Goal: Task Accomplishment & Management: Use online tool/utility

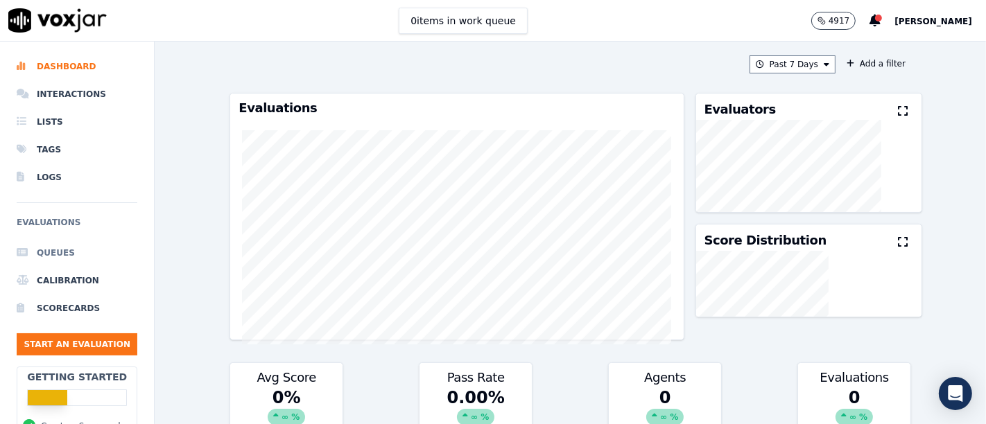
click at [55, 252] on li "Queues" at bounding box center [77, 253] width 121 height 28
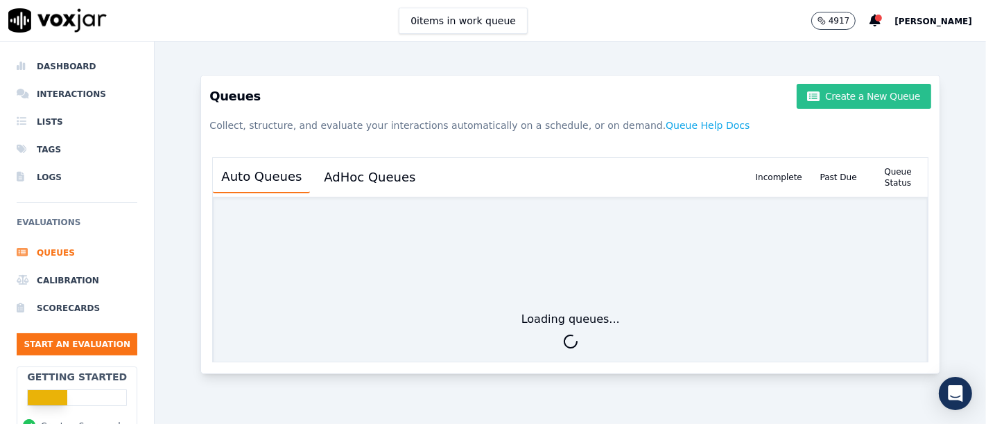
click at [898, 94] on button "Create a New Queue" at bounding box center [864, 96] width 134 height 25
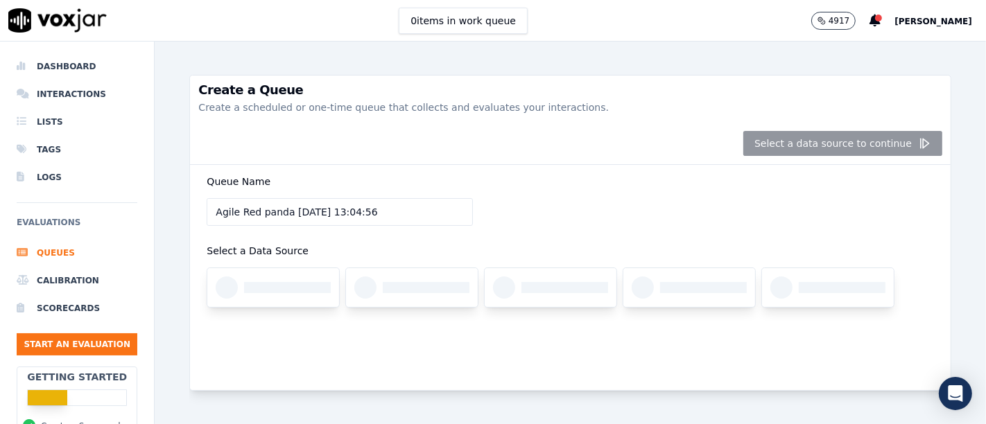
click at [851, 141] on div "Select a data source to continue" at bounding box center [570, 144] width 761 height 42
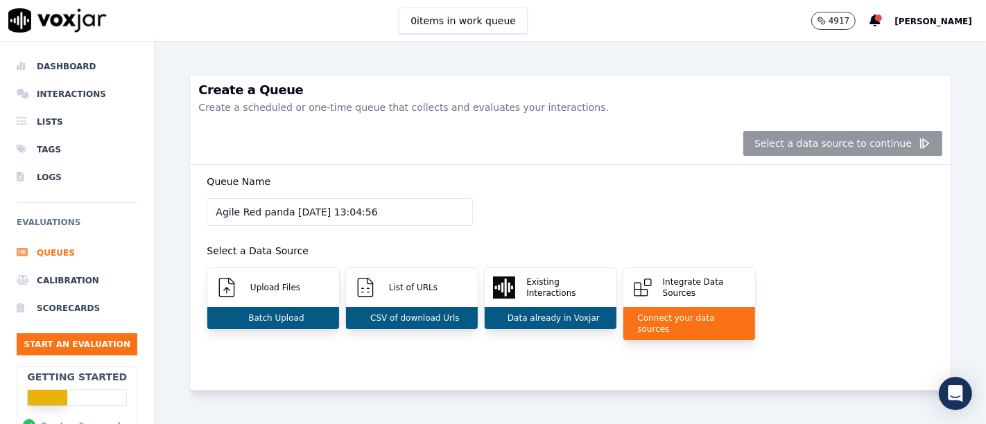
click at [830, 152] on div "Select a data source to continue" at bounding box center [570, 144] width 761 height 42
click at [854, 140] on div "Select a data source to continue" at bounding box center [570, 144] width 761 height 42
click at [851, 141] on div "Select a data source to continue" at bounding box center [570, 144] width 761 height 42
click at [901, 142] on div "Select a data source to continue" at bounding box center [570, 144] width 761 height 42
click at [580, 177] on div "Queue Name Agile Red panda 20/8/2025, 13:04:56 Select a Data Source Upload File…" at bounding box center [570, 265] width 744 height 201
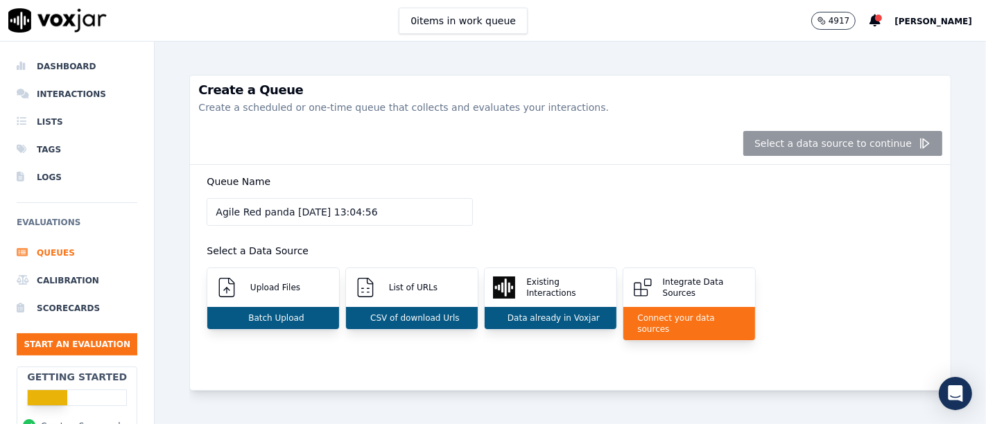
scroll to position [15, 0]
click at [67, 306] on li "Scorecards" at bounding box center [77, 309] width 121 height 28
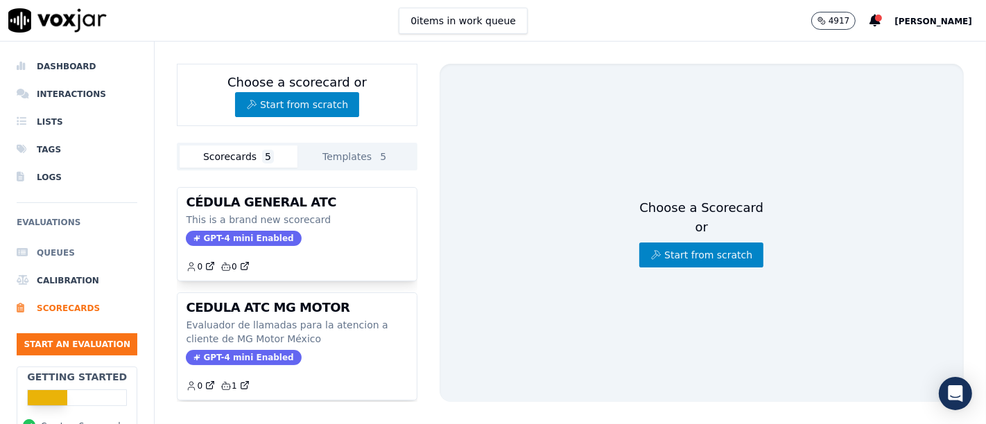
click at [71, 243] on li "Queues" at bounding box center [77, 253] width 121 height 28
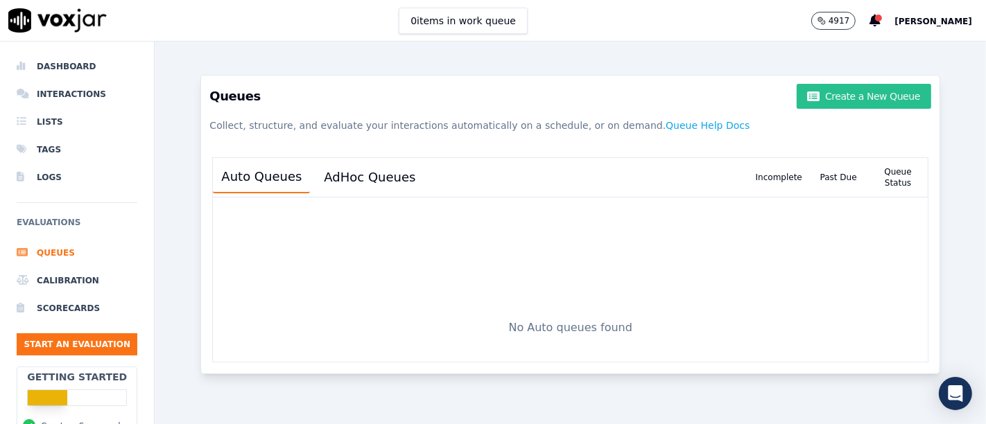
click at [835, 94] on button "Create a New Queue" at bounding box center [864, 96] width 134 height 25
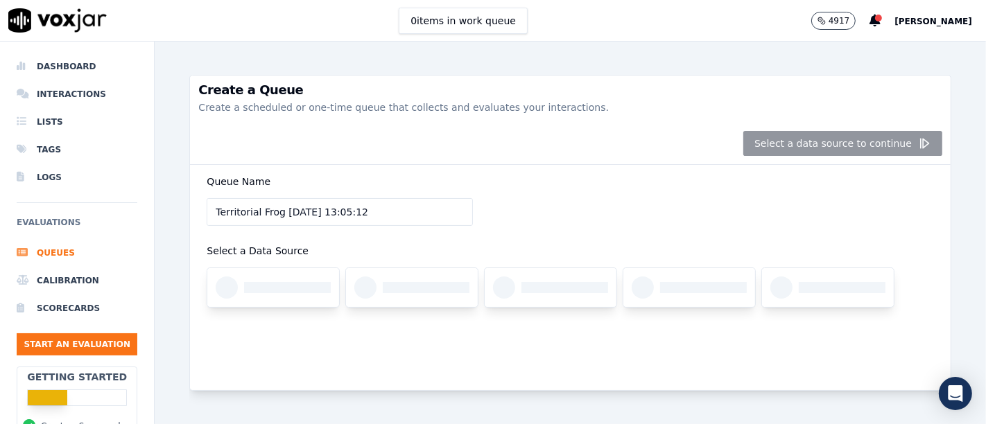
click at [944, 290] on div "Create a Queue Create a scheduled or one-time queue that collects and evaluates…" at bounding box center [570, 233] width 831 height 383
click at [697, 353] on div "Queue Name Territorial Frog 20/8/2025, 13:05:12 Select a Data Source" at bounding box center [570, 277] width 761 height 225
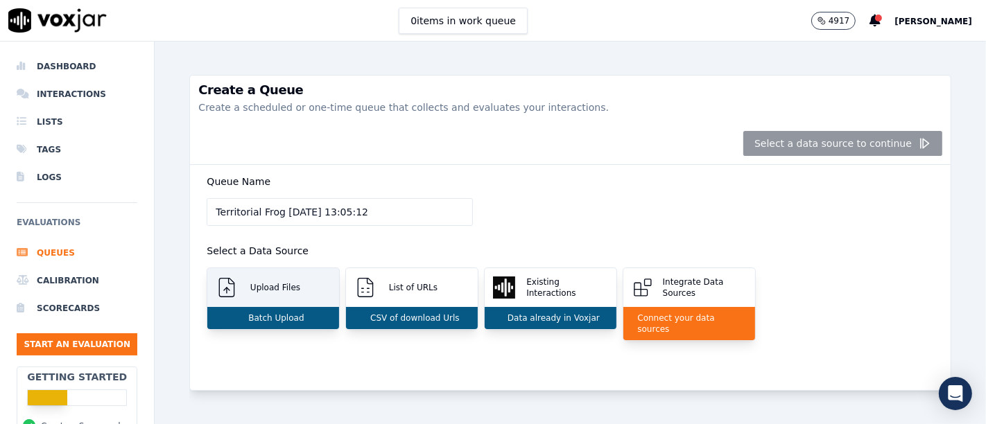
click at [287, 318] on p "Batch Upload" at bounding box center [273, 318] width 61 height 11
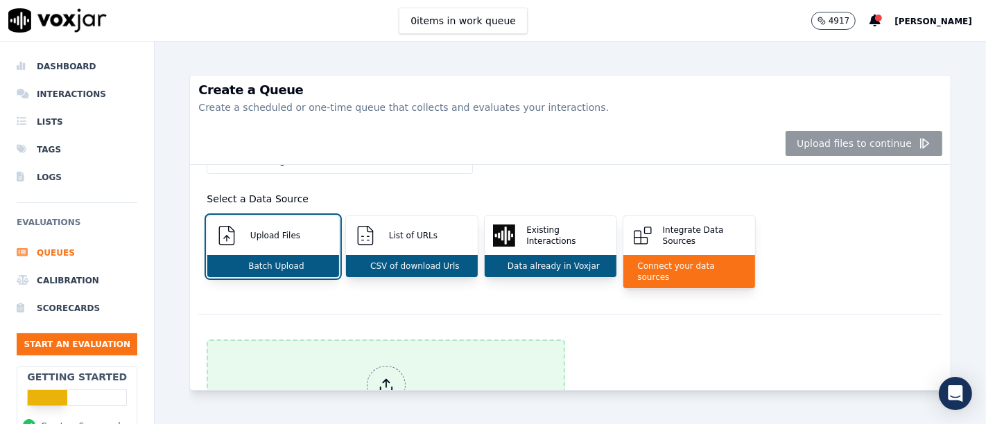
scroll to position [187, 0]
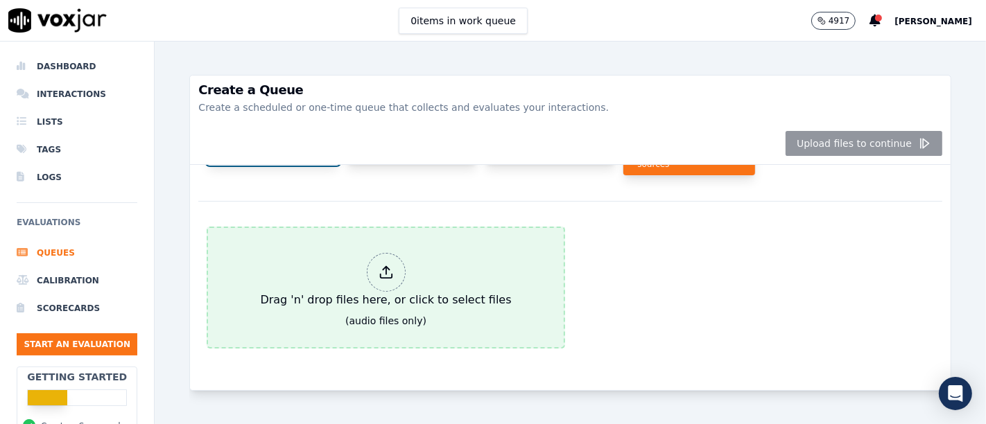
click at [400, 248] on div "Drag 'n' drop files here, or click to select files" at bounding box center [385, 281] width 262 height 67
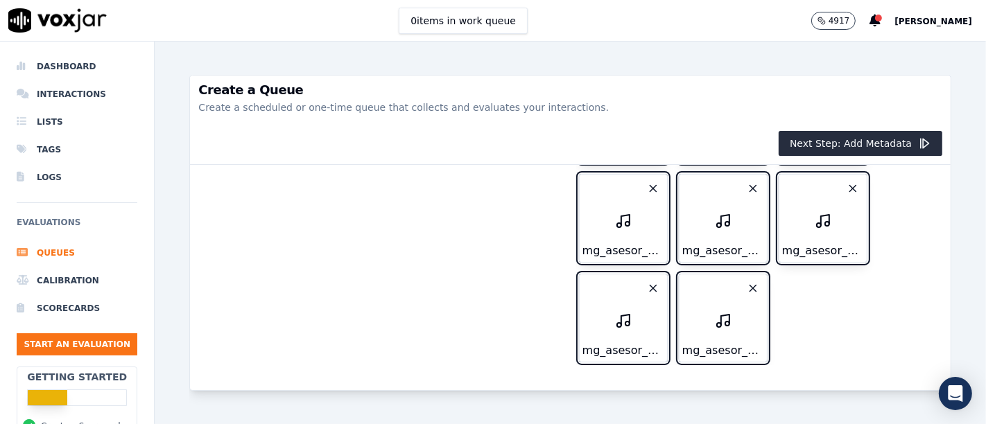
scroll to position [0, 0]
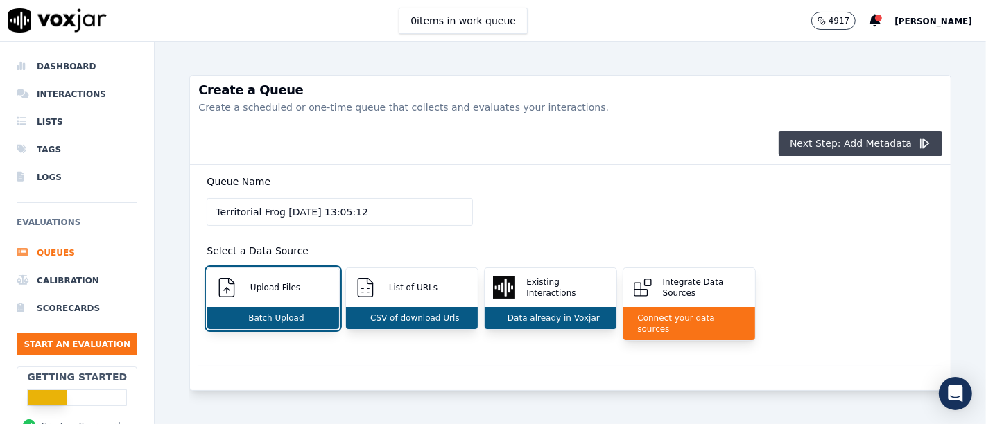
click at [838, 140] on button "Next Step: Add Metadata" at bounding box center [861, 143] width 164 height 25
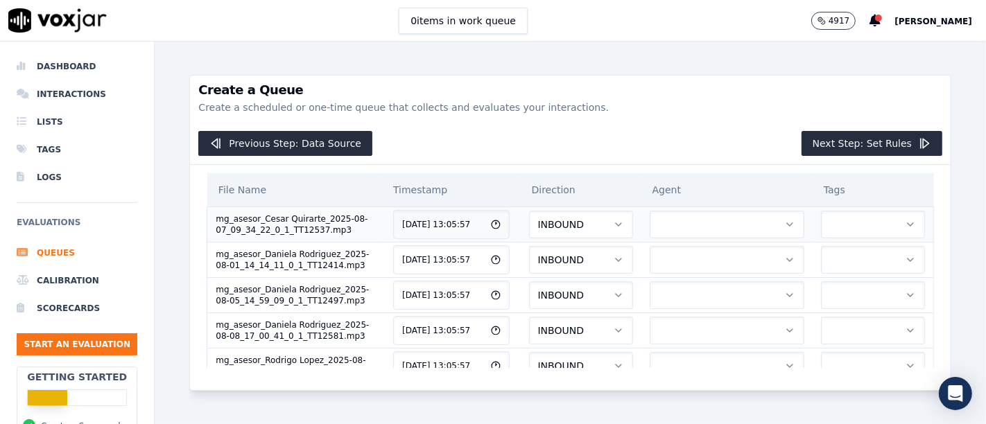
click at [657, 227] on button "button" at bounding box center [727, 225] width 155 height 28
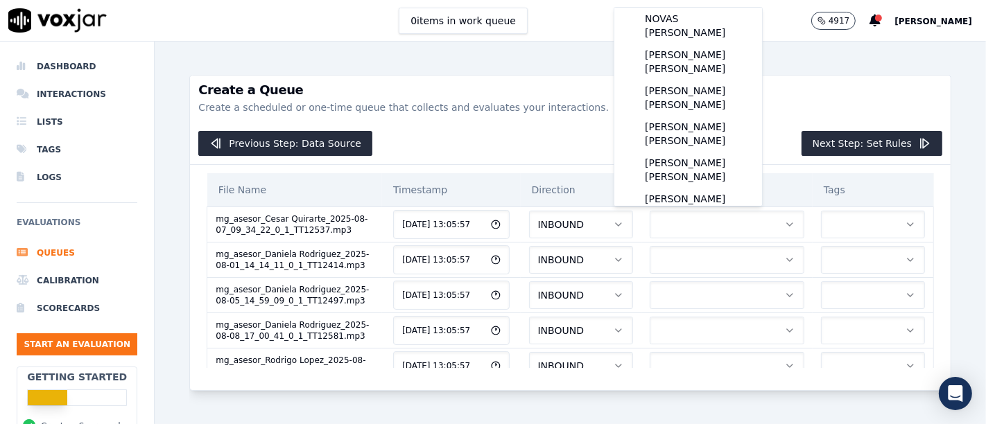
scroll to position [150, 0]
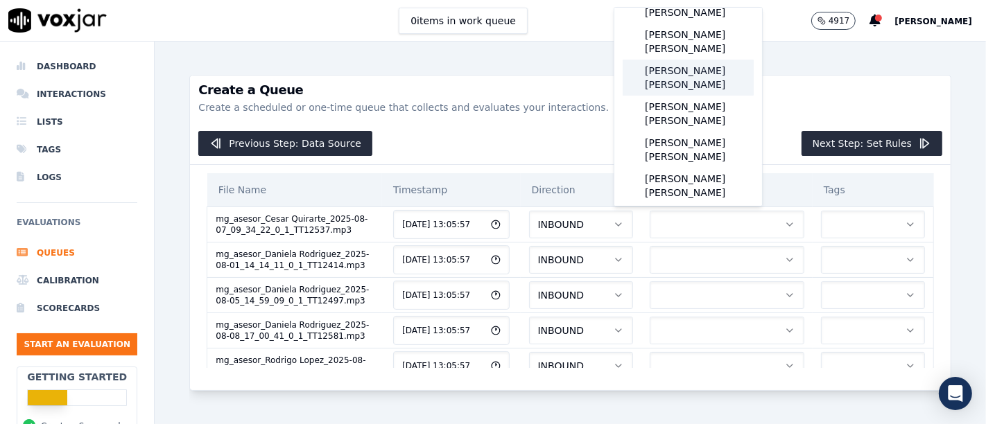
click at [713, 62] on div "QUIRARTE MARTINEZ CÉSAR" at bounding box center [688, 78] width 131 height 36
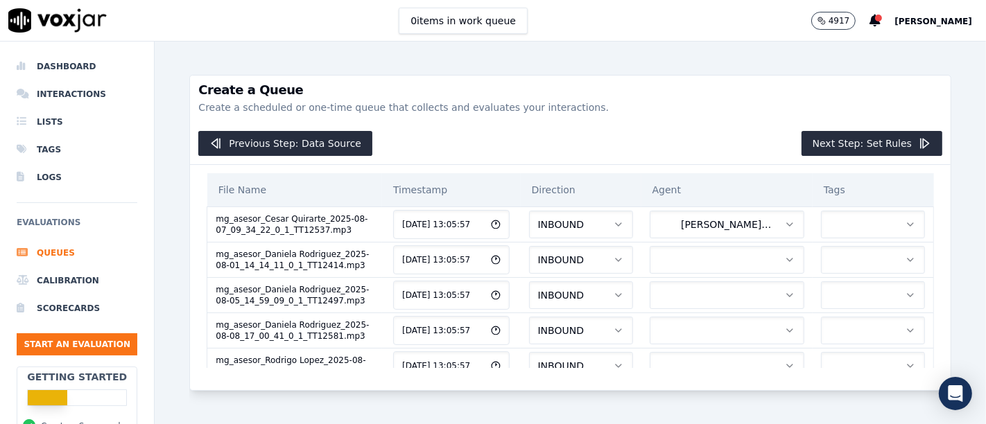
scroll to position [19, 0]
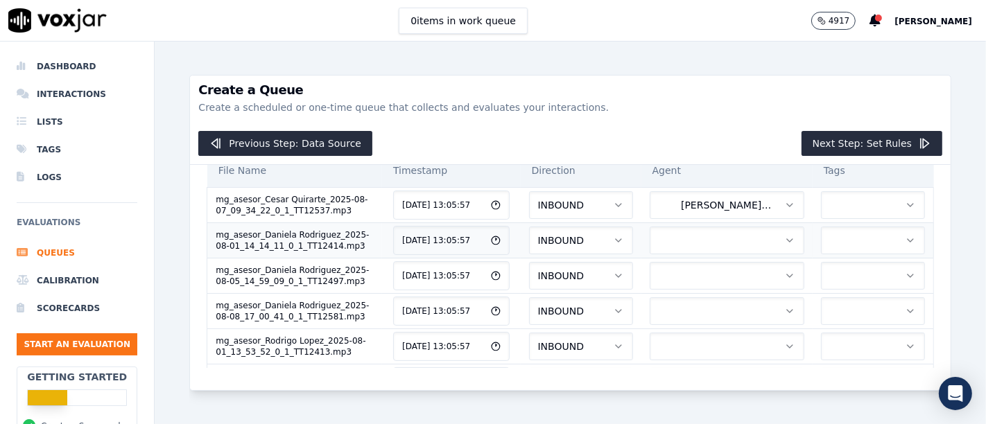
click at [784, 236] on icon "button" at bounding box center [789, 240] width 11 height 11
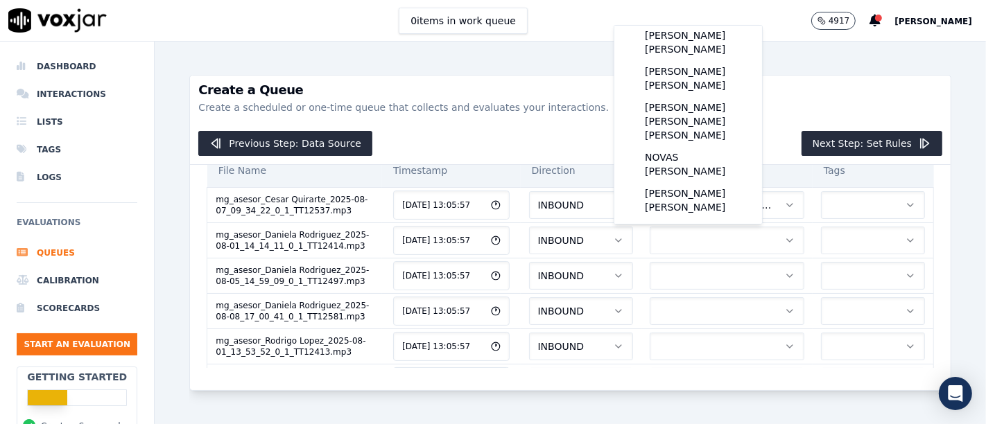
scroll to position [0, 0]
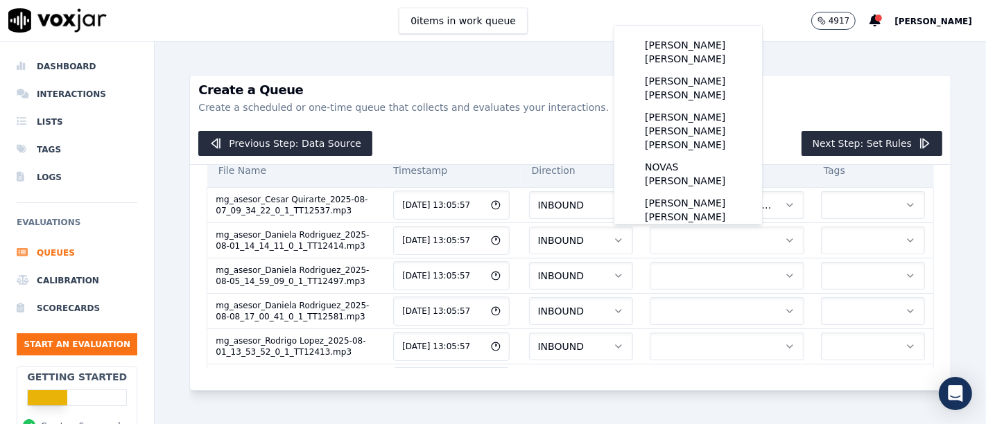
click at [811, 91] on h3 "Create a Queue" at bounding box center [570, 90] width 744 height 12
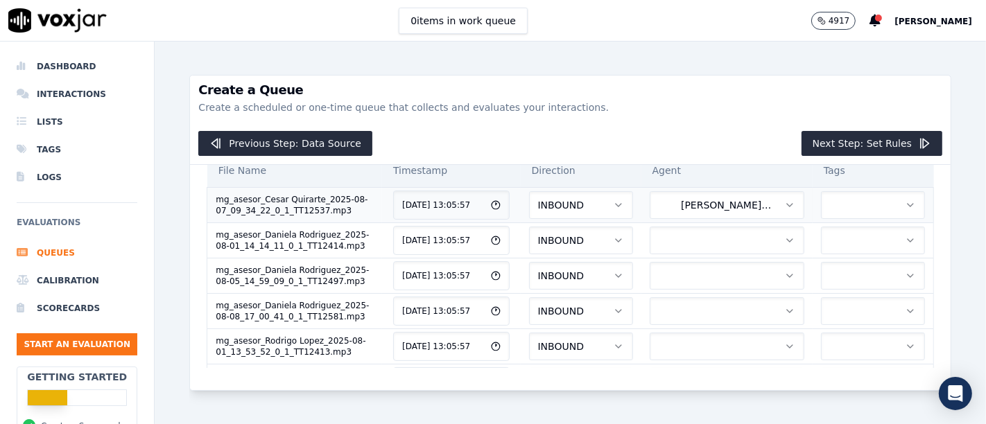
click at [784, 203] on icon "button" at bounding box center [789, 205] width 11 height 11
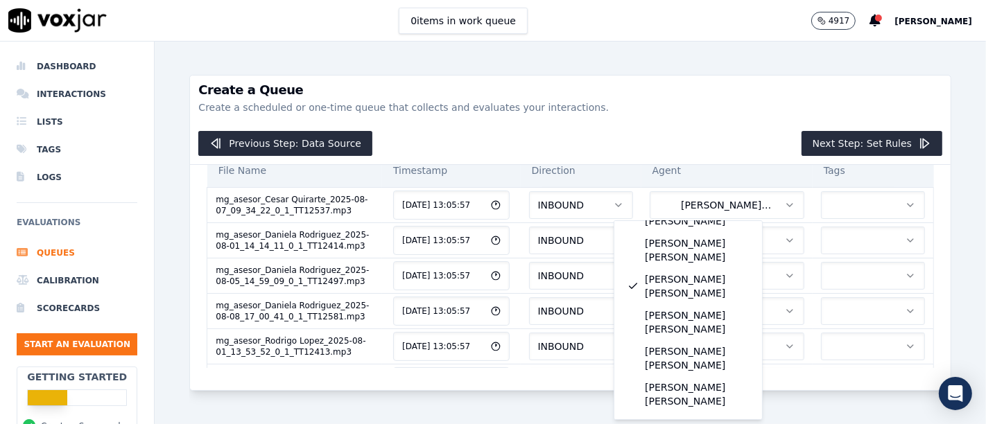
scroll to position [157, 0]
click at [701, 105] on p "Create a scheduled or one-time queue that collects and evaluates your interacti…" at bounding box center [570, 108] width 744 height 14
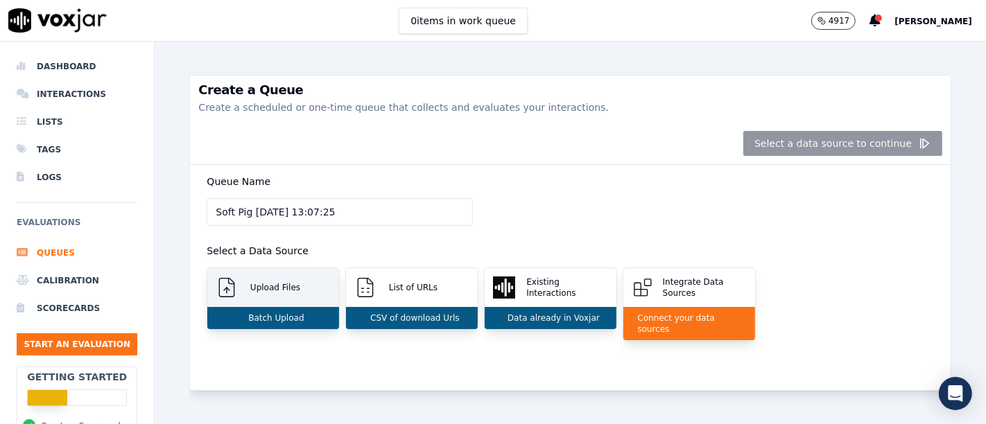
click at [324, 313] on div "Batch Upload" at bounding box center [273, 318] width 132 height 22
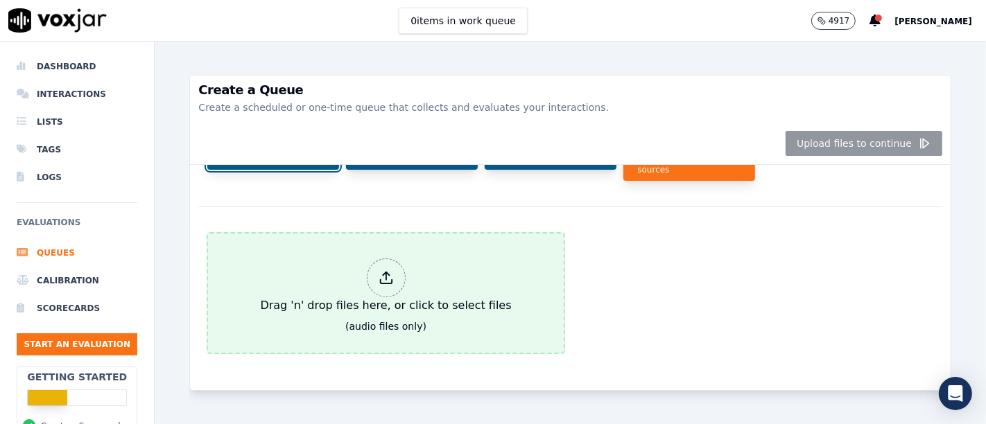
scroll to position [187, 0]
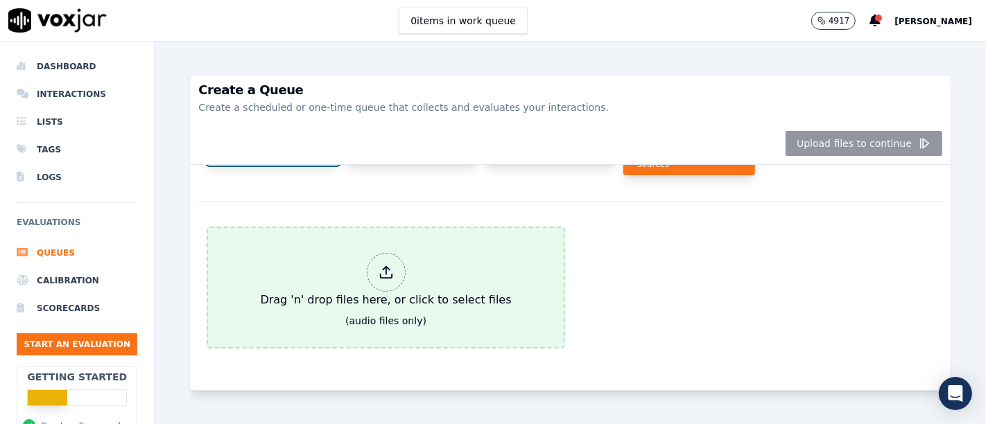
click at [403, 257] on div "Drag 'n' drop files here, or click to select files" at bounding box center [385, 281] width 262 height 67
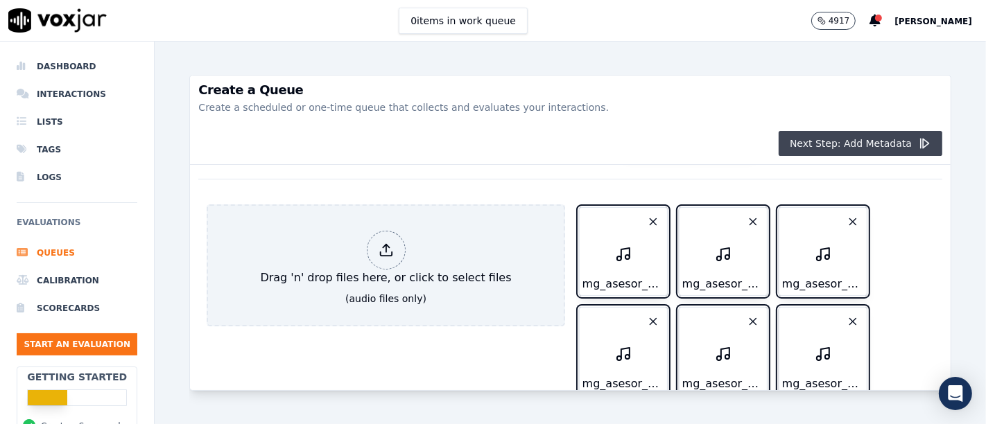
click at [856, 151] on button "Next Step: Add Metadata" at bounding box center [861, 143] width 164 height 25
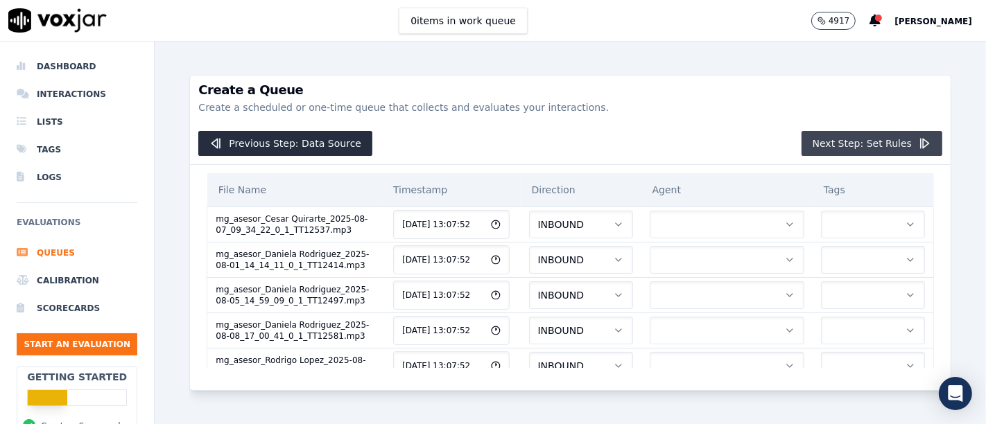
scroll to position [0, 0]
click at [660, 221] on button "button" at bounding box center [727, 225] width 155 height 28
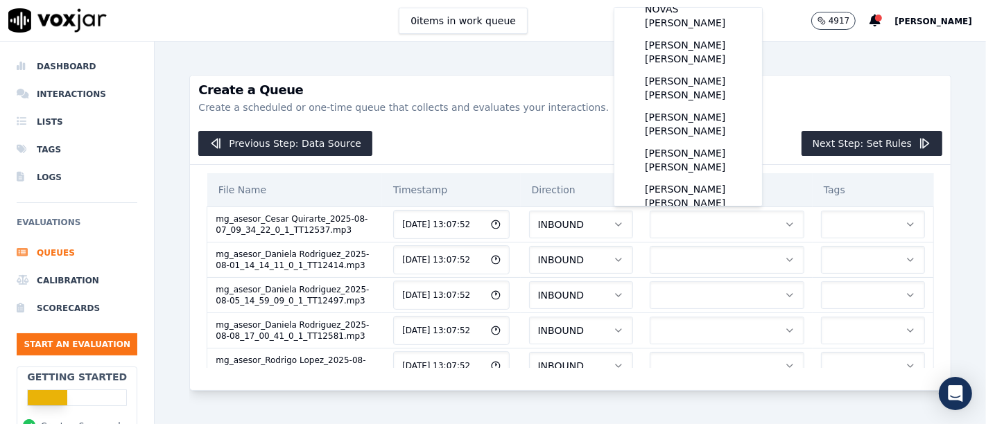
scroll to position [144, 0]
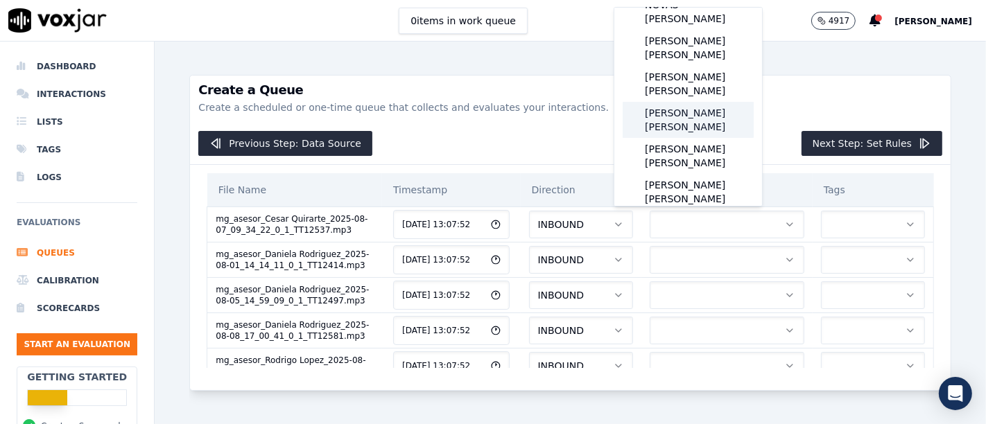
click at [707, 102] on div "QUIRARTE MARTINEZ CÉSAR" at bounding box center [688, 120] width 131 height 36
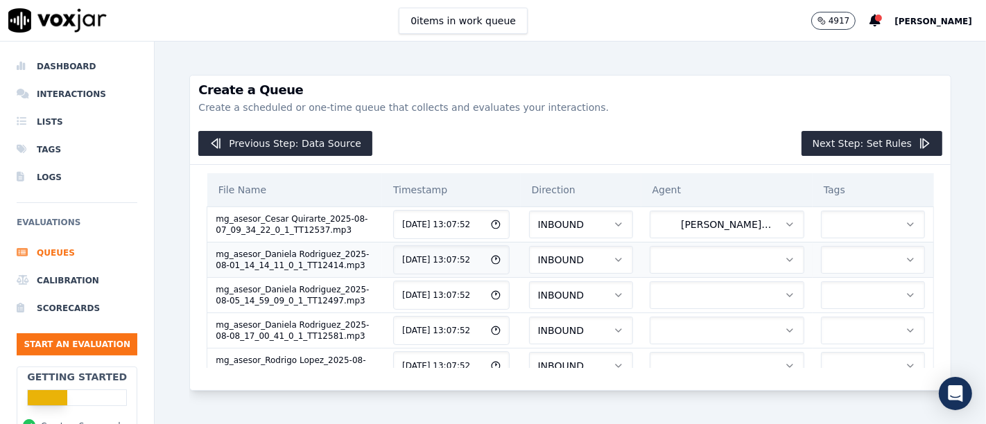
click at [709, 264] on button "button" at bounding box center [727, 260] width 155 height 28
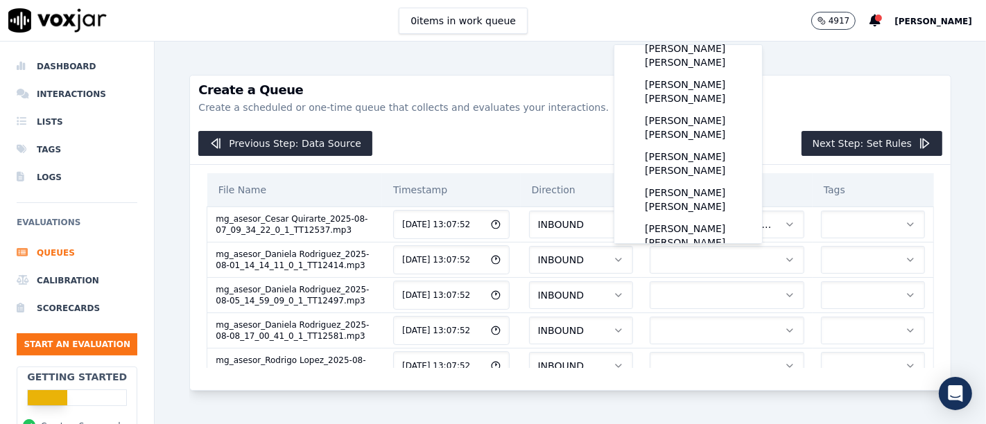
scroll to position [204, 0]
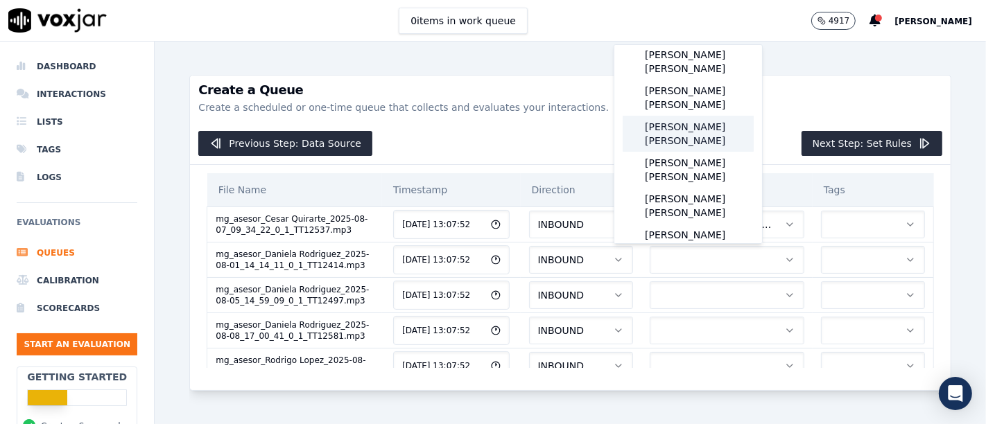
click at [713, 125] on div "ROMERO ARELLANO DANIELA SHARIM" at bounding box center [688, 134] width 131 height 36
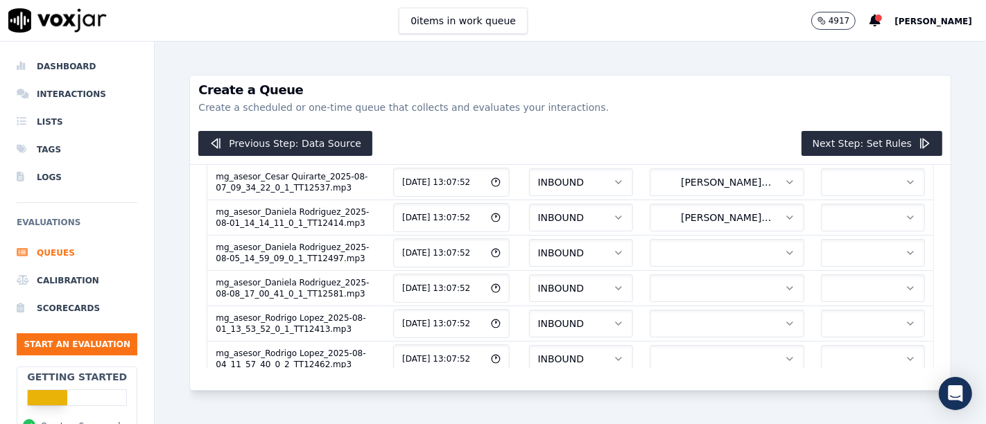
scroll to position [66, 0]
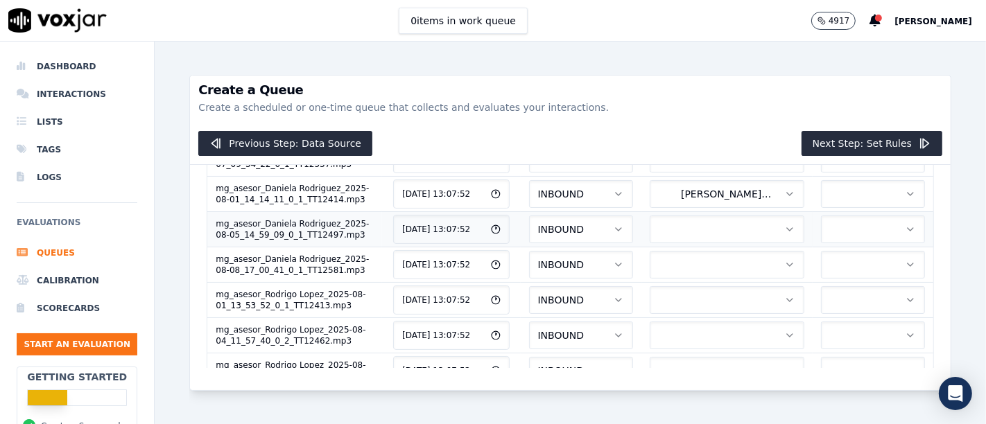
click at [650, 238] on button "button" at bounding box center [727, 230] width 155 height 28
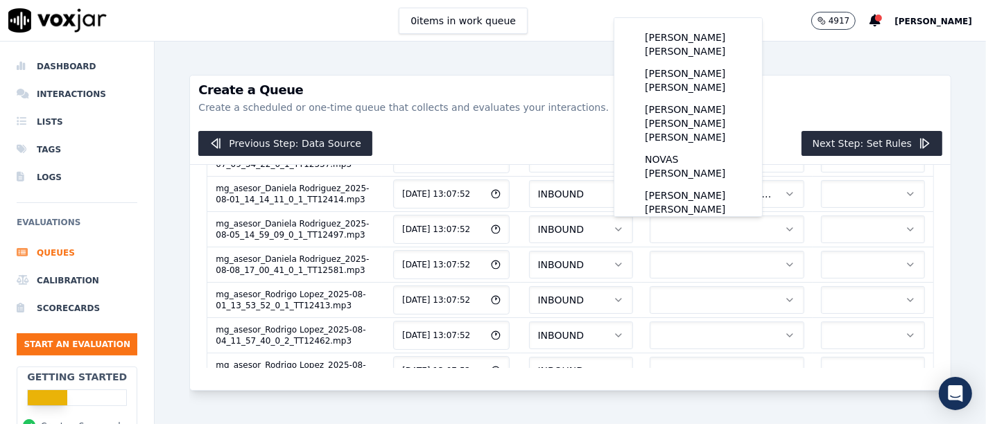
scroll to position [71, 0]
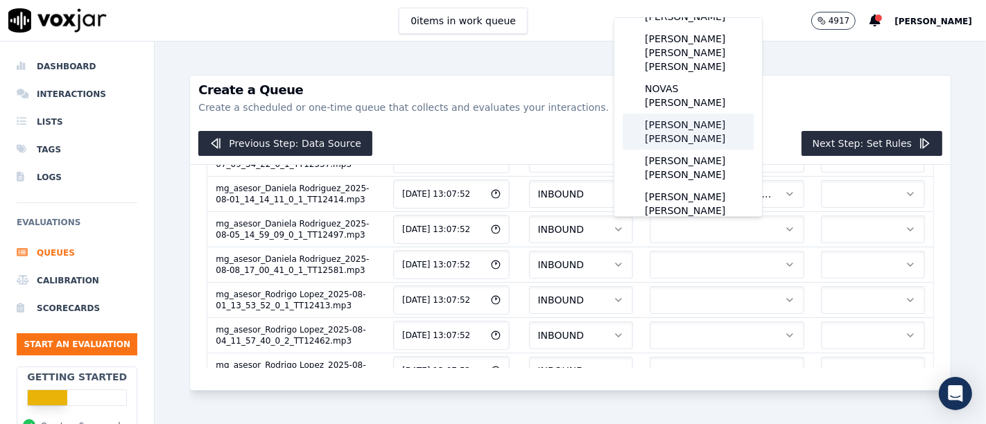
click at [719, 114] on div "PADILLA RODRIGUEZ DANIELA" at bounding box center [688, 132] width 131 height 36
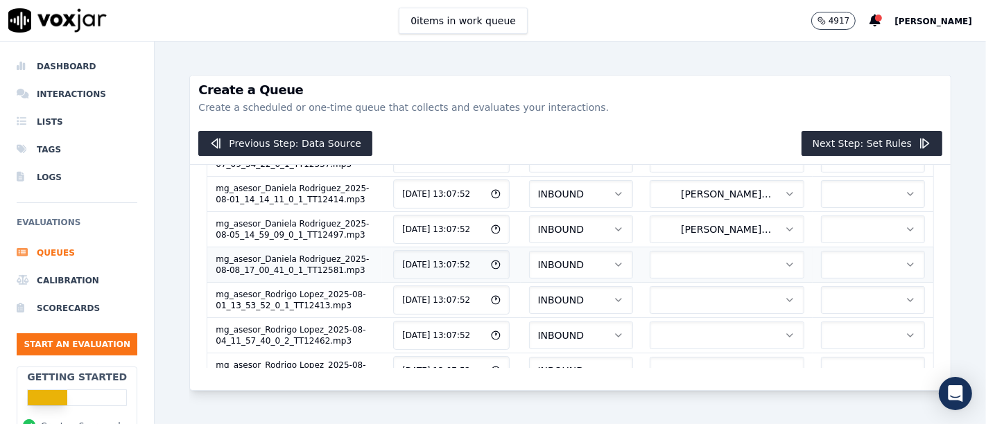
click at [787, 266] on icon "button" at bounding box center [790, 264] width 6 height 3
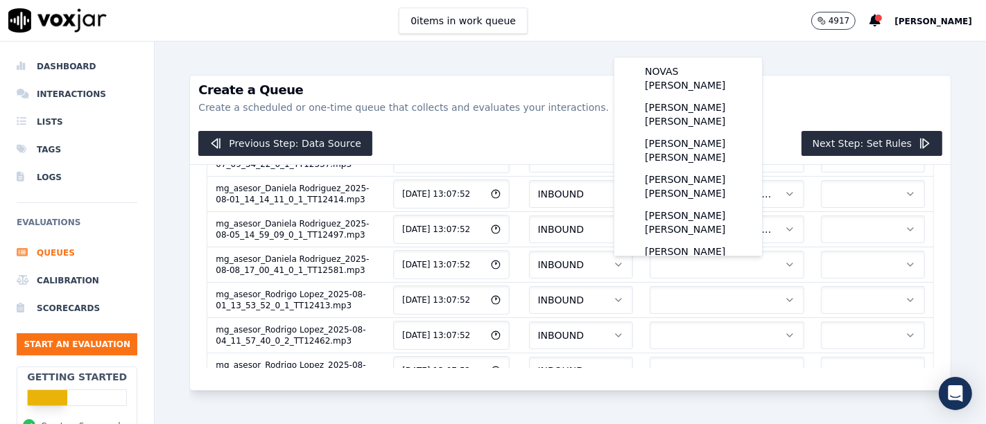
scroll to position [126, 0]
click at [704, 98] on div "PADILLA RODRIGUEZ DANIELA" at bounding box center [688, 116] width 131 height 36
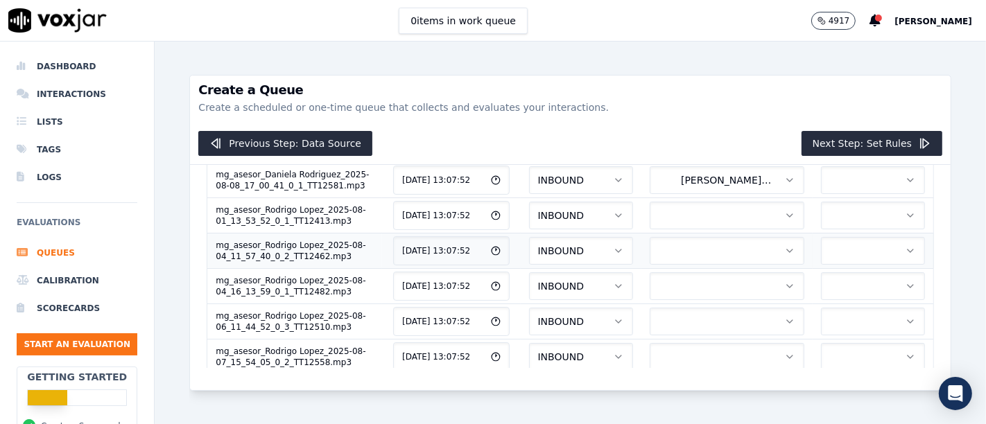
scroll to position [166, 0]
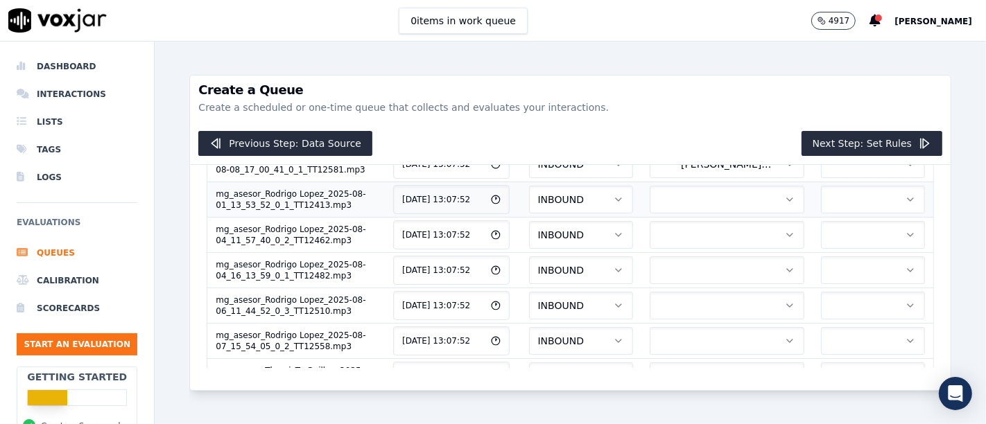
click at [787, 201] on icon "button" at bounding box center [790, 199] width 6 height 3
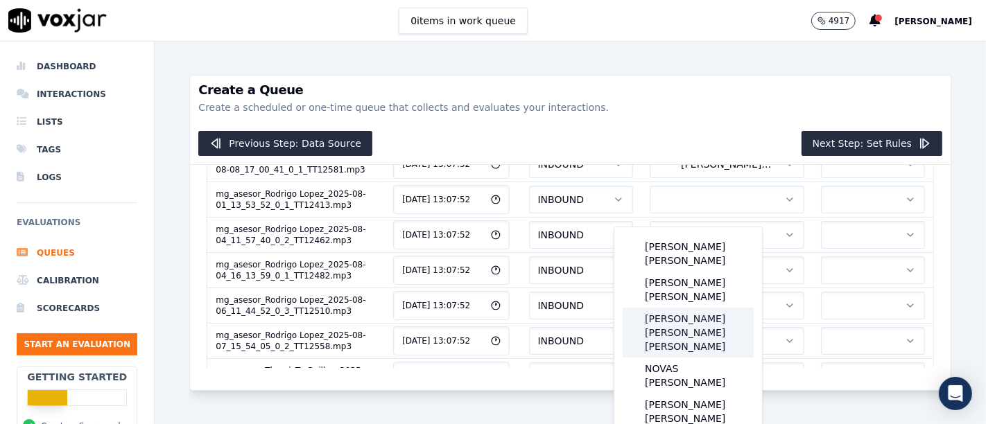
click at [697, 308] on div "LOPEZ BECERRA RODRIGO RAFAEL" at bounding box center [688, 333] width 131 height 50
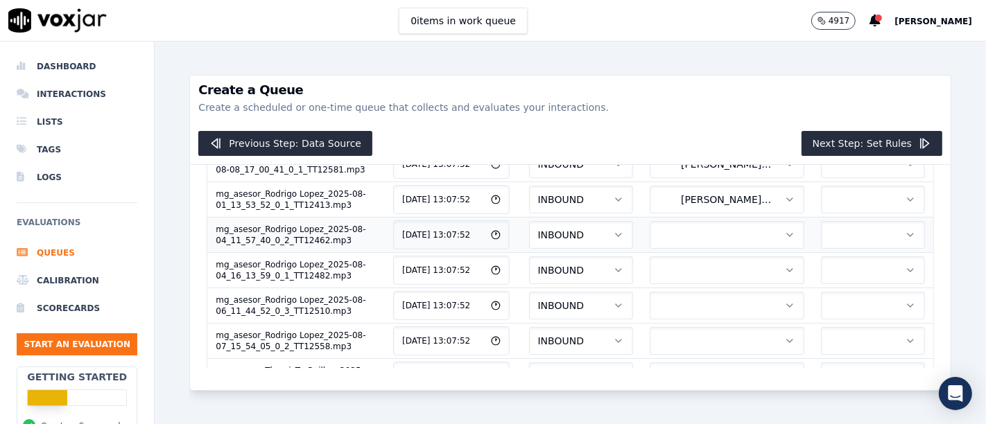
click at [784, 241] on icon "button" at bounding box center [789, 234] width 11 height 11
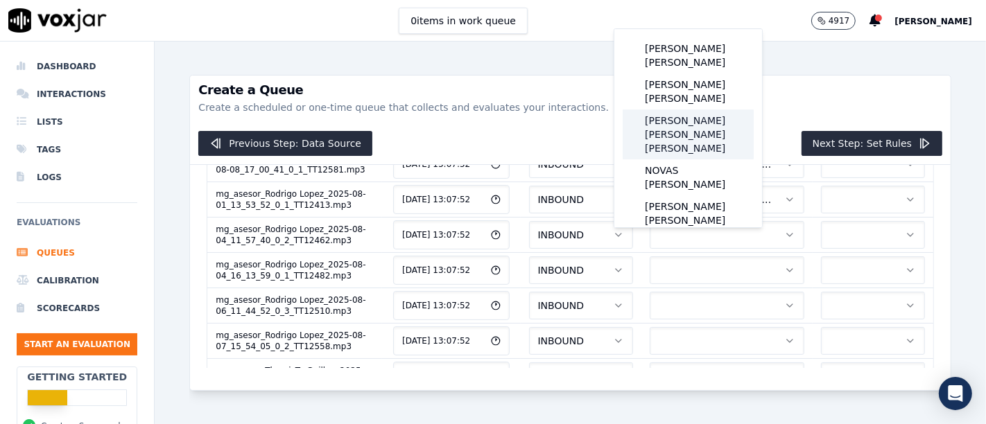
click at [714, 111] on div "LOPEZ BECERRA RODRIGO RAFAEL" at bounding box center [688, 135] width 131 height 50
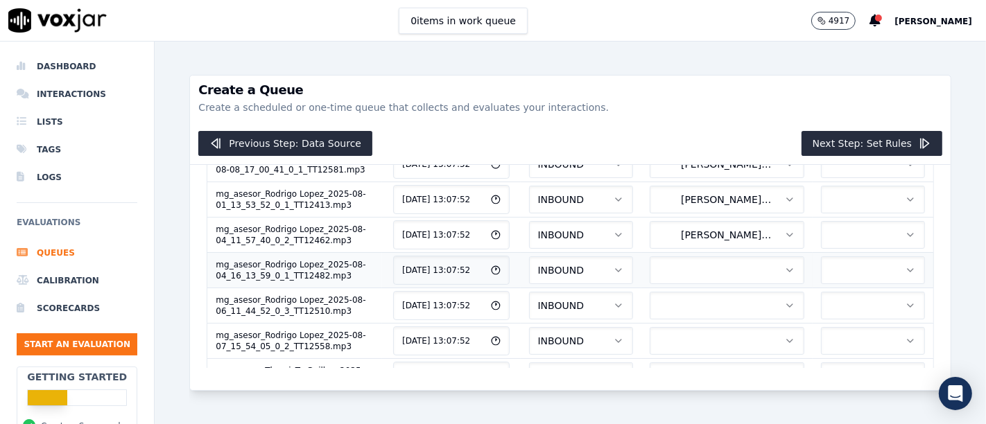
click at [744, 284] on button "button" at bounding box center [727, 271] width 155 height 28
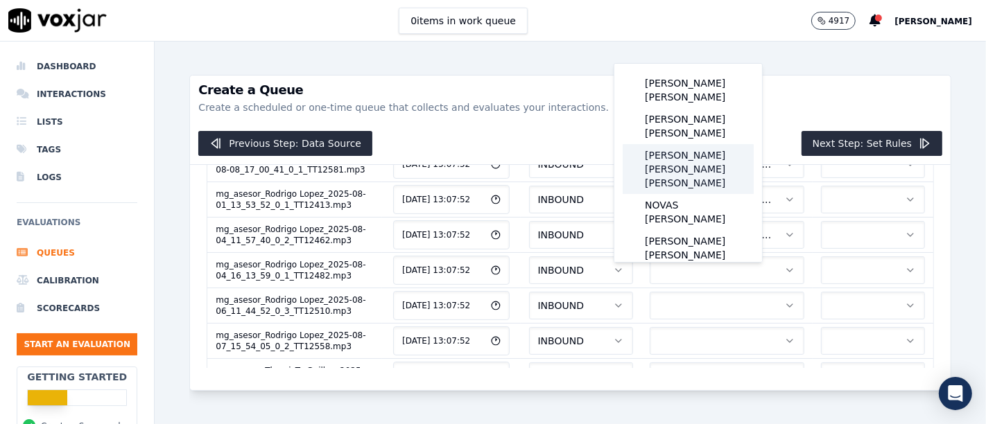
click at [727, 157] on div "LOPEZ BECERRA RODRIGO RAFAEL" at bounding box center [688, 169] width 131 height 50
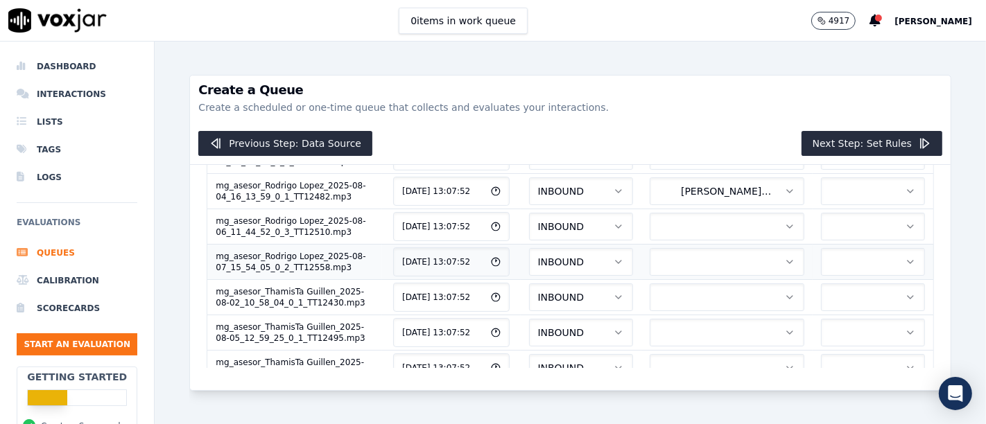
scroll to position [253, 0]
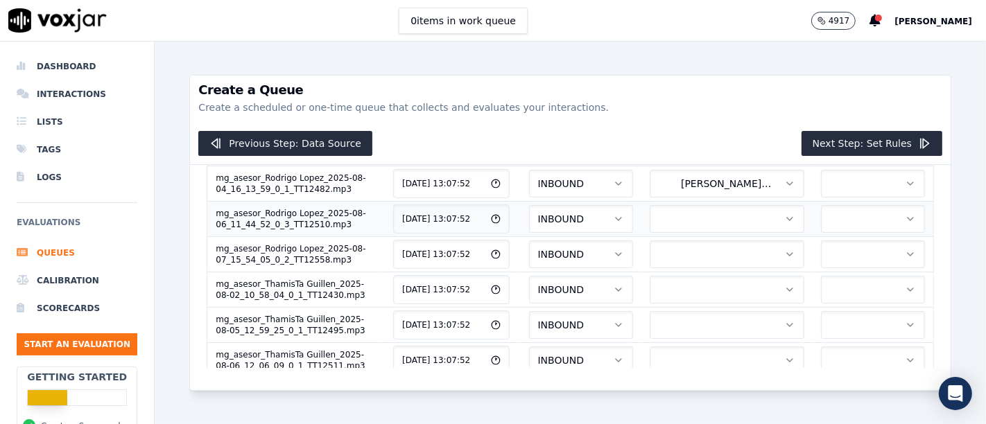
click at [784, 225] on icon "button" at bounding box center [789, 219] width 11 height 11
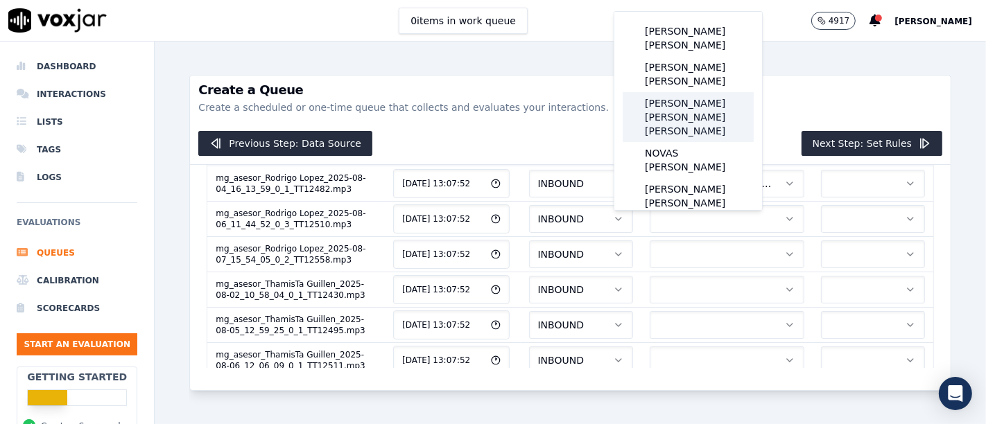
click at [724, 98] on div "LOPEZ BECERRA RODRIGO RAFAEL" at bounding box center [688, 117] width 131 height 50
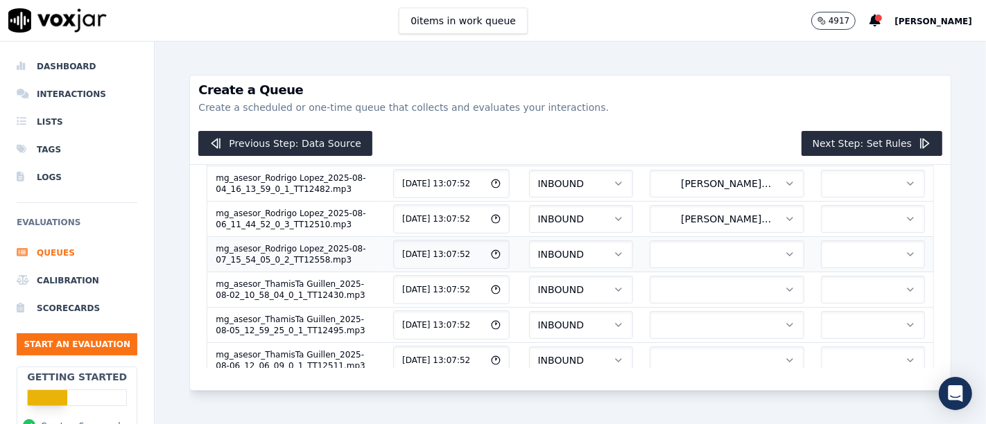
click at [784, 258] on icon "button" at bounding box center [789, 254] width 11 height 11
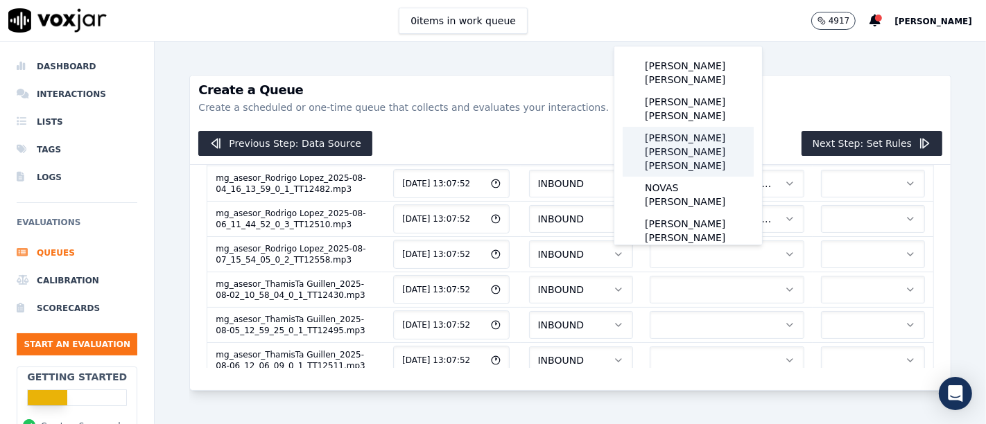
click at [708, 131] on div "LOPEZ BECERRA RODRIGO RAFAEL" at bounding box center [688, 152] width 131 height 50
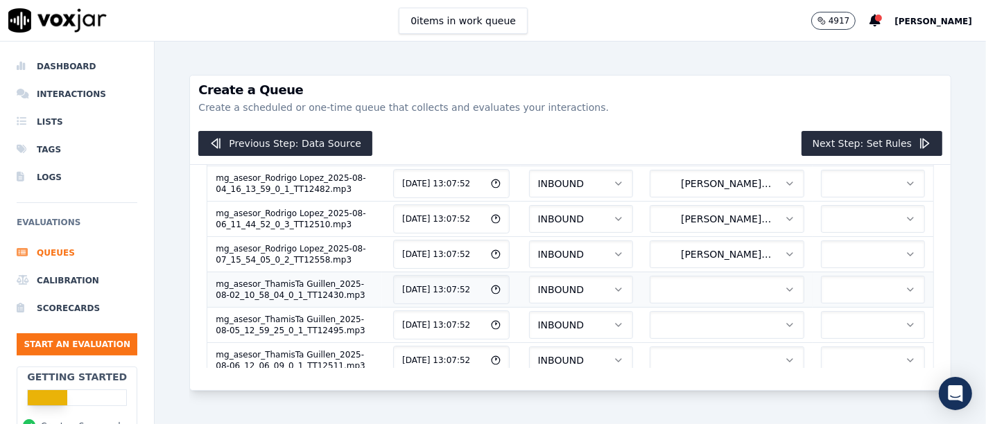
click at [729, 286] on button "button" at bounding box center [727, 290] width 155 height 28
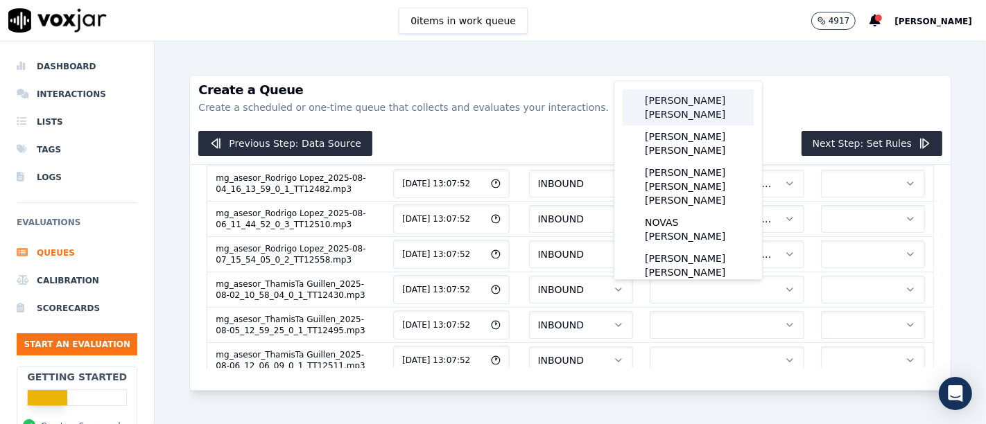
click at [703, 108] on div "[PERSON_NAME] [PERSON_NAME]" at bounding box center [688, 107] width 131 height 36
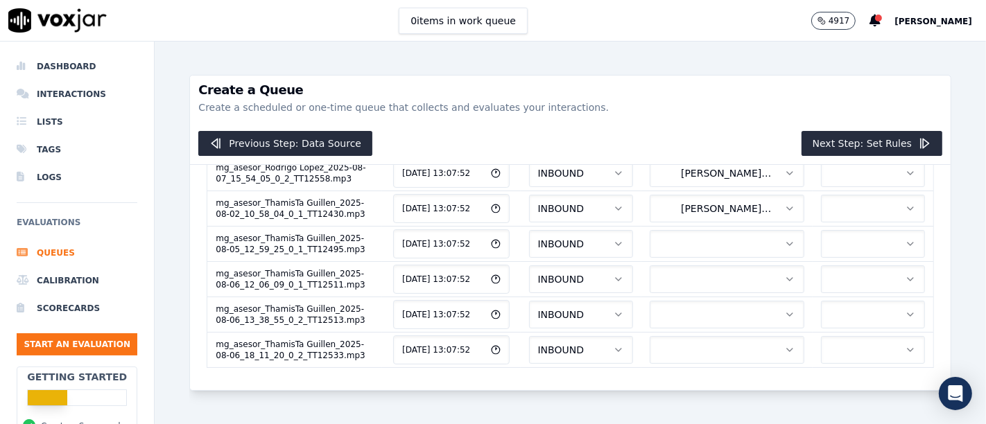
scroll to position [366, 0]
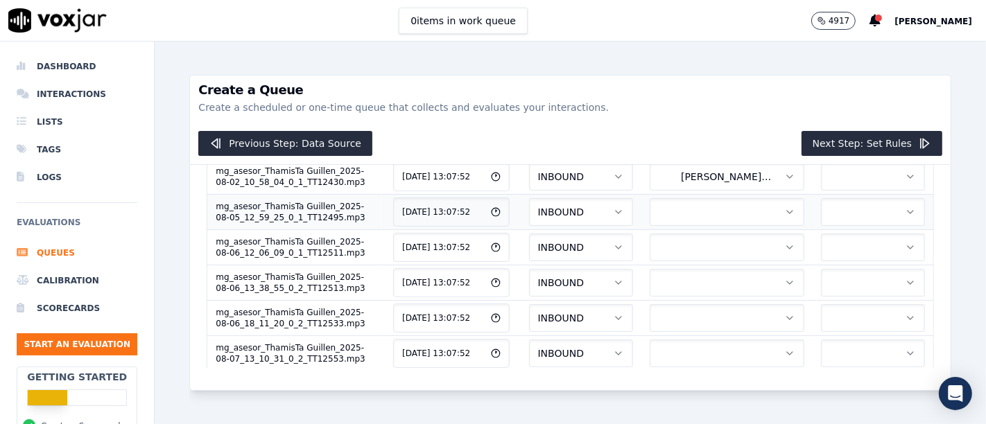
click at [684, 225] on button "button" at bounding box center [727, 212] width 155 height 28
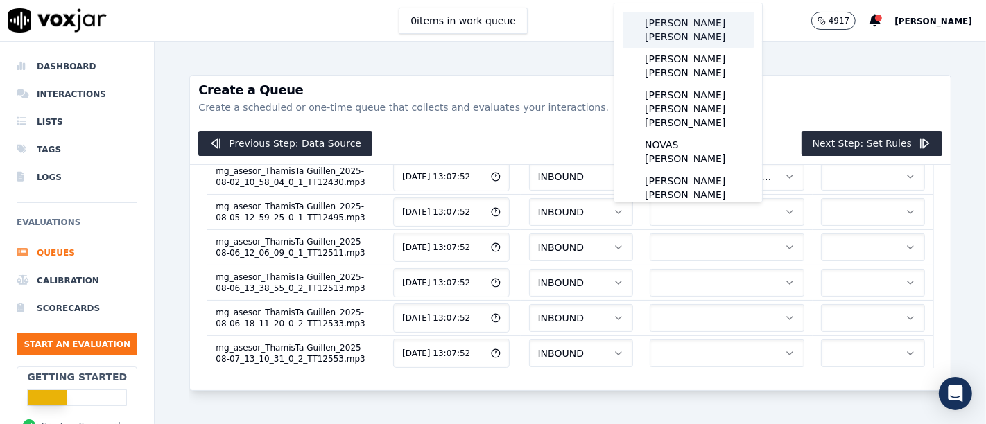
click at [704, 42] on div "[PERSON_NAME] [PERSON_NAME]" at bounding box center [688, 30] width 131 height 36
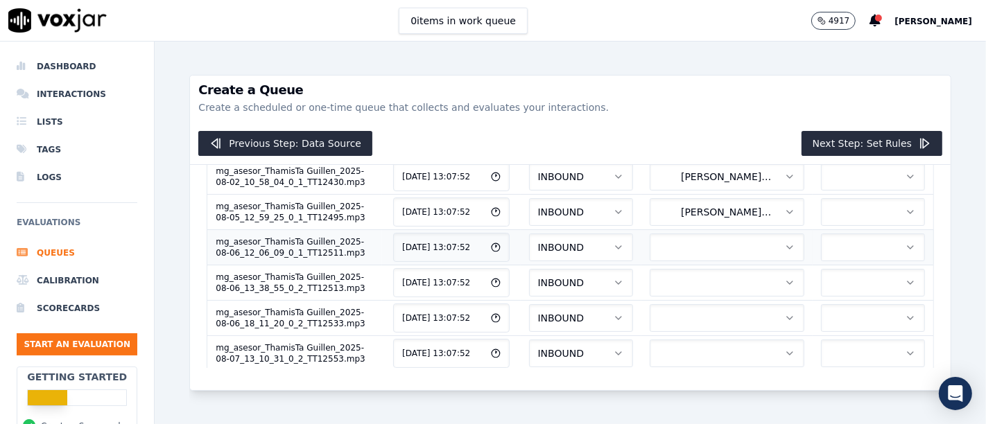
click at [784, 248] on icon "button" at bounding box center [789, 247] width 11 height 11
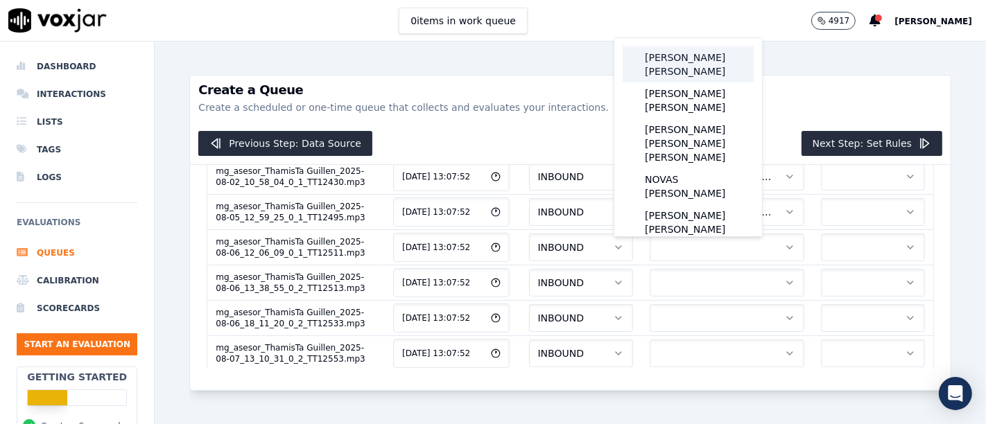
click at [686, 61] on div "[PERSON_NAME] [PERSON_NAME]" at bounding box center [688, 64] width 131 height 36
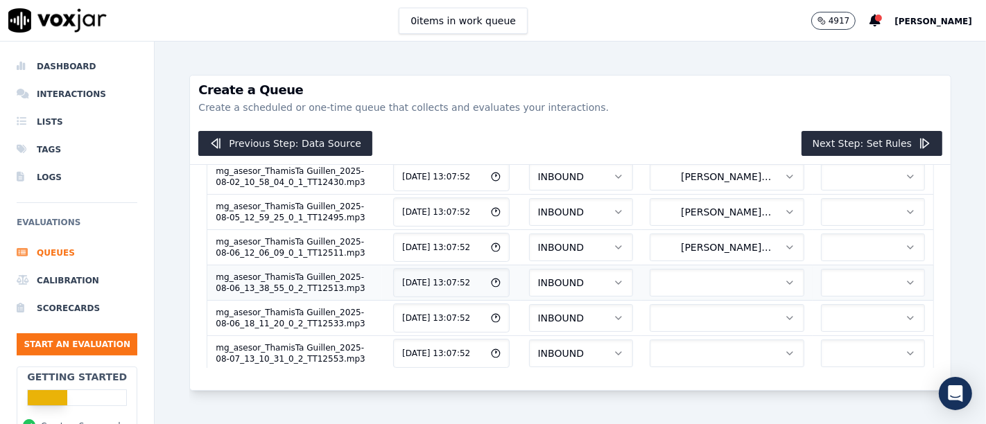
click at [733, 286] on button "button" at bounding box center [727, 283] width 155 height 28
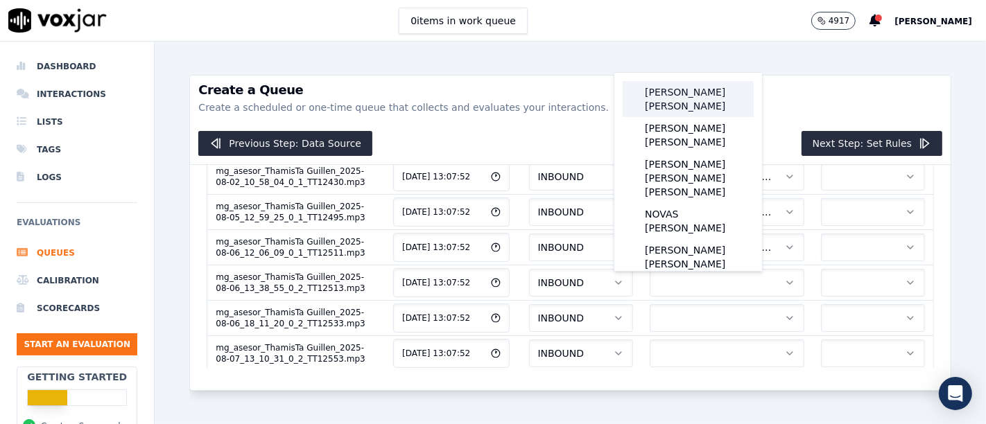
click at [699, 107] on div "[PERSON_NAME] [PERSON_NAME]" at bounding box center [688, 99] width 131 height 36
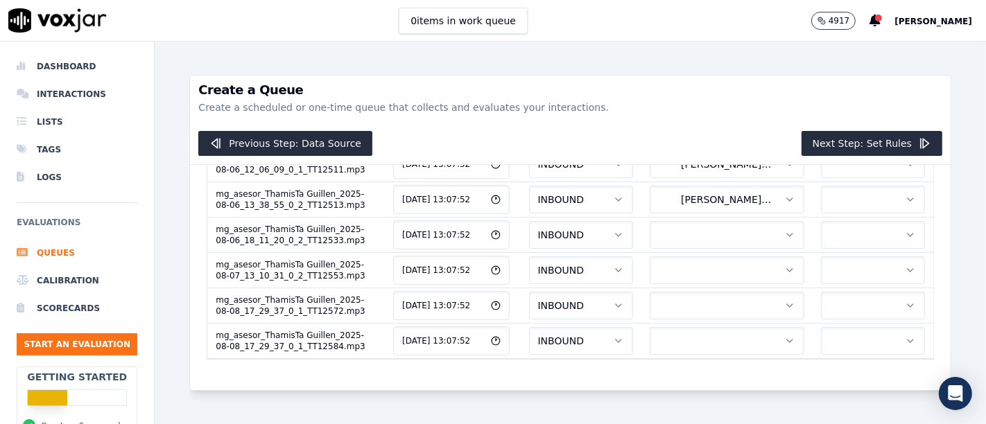
scroll to position [479, 0]
click at [695, 221] on button "button" at bounding box center [727, 235] width 155 height 28
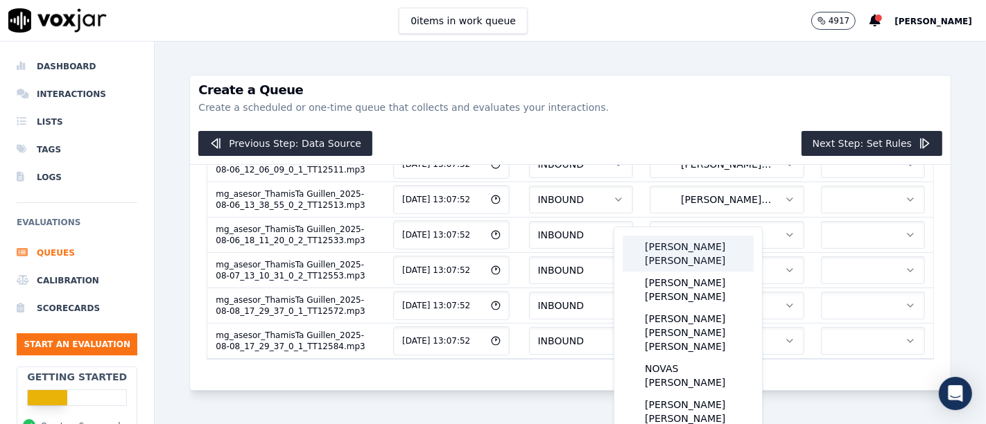
click at [718, 259] on div "[PERSON_NAME] [PERSON_NAME]" at bounding box center [688, 254] width 131 height 36
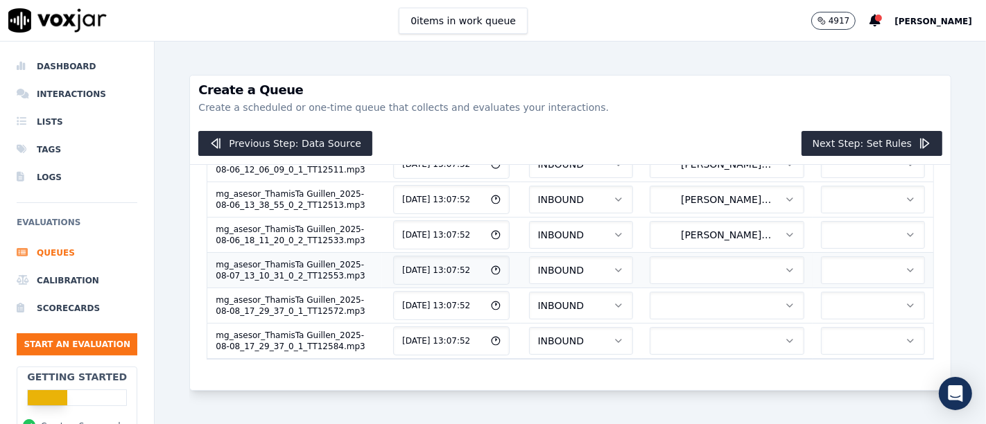
click at [784, 265] on icon "button" at bounding box center [789, 270] width 11 height 11
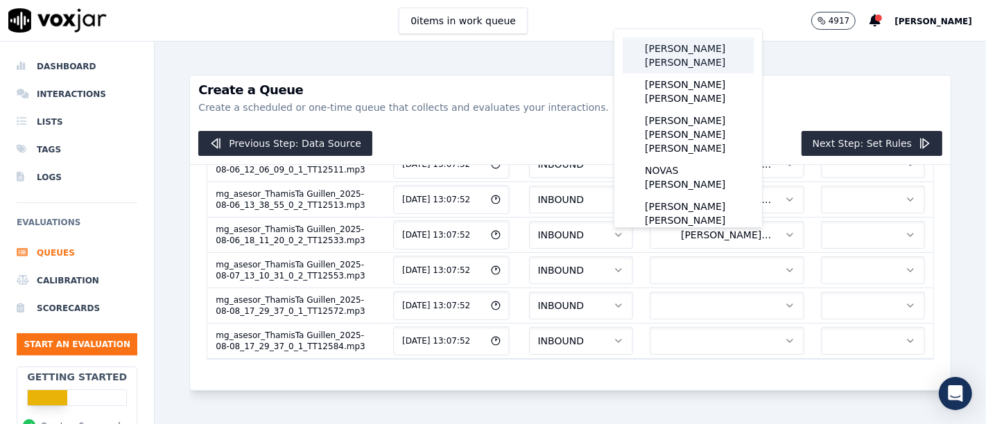
click at [675, 53] on div "[PERSON_NAME] [PERSON_NAME]" at bounding box center [688, 55] width 131 height 36
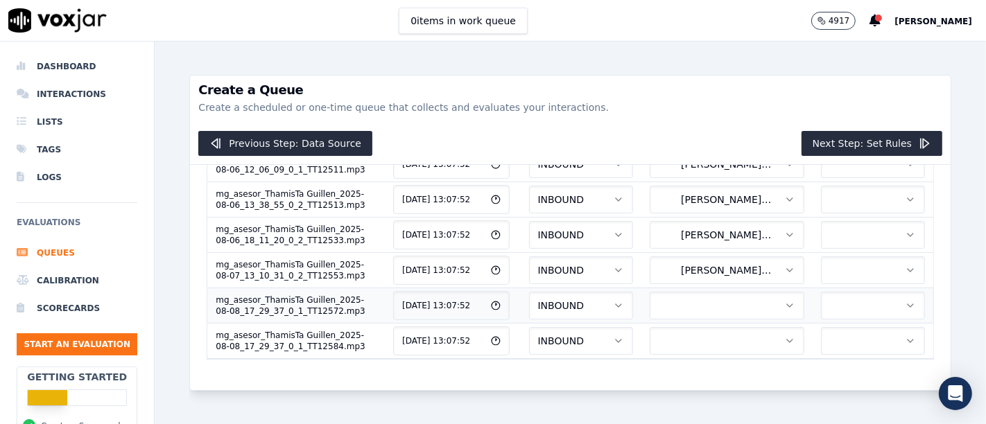
click at [691, 292] on button "button" at bounding box center [727, 306] width 155 height 28
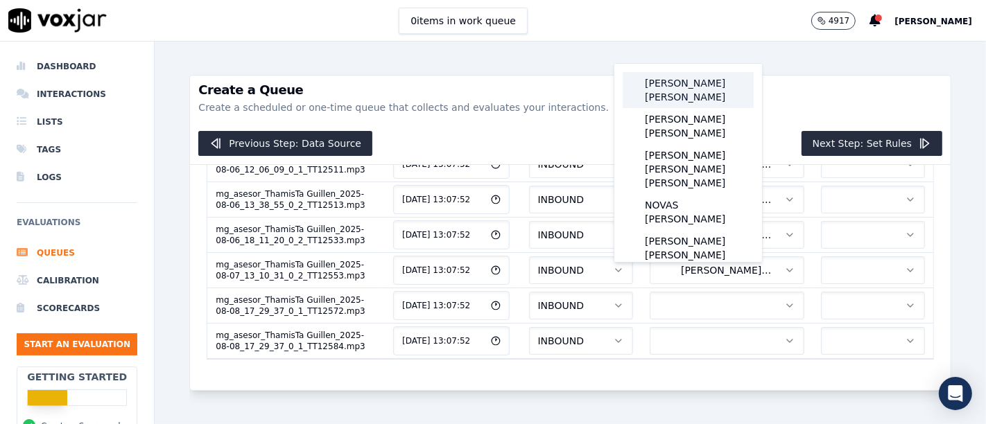
click at [675, 98] on div "[PERSON_NAME] [PERSON_NAME]" at bounding box center [688, 90] width 131 height 36
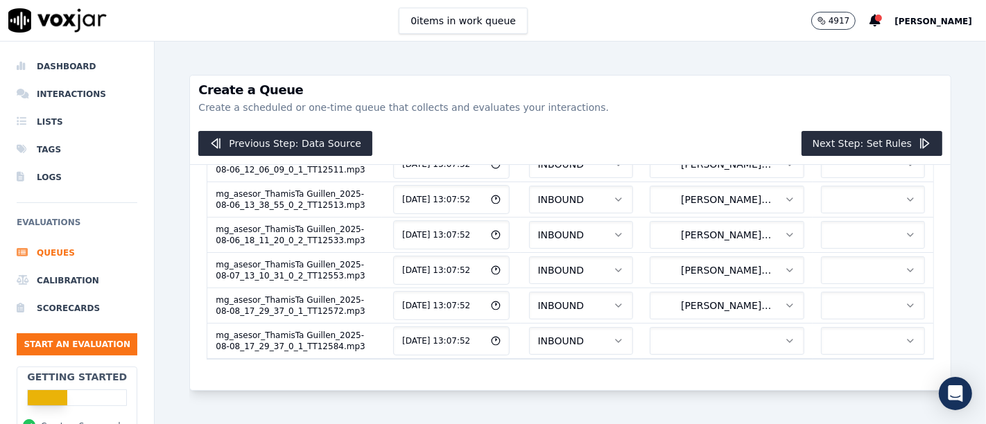
scroll to position [498, 0]
click at [677, 327] on button "button" at bounding box center [727, 341] width 155 height 28
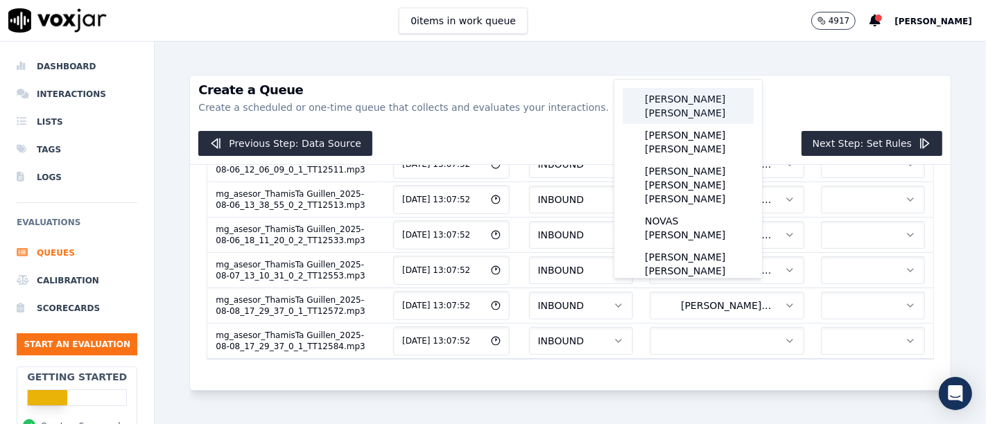
click at [709, 106] on div "[PERSON_NAME] [PERSON_NAME]" at bounding box center [688, 106] width 131 height 36
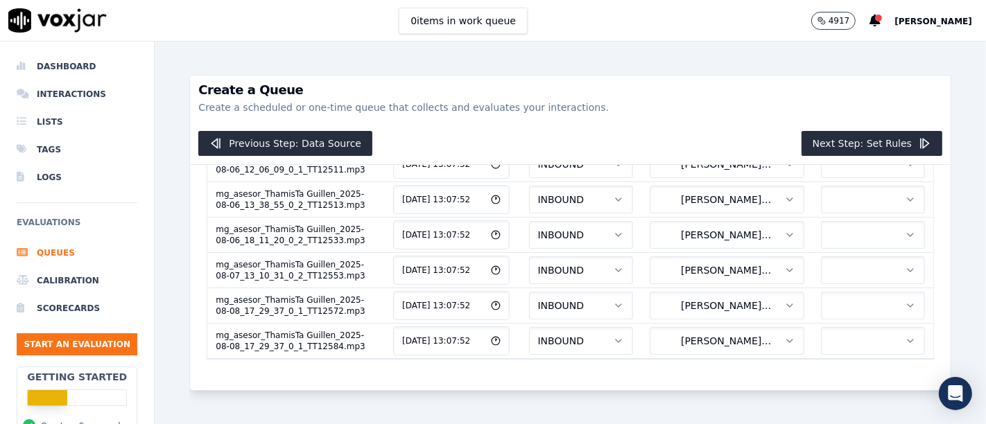
click at [709, 106] on p "Create a scheduled or one-time queue that collects and evaluates your interacti…" at bounding box center [570, 108] width 744 height 14
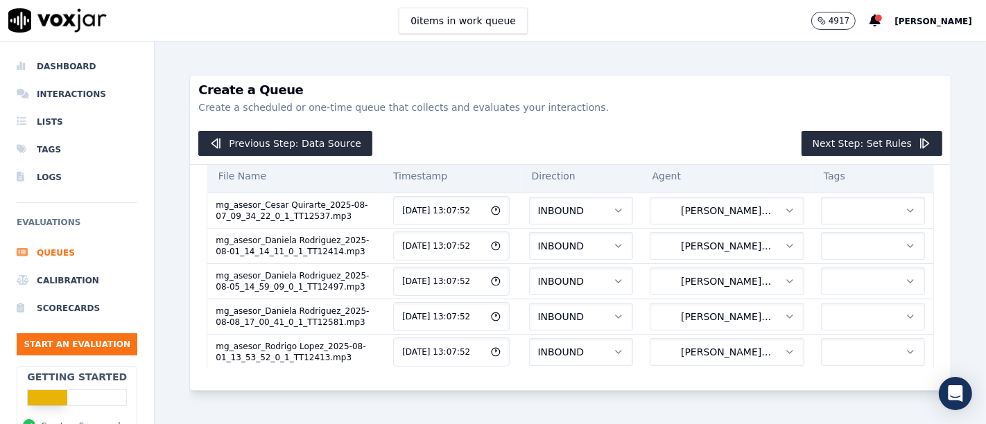
scroll to position [0, 0]
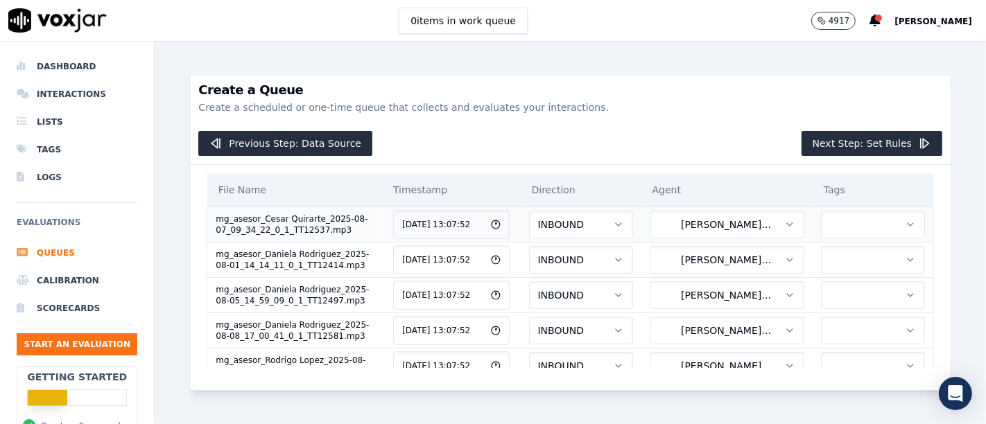
click at [905, 226] on icon "button" at bounding box center [910, 224] width 11 height 11
click at [949, 213] on div "Create a Queue Create a scheduled or one-time queue that collects and evaluates…" at bounding box center [570, 233] width 831 height 383
click at [863, 141] on button "Next Step: Set Rules" at bounding box center [871, 143] width 141 height 25
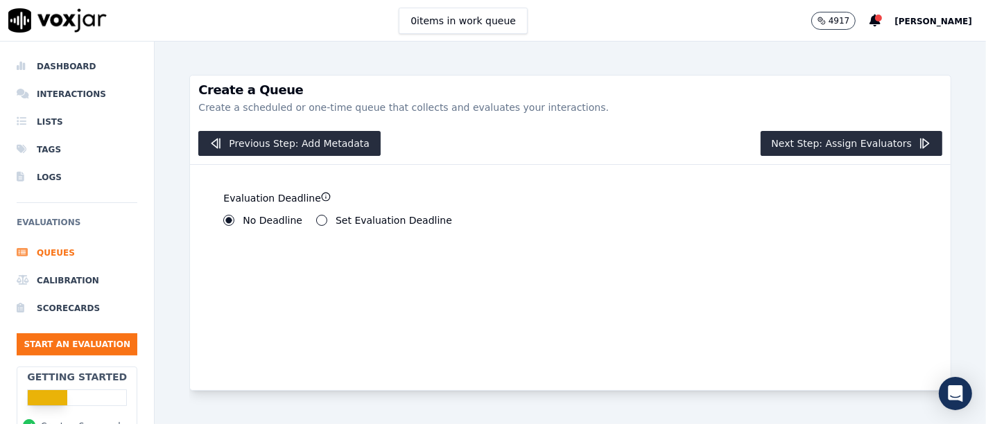
click at [327, 220] on div "Set Evaluation Deadline" at bounding box center [384, 220] width 136 height 11
click at [316, 217] on div "Set Evaluation Deadline" at bounding box center [384, 220] width 136 height 11
click at [316, 220] on button "Set Evaluation Deadline" at bounding box center [321, 220] width 11 height 11
click at [226, 219] on button "No Deadline" at bounding box center [228, 220] width 11 height 11
click at [841, 146] on button "Next Step: Assign Evaluators" at bounding box center [852, 143] width 182 height 25
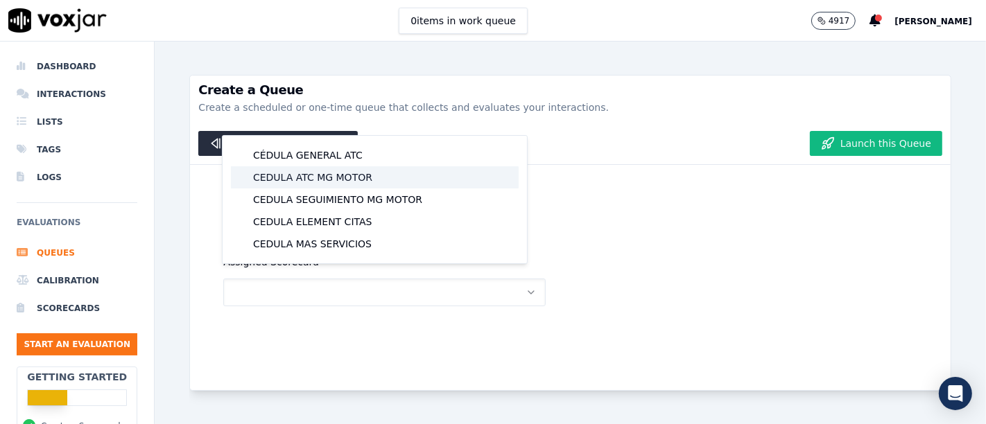
click at [349, 178] on div "CEDULA ATC MG MOTOR" at bounding box center [375, 177] width 288 height 22
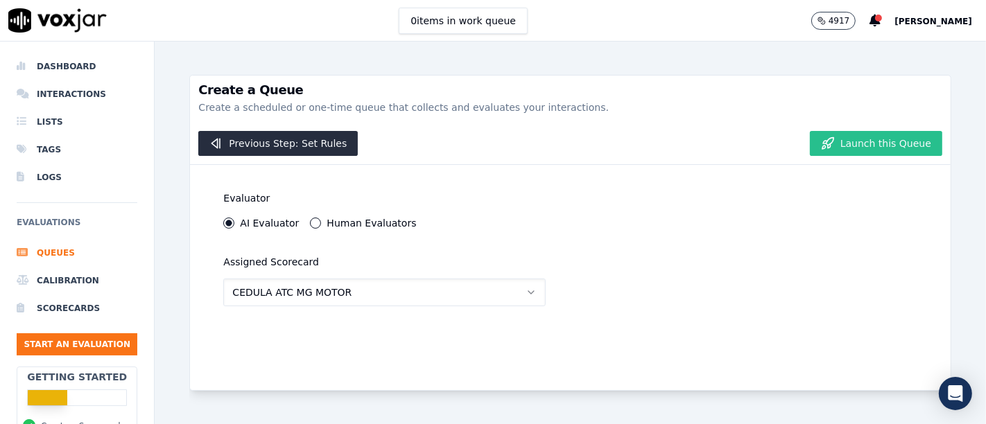
click at [869, 147] on button "Launch this Queue" at bounding box center [876, 143] width 132 height 25
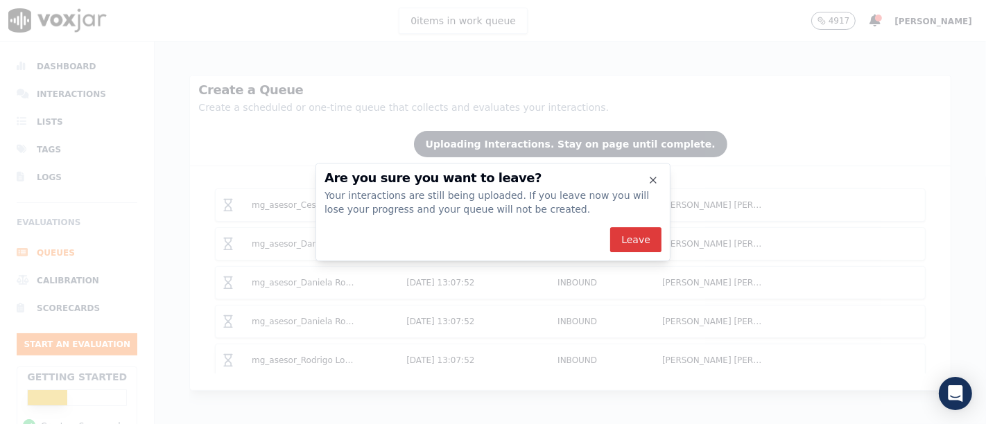
click at [626, 244] on button "Leave" at bounding box center [635, 239] width 51 height 25
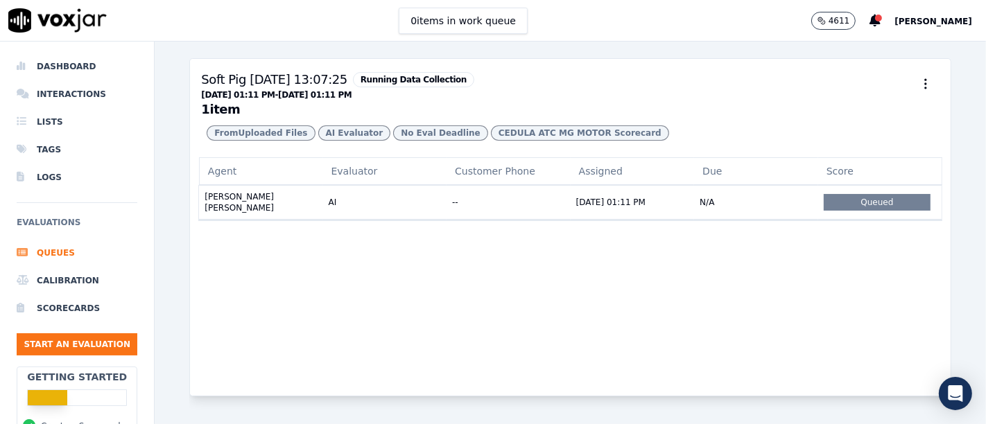
click at [822, 324] on div "Agent Evaluator Customer Phone Assigned Due Score GUILLEN ARENAS THAMIS ARIEL A…" at bounding box center [570, 276] width 761 height 238
drag, startPoint x: 576, startPoint y: 102, endPoint x: 542, endPoint y: 106, distance: 34.2
click at [568, 102] on h3 "Soft Pig 20/8/2025, 13:07:25 Running Data Collection 08/19/2025 01:11 PM - 08/2…" at bounding box center [570, 93] width 738 height 46
click at [843, 211] on div "Queued" at bounding box center [877, 202] width 107 height 17
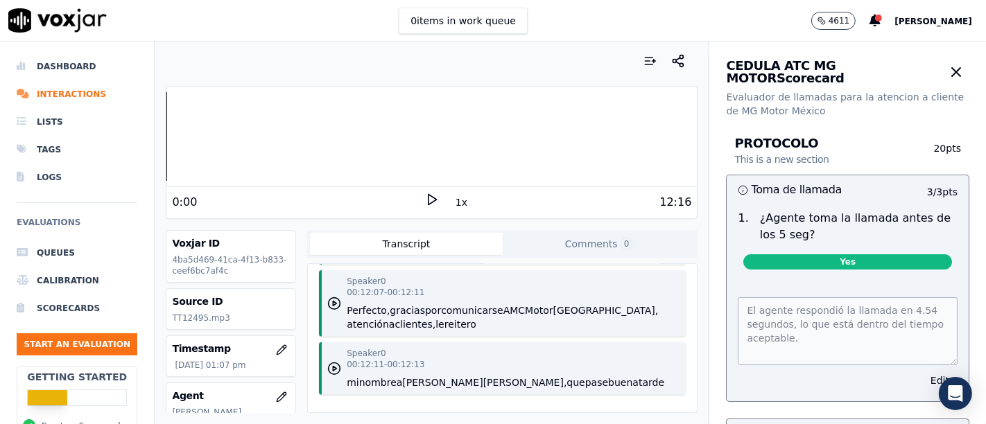
scroll to position [9427, 0]
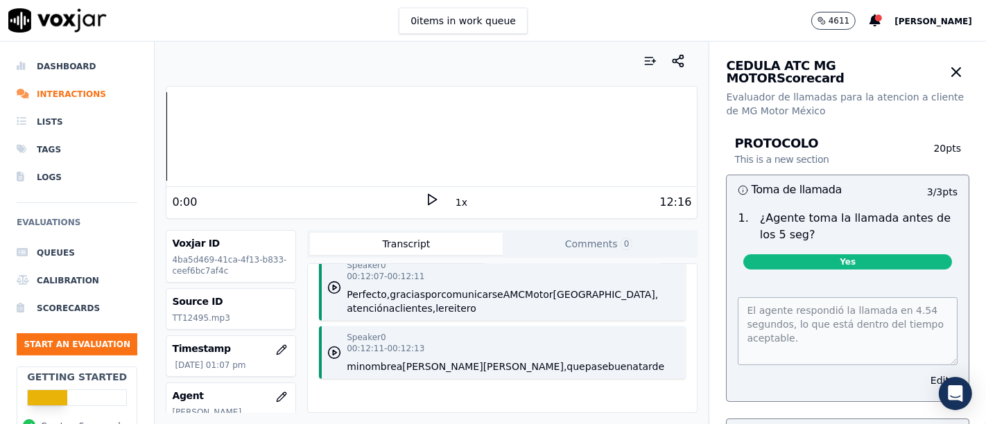
click at [845, 202] on div "Toma de llamada 3 / 3 pts" at bounding box center [848, 189] width 242 height 29
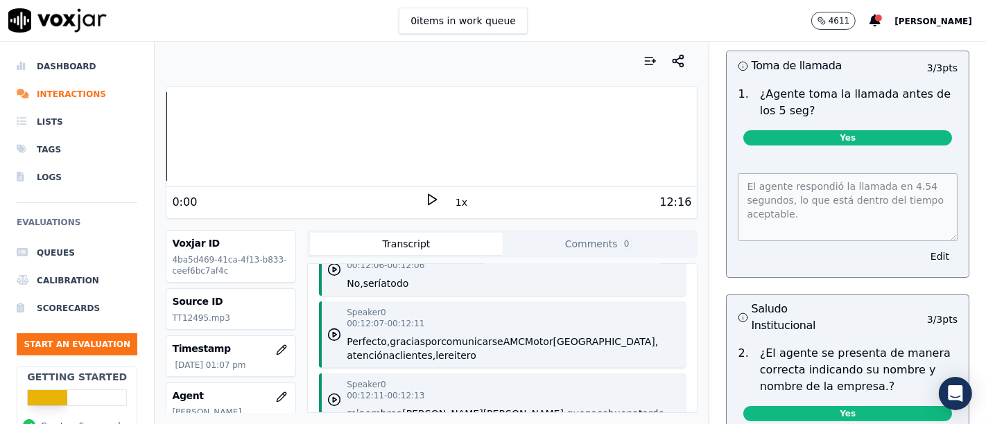
scroll to position [0, 0]
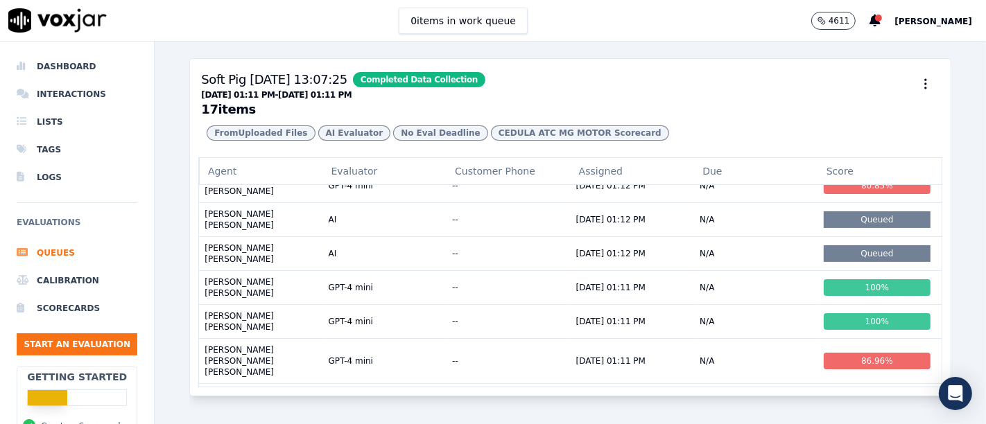
scroll to position [172, 0]
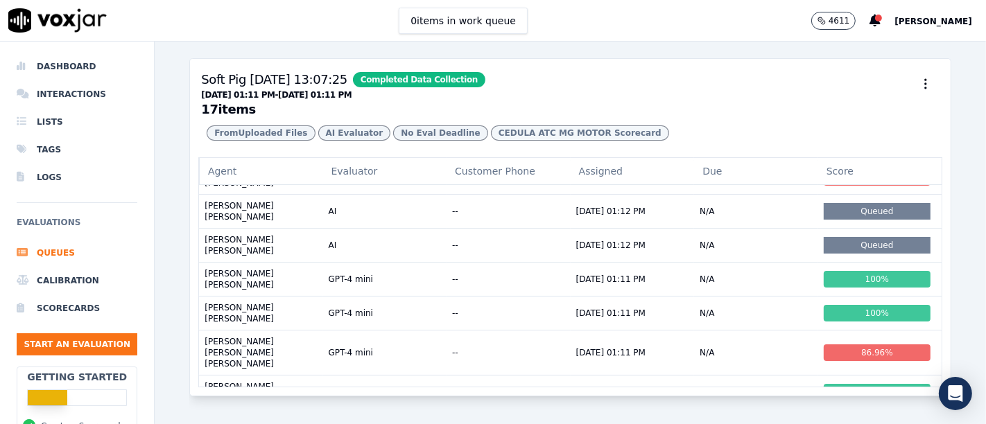
click at [511, 141] on span "CEDULA ATC MG MOTOR Scorecard" at bounding box center [580, 132] width 178 height 15
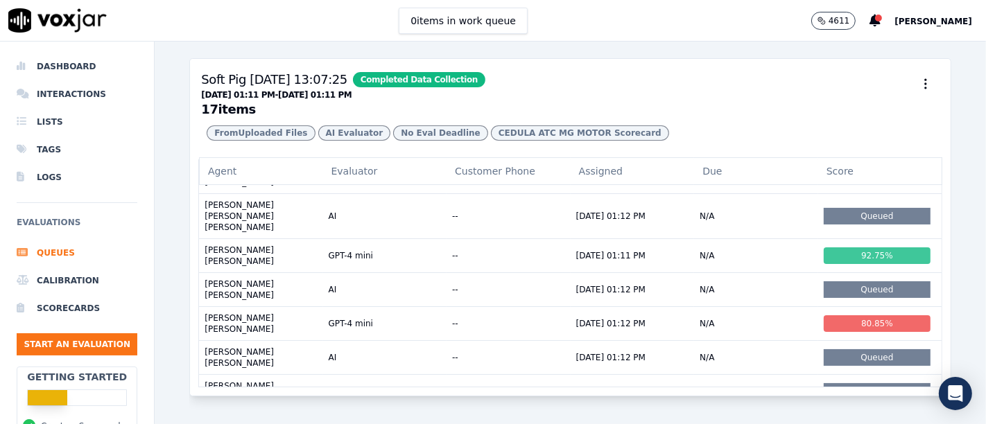
scroll to position [0, 0]
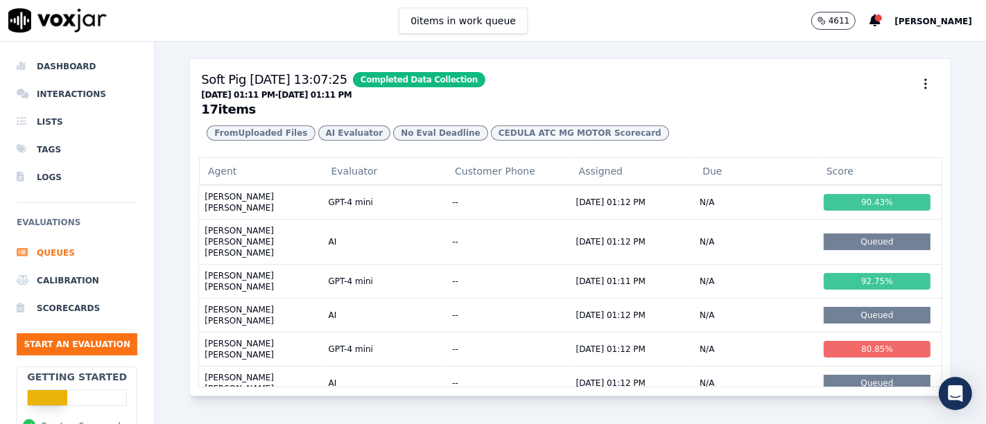
click at [537, 141] on span "CEDULA ATC MG MOTOR Scorecard" at bounding box center [580, 132] width 178 height 15
click at [414, 141] on span "No Eval Deadline" at bounding box center [440, 132] width 95 height 15
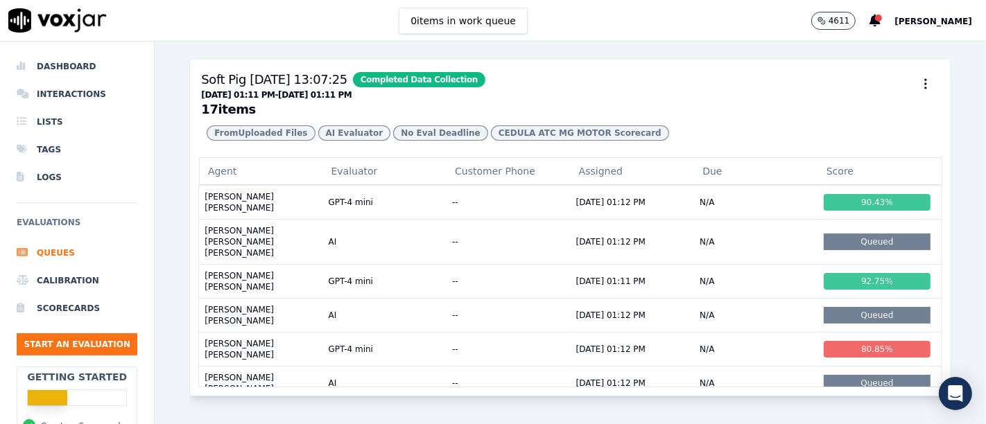
click at [393, 141] on span "AI Evaluator" at bounding box center [440, 132] width 95 height 15
click at [417, 78] on span "Completed Data Collection" at bounding box center [419, 79] width 132 height 15
click at [393, 141] on span "AI Evaluator" at bounding box center [440, 132] width 95 height 15
click at [255, 141] on span "From Uploaded Files" at bounding box center [261, 132] width 108 height 15
click at [498, 141] on span "CEDULA ATC MG MOTOR Scorecard" at bounding box center [580, 132] width 178 height 15
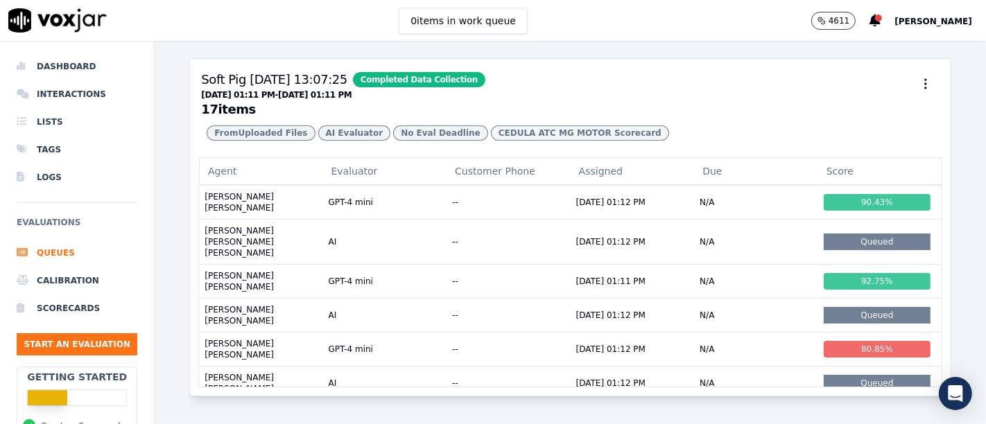
click at [498, 141] on span "CEDULA ATC MG MOTOR Scorecard" at bounding box center [580, 132] width 178 height 15
click at [82, 311] on li "Scorecards" at bounding box center [77, 309] width 121 height 28
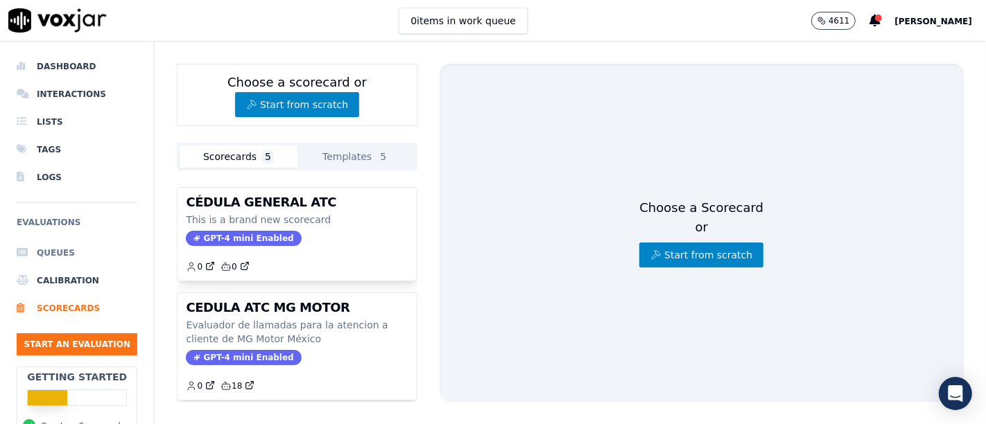
click at [42, 254] on li "Queues" at bounding box center [77, 253] width 121 height 28
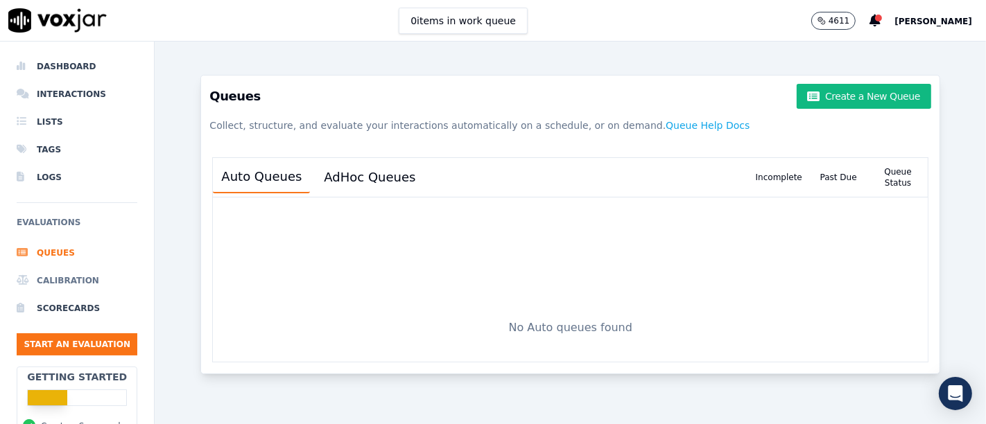
click at [87, 286] on li "Calibration" at bounding box center [77, 281] width 121 height 28
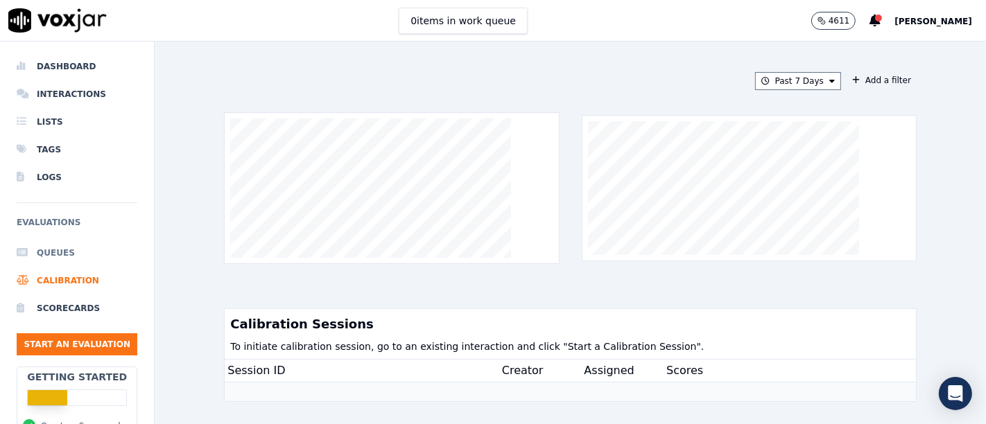
click at [35, 245] on li "Queues" at bounding box center [77, 253] width 121 height 28
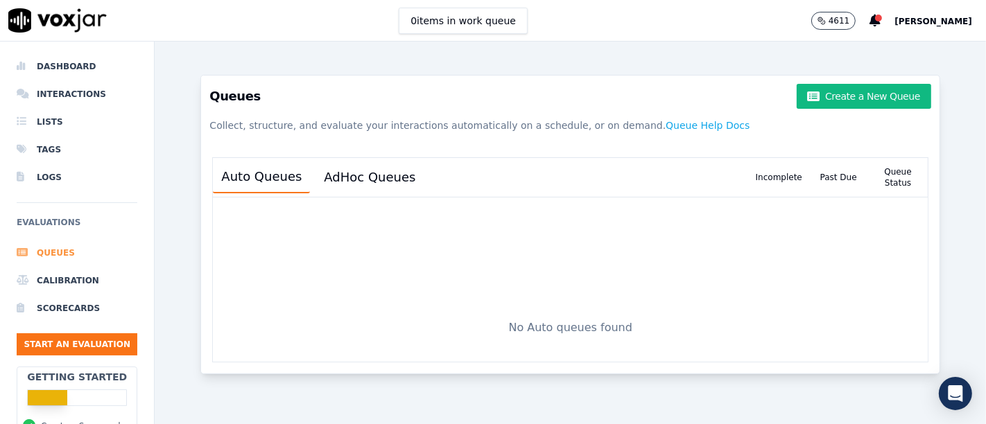
click at [38, 255] on li "Queues" at bounding box center [77, 253] width 121 height 28
click at [871, 101] on button "Create a New Queue" at bounding box center [864, 96] width 134 height 25
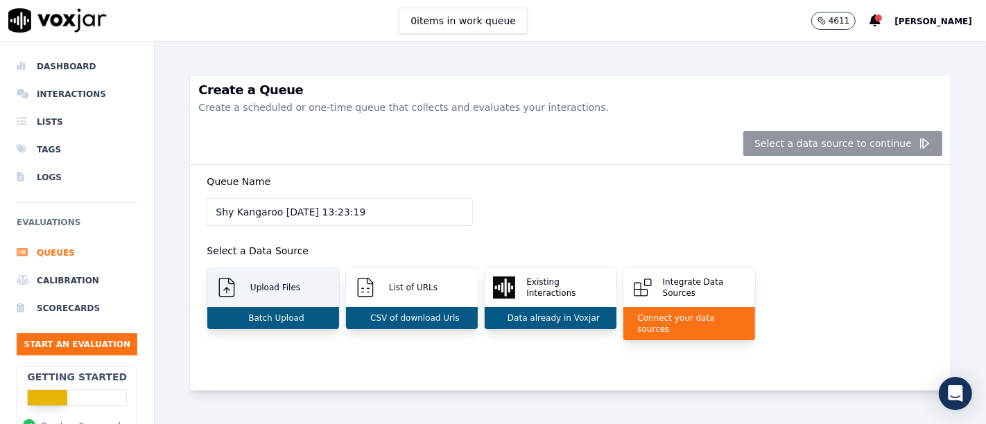
click at [259, 320] on p "Batch Upload" at bounding box center [273, 318] width 61 height 11
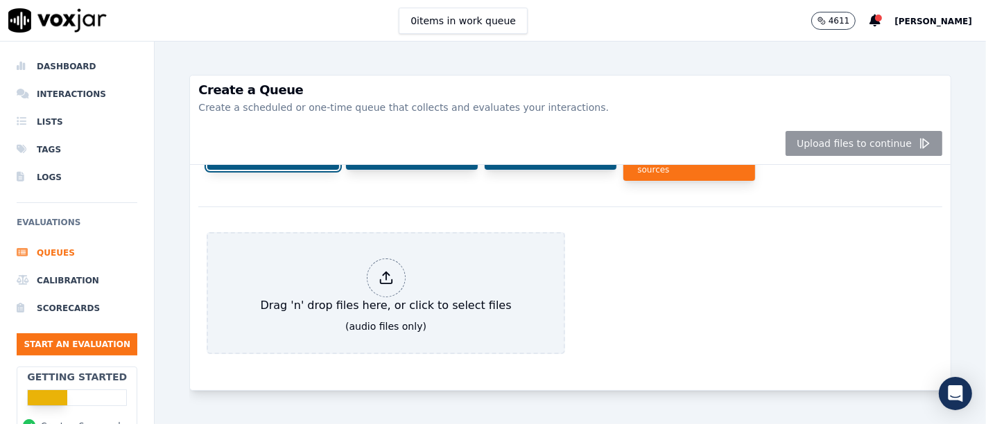
scroll to position [187, 0]
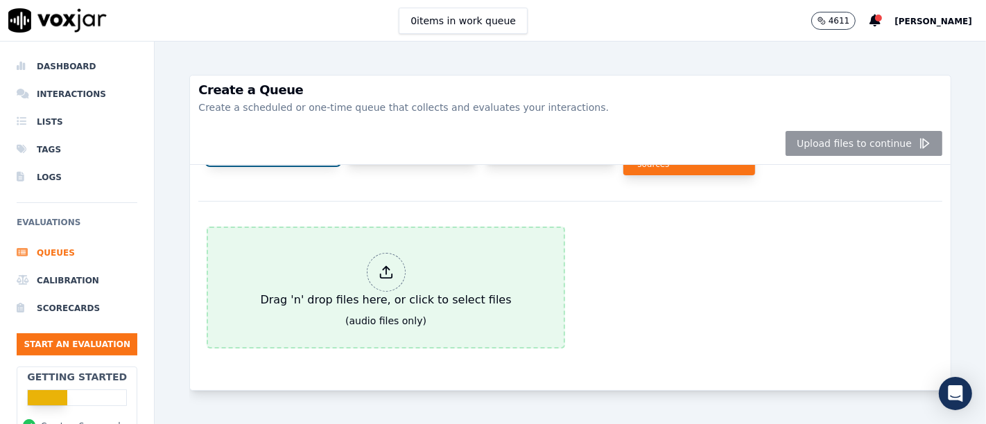
click at [352, 250] on div "Drag 'n' drop files here, or click to select files" at bounding box center [385, 281] width 262 height 67
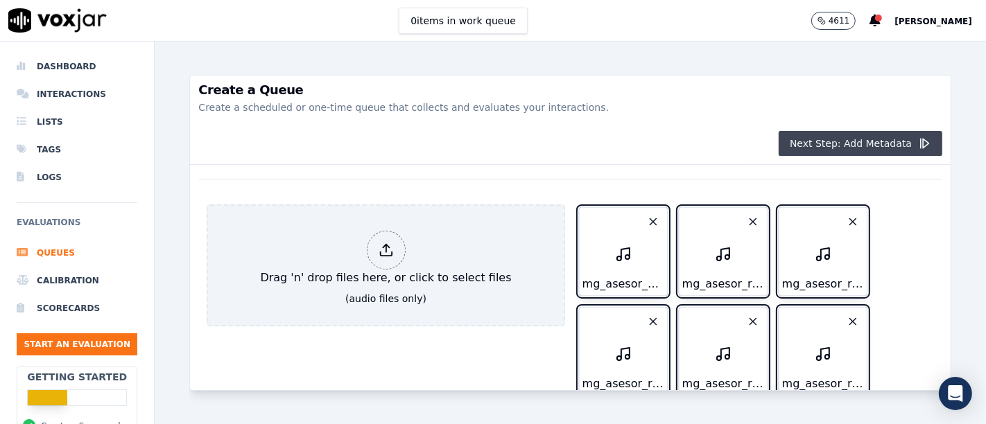
click at [869, 144] on button "Next Step: Add Metadata" at bounding box center [861, 143] width 164 height 25
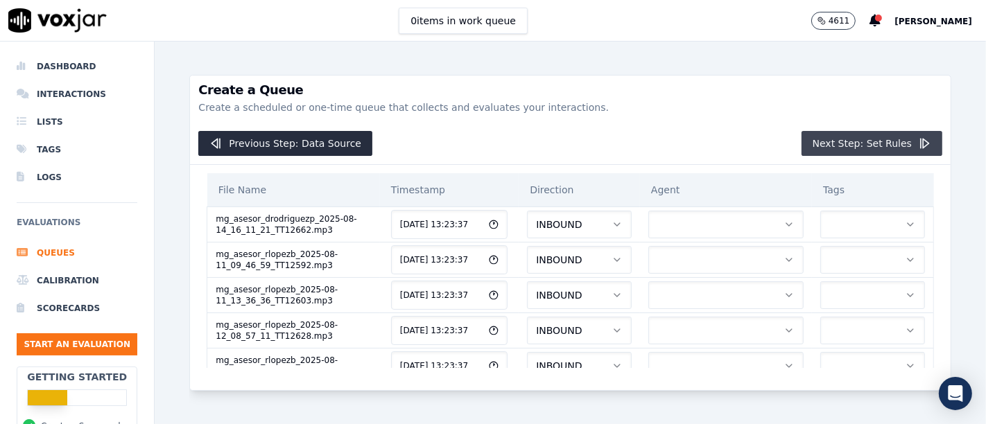
scroll to position [0, 0]
click at [905, 227] on icon "button" at bounding box center [910, 224] width 11 height 11
click at [688, 237] on td at bounding box center [726, 224] width 172 height 35
click at [697, 223] on button "button" at bounding box center [725, 225] width 155 height 28
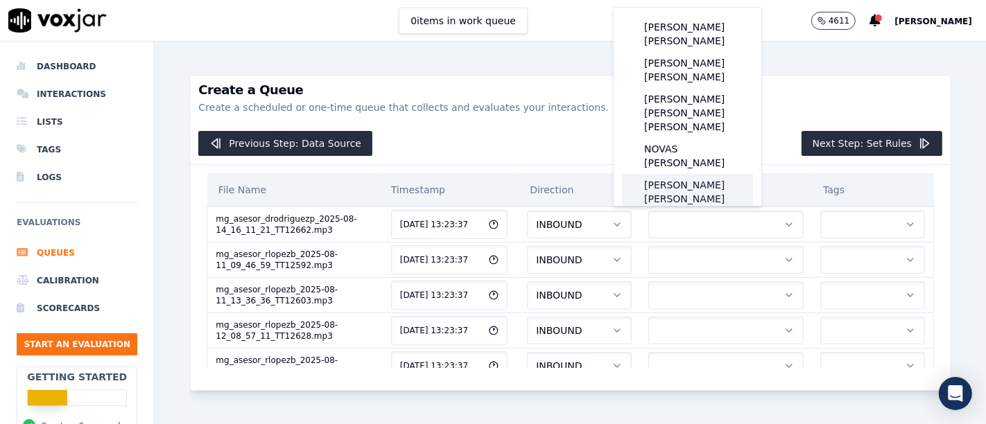
click at [721, 174] on div "PADILLA RODRIGUEZ DANIELA" at bounding box center [687, 192] width 131 height 36
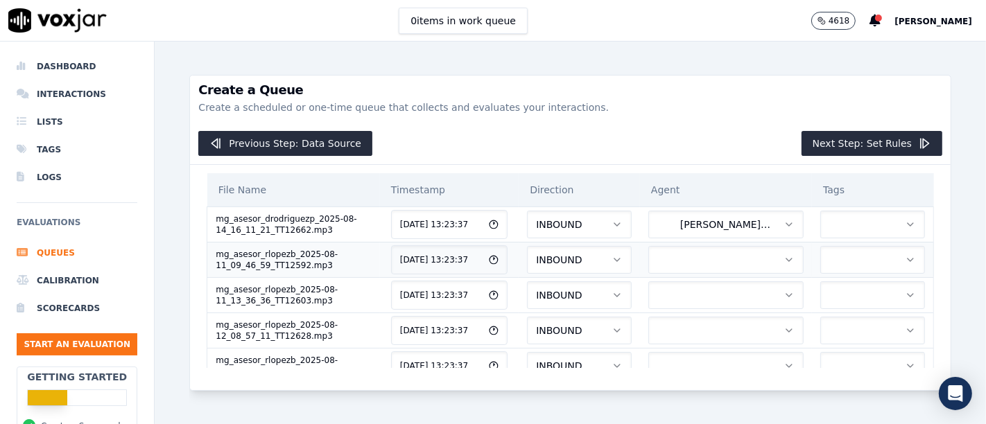
click at [717, 250] on button "button" at bounding box center [725, 260] width 155 height 28
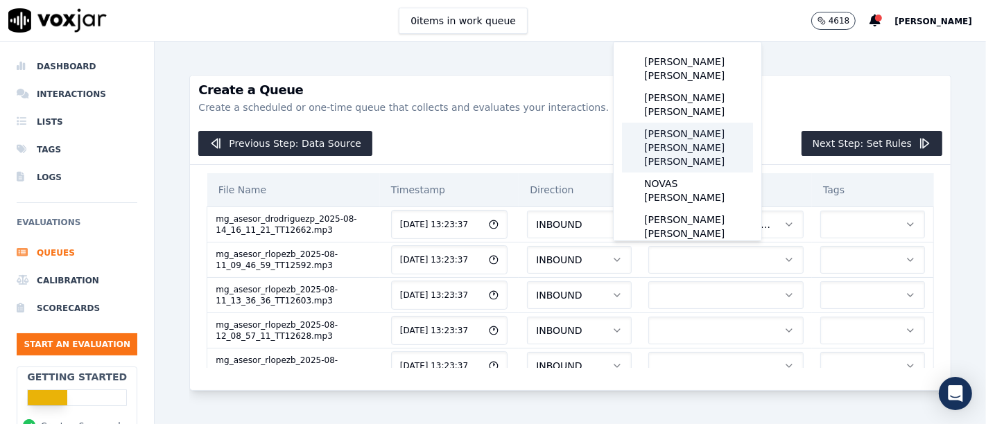
click at [705, 123] on div "LOPEZ BECERRA RODRIGO RAFAEL" at bounding box center [687, 148] width 131 height 50
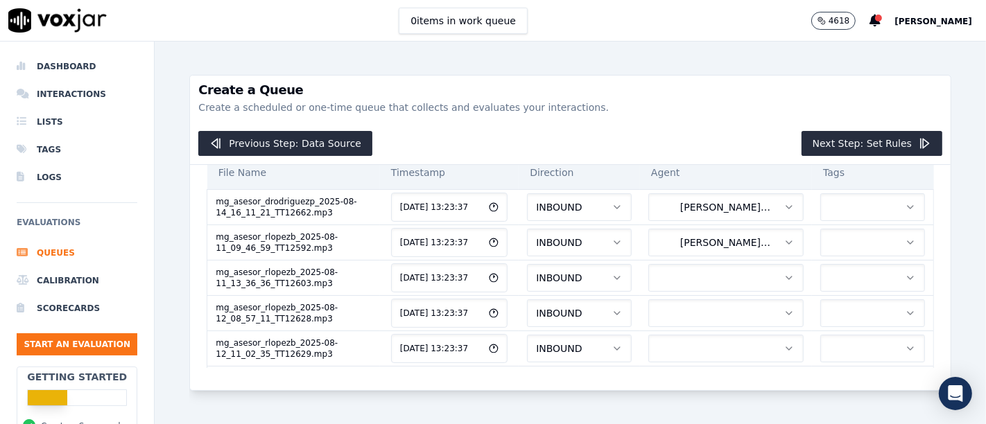
scroll to position [31, 0]
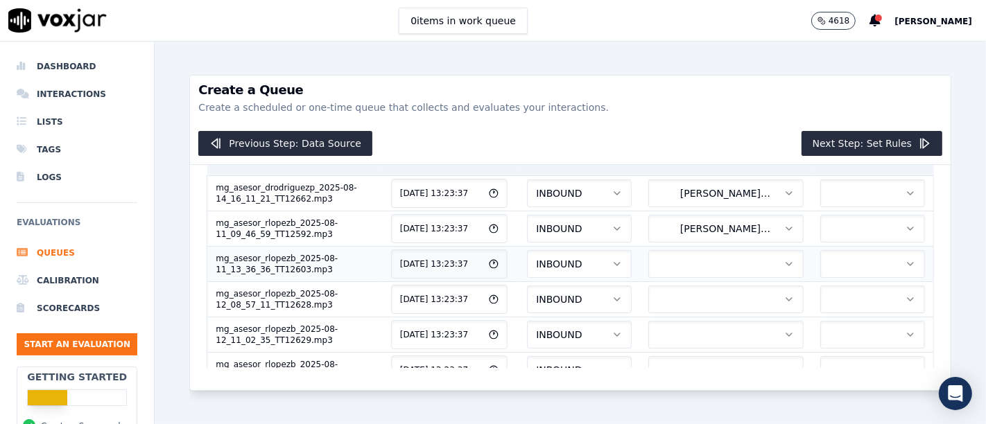
click at [699, 262] on button "button" at bounding box center [725, 264] width 155 height 28
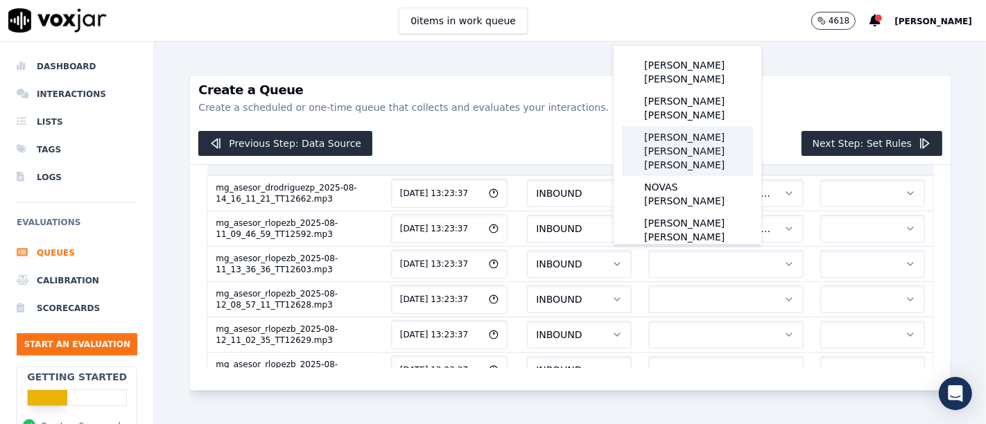
click at [689, 126] on div "LOPEZ BECERRA RODRIGO RAFAEL" at bounding box center [687, 151] width 131 height 50
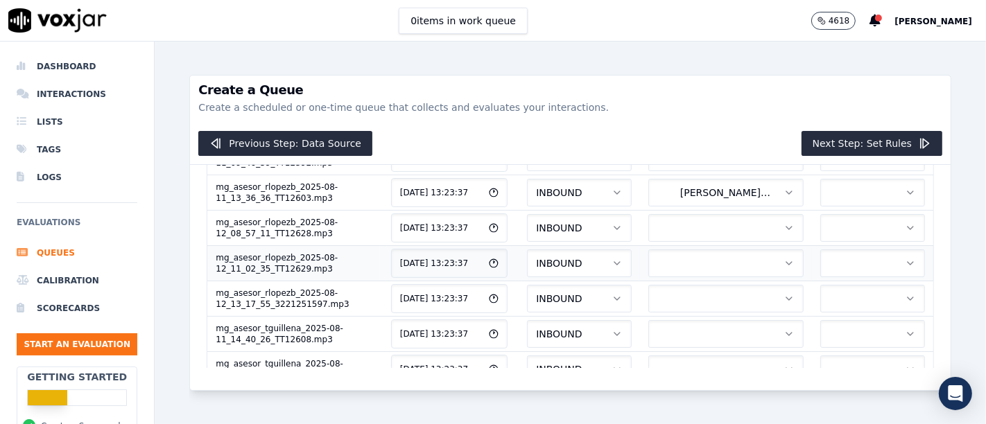
scroll to position [104, 0]
click at [707, 233] on button "button" at bounding box center [725, 227] width 155 height 28
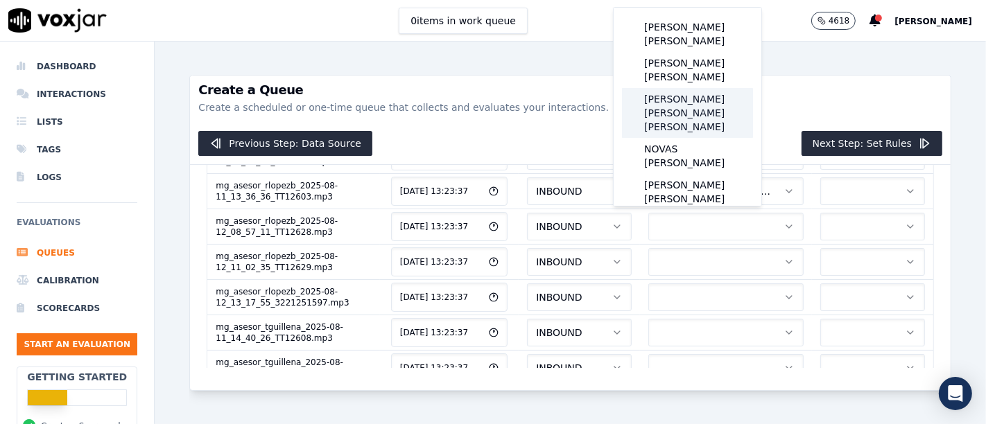
click at [699, 91] on div "LOPEZ BECERRA RODRIGO RAFAEL" at bounding box center [687, 113] width 131 height 50
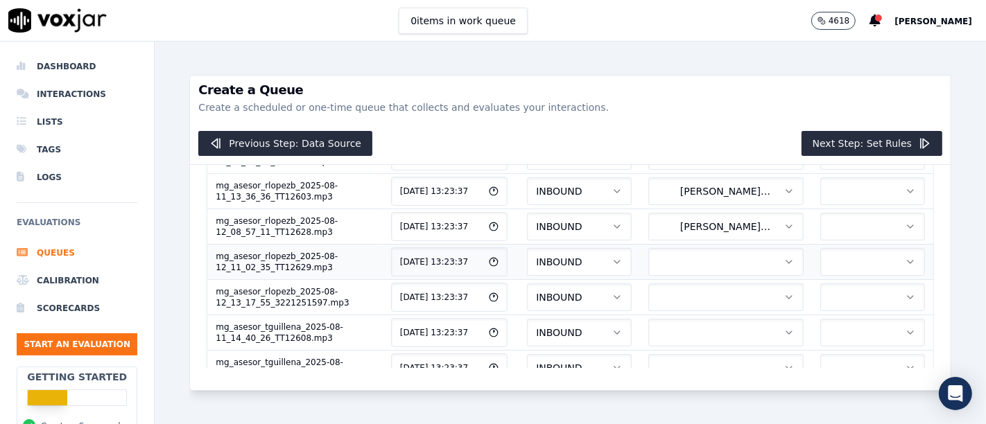
click at [783, 262] on icon "button" at bounding box center [788, 262] width 11 height 11
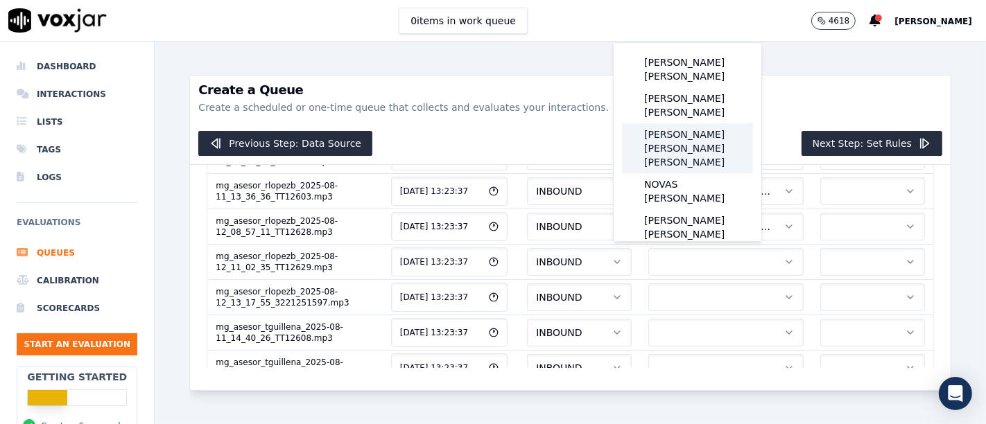
click at [708, 129] on div "LOPEZ BECERRA RODRIGO RAFAEL" at bounding box center [687, 148] width 131 height 50
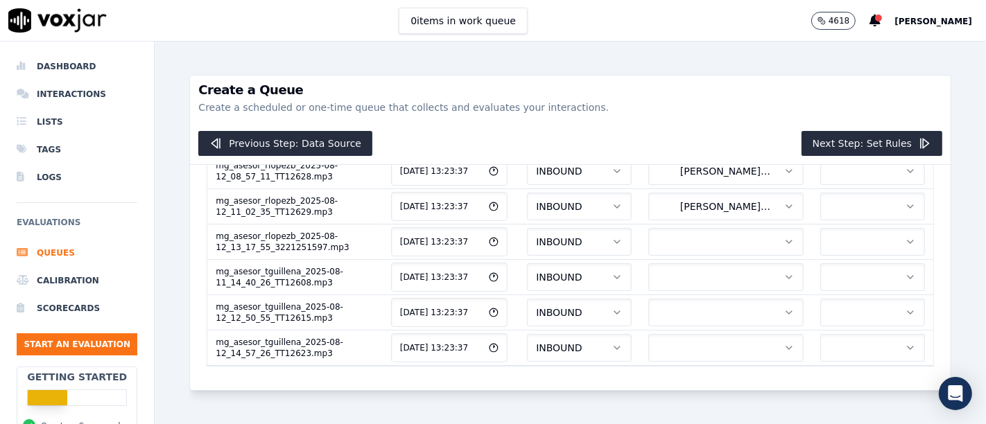
scroll to position [170, 0]
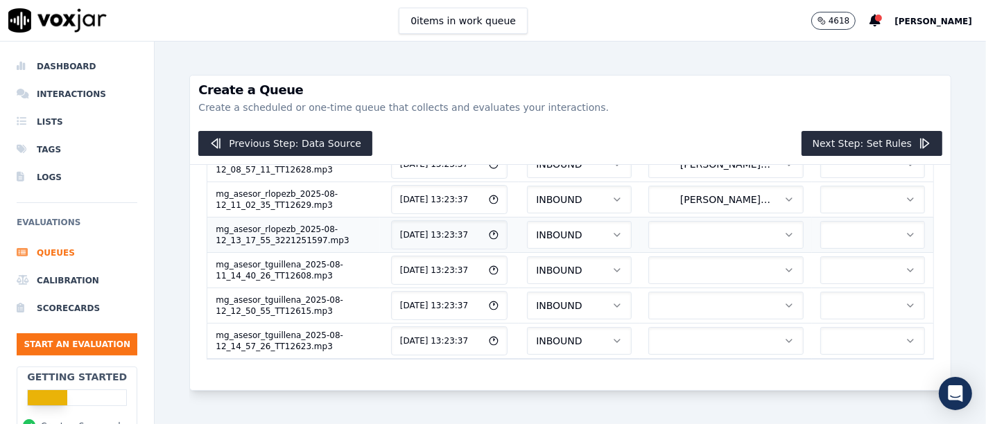
click at [663, 230] on button "button" at bounding box center [725, 235] width 155 height 28
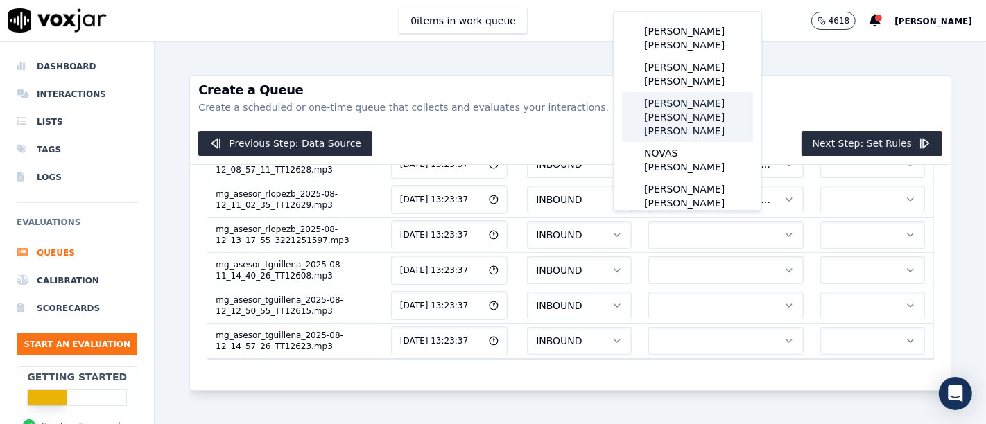
click at [685, 98] on div "LOPEZ BECERRA RODRIGO RAFAEL" at bounding box center [687, 117] width 131 height 50
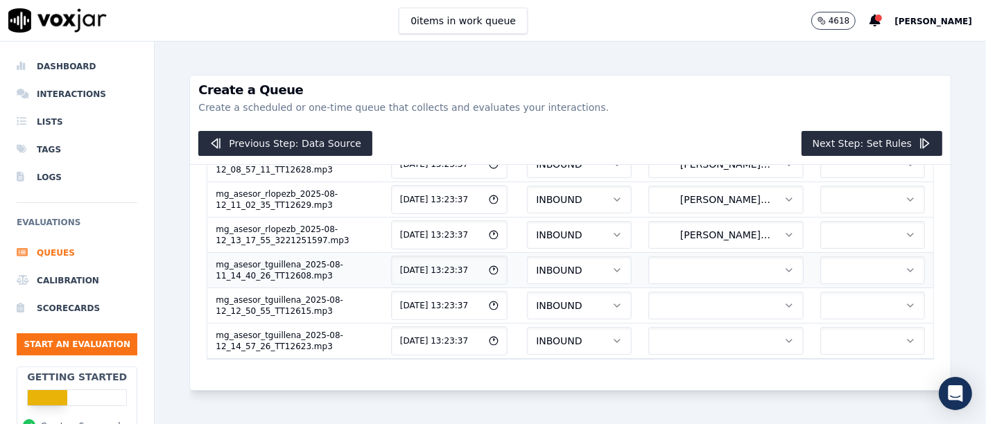
click at [689, 261] on button "button" at bounding box center [725, 271] width 155 height 28
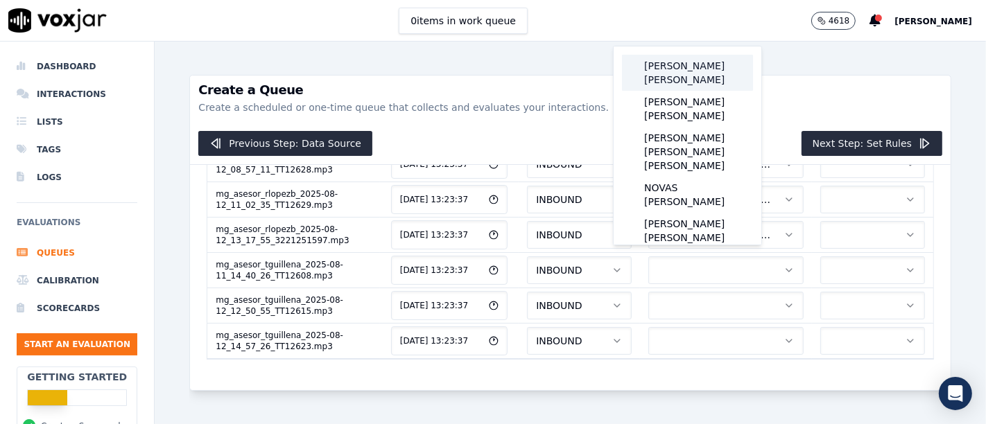
click at [684, 73] on div "[PERSON_NAME] [PERSON_NAME]" at bounding box center [687, 73] width 131 height 36
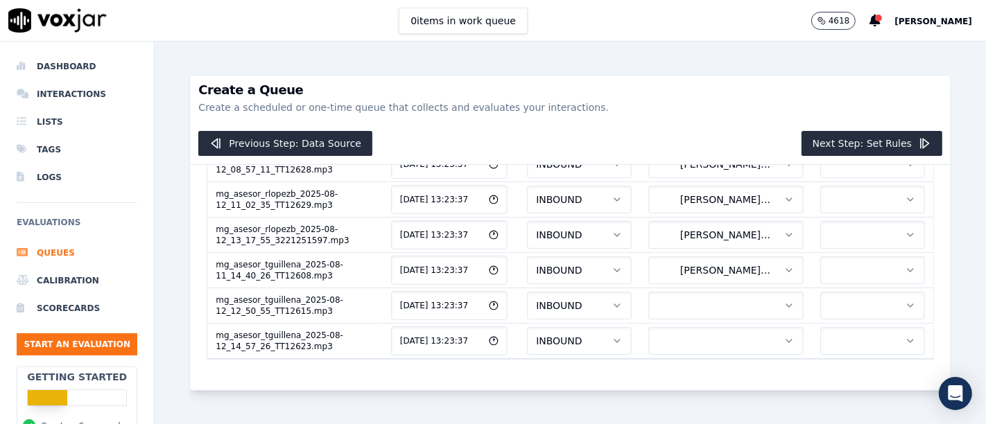
scroll to position [206, 0]
click at [700, 292] on button "button" at bounding box center [725, 306] width 155 height 28
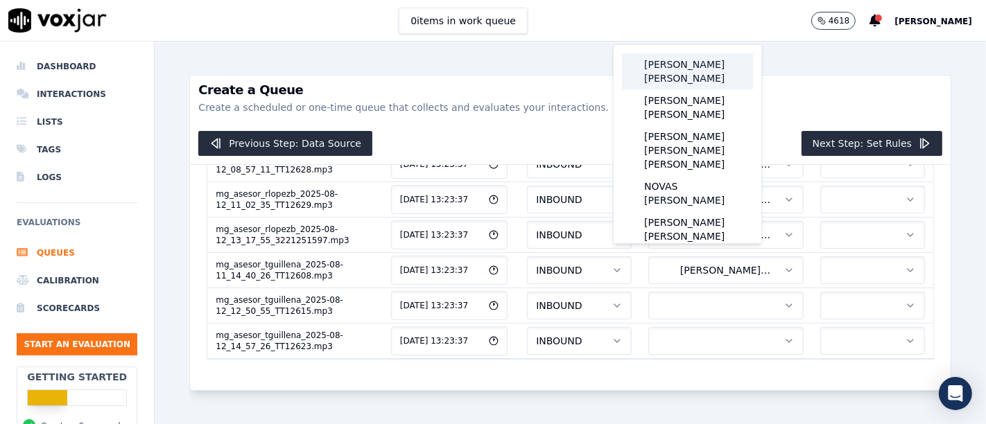
click at [697, 72] on div "[PERSON_NAME] [PERSON_NAME]" at bounding box center [687, 71] width 131 height 36
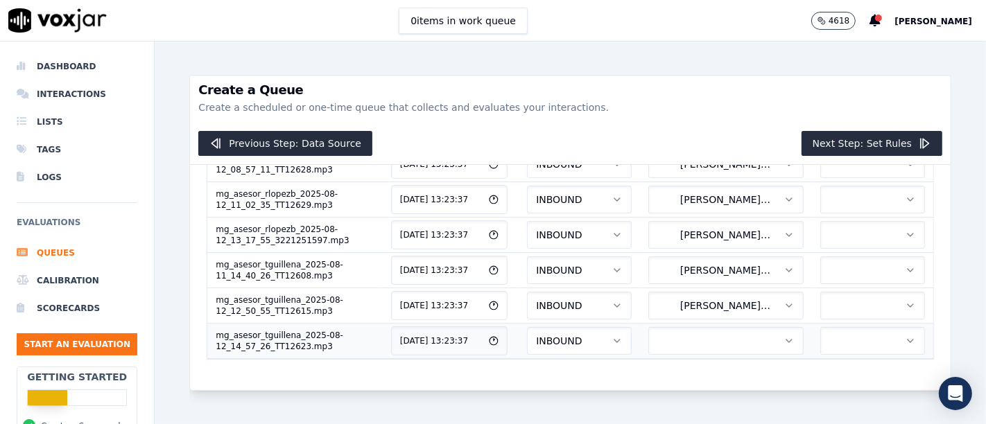
click at [682, 327] on button "button" at bounding box center [725, 341] width 155 height 28
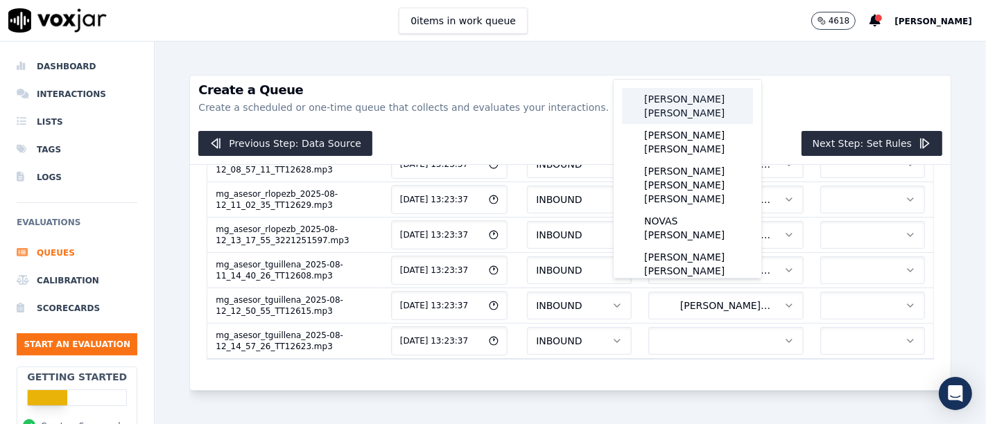
click at [695, 105] on div "[PERSON_NAME] [PERSON_NAME]" at bounding box center [687, 106] width 131 height 36
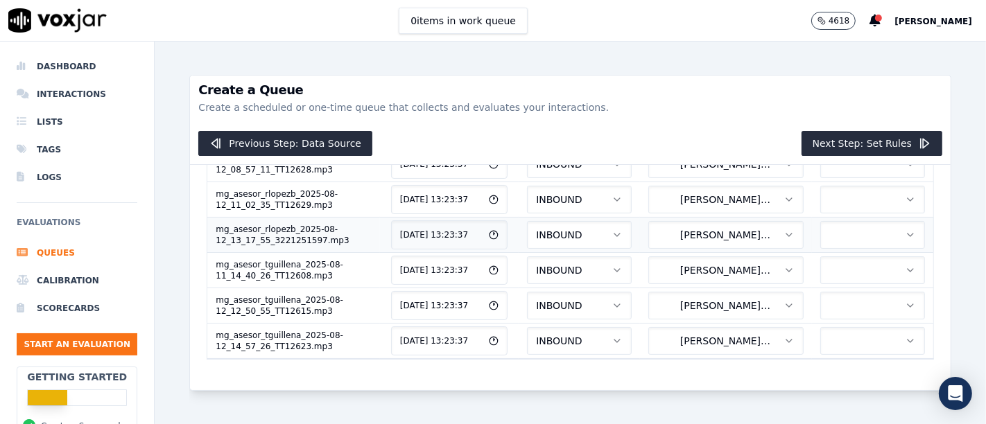
click at [820, 221] on button "button" at bounding box center [872, 235] width 105 height 28
click at [941, 250] on div "Create a Queue Create a scheduled or one-time queue that collects and evaluates…" at bounding box center [570, 233] width 831 height 383
click at [834, 153] on button "Next Step: Set Rules" at bounding box center [871, 143] width 141 height 25
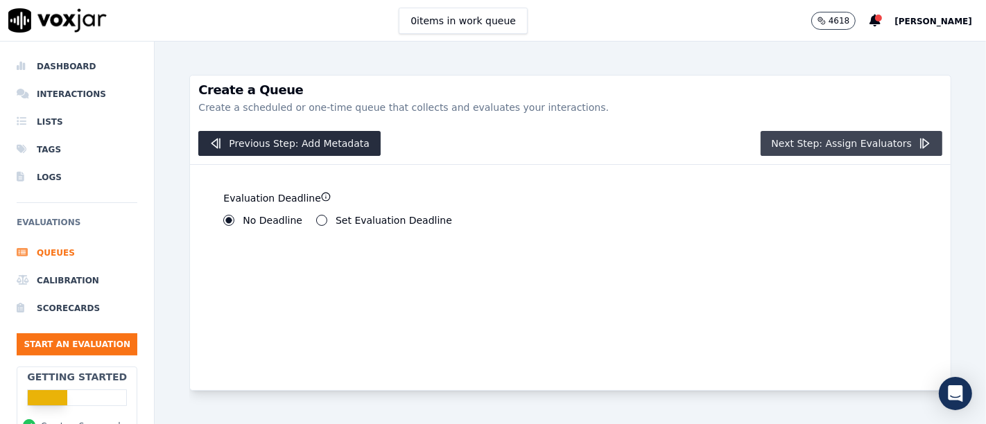
click at [866, 149] on button "Next Step: Assign Evaluators" at bounding box center [852, 143] width 182 height 25
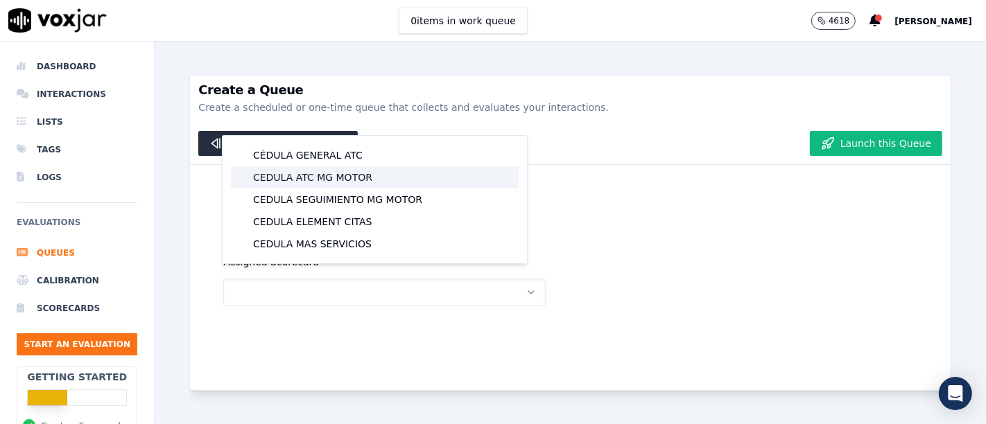
click at [338, 180] on div "CEDULA ATC MG MOTOR" at bounding box center [375, 177] width 288 height 22
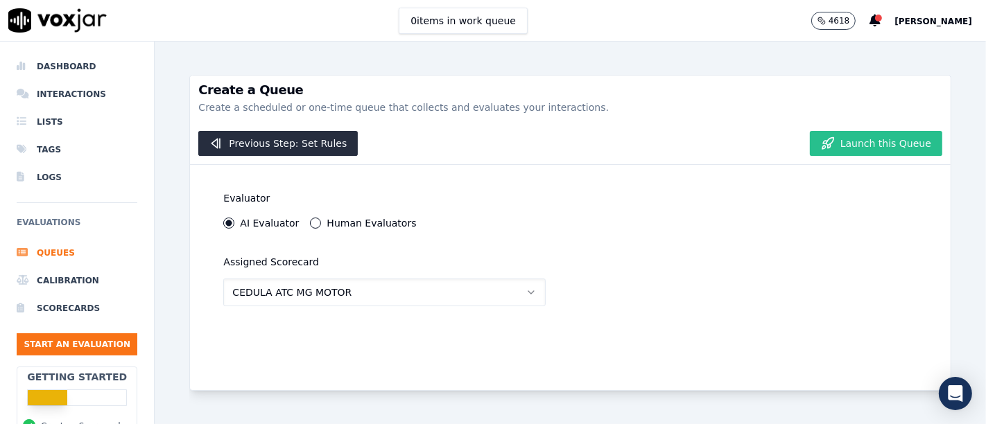
click at [869, 141] on button "Launch this Queue" at bounding box center [876, 143] width 132 height 25
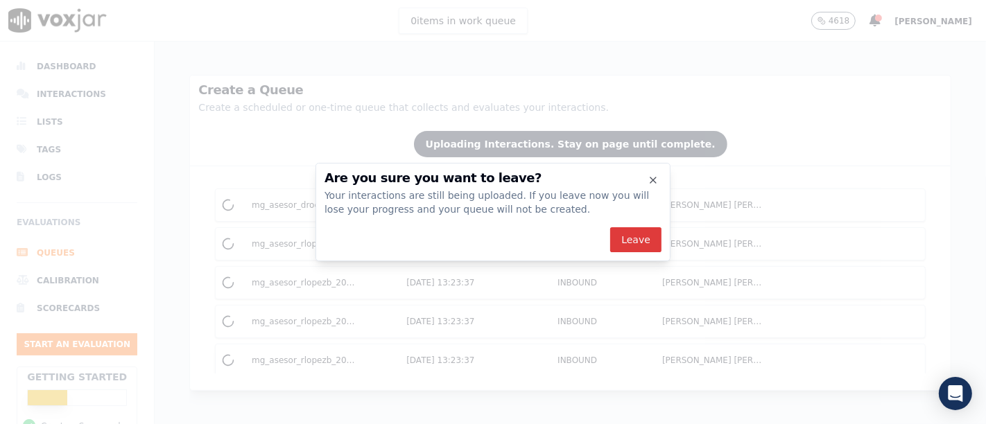
click at [636, 248] on button "Leave" at bounding box center [635, 239] width 51 height 25
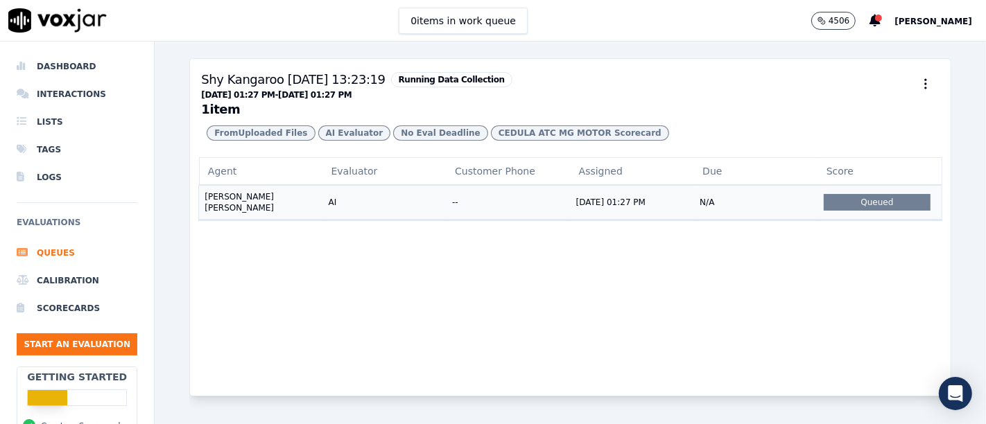
click at [830, 211] on div "Queued" at bounding box center [877, 202] width 107 height 17
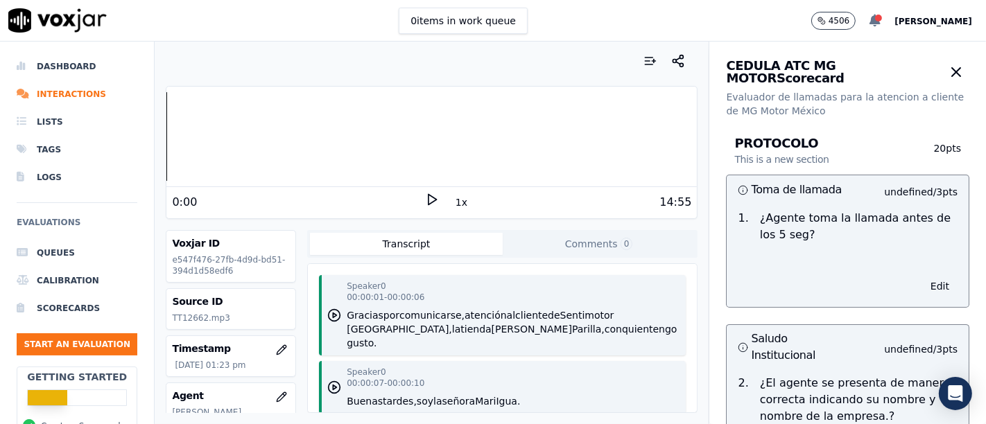
click at [882, 19] on div at bounding box center [878, 18] width 7 height 7
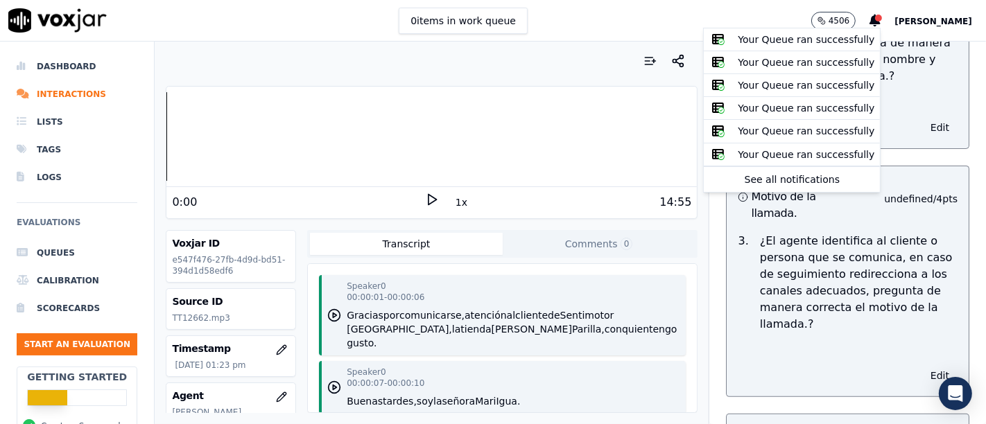
scroll to position [211, 0]
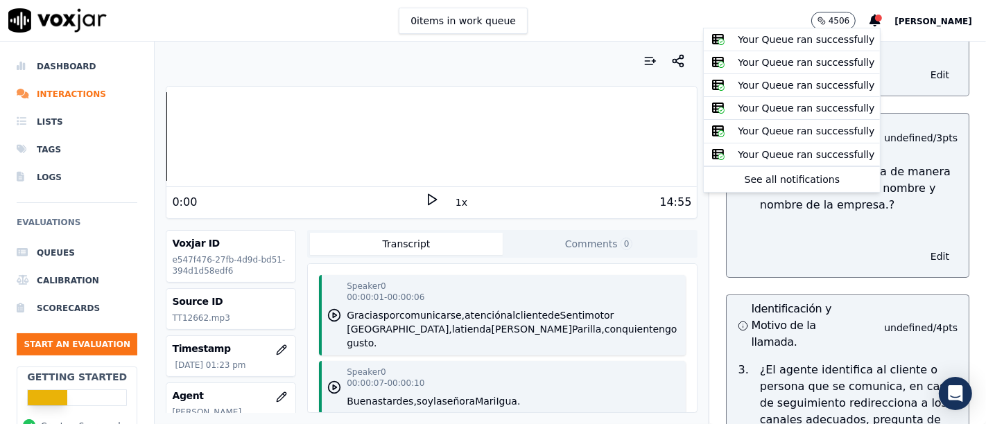
click at [917, 249] on div "Edit" at bounding box center [848, 253] width 242 height 47
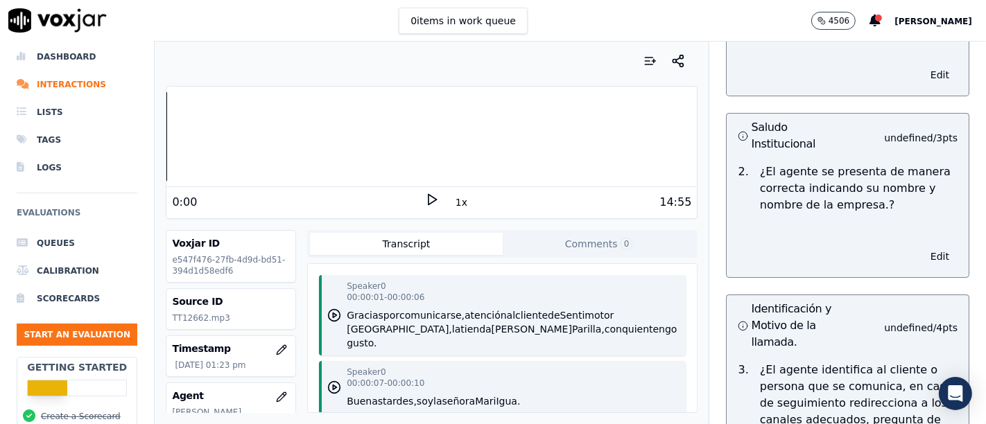
scroll to position [0, 0]
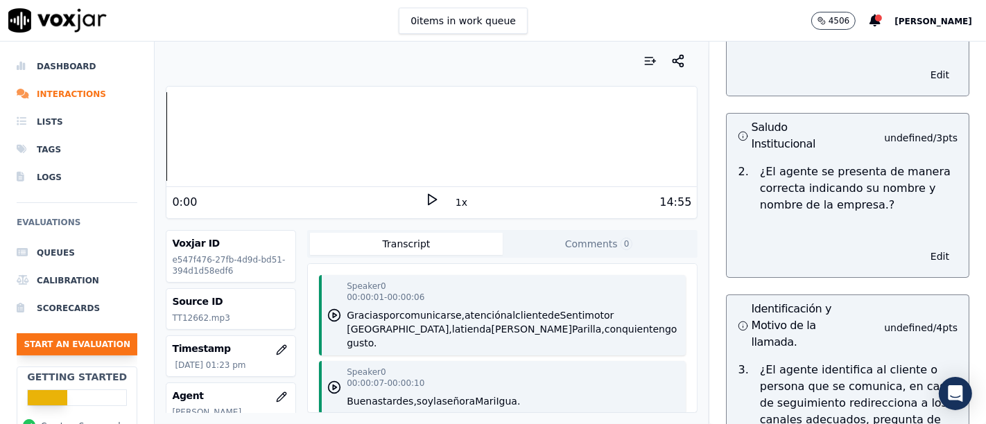
click at [83, 347] on button "Start an Evaluation" at bounding box center [77, 344] width 121 height 22
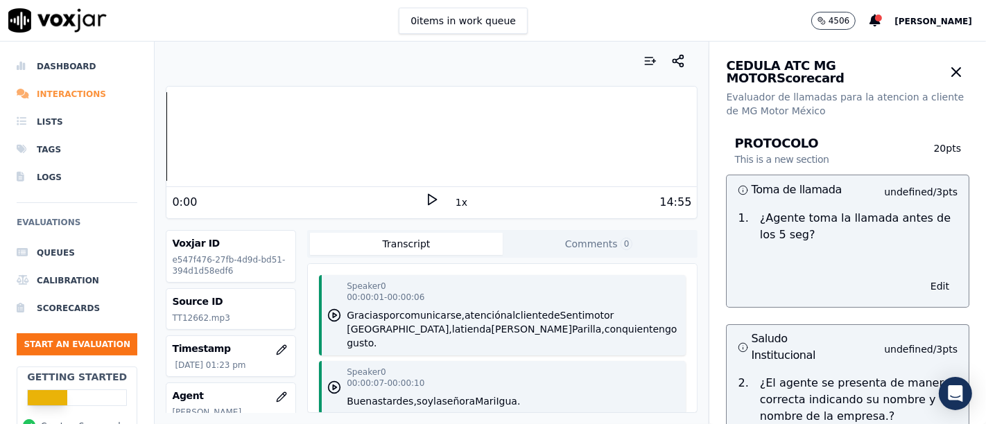
click at [73, 98] on li "Interactions" at bounding box center [77, 94] width 121 height 28
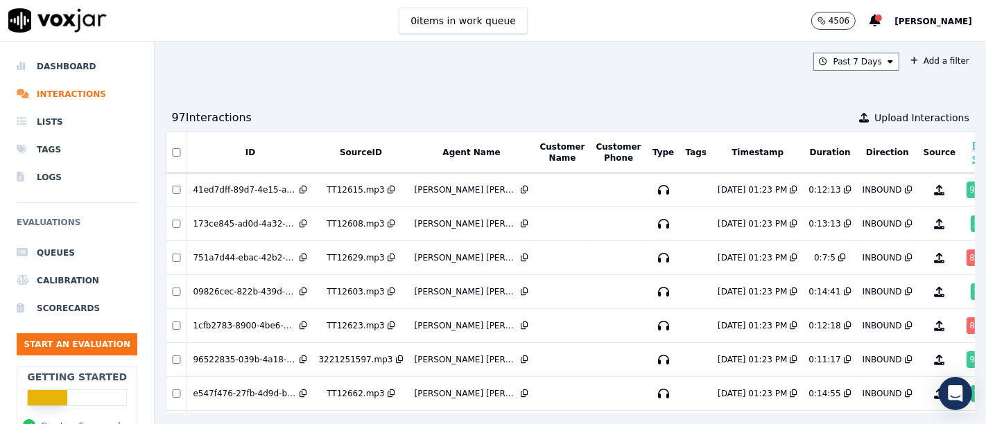
click at [455, 150] on button "Agent Name" at bounding box center [471, 152] width 58 height 11
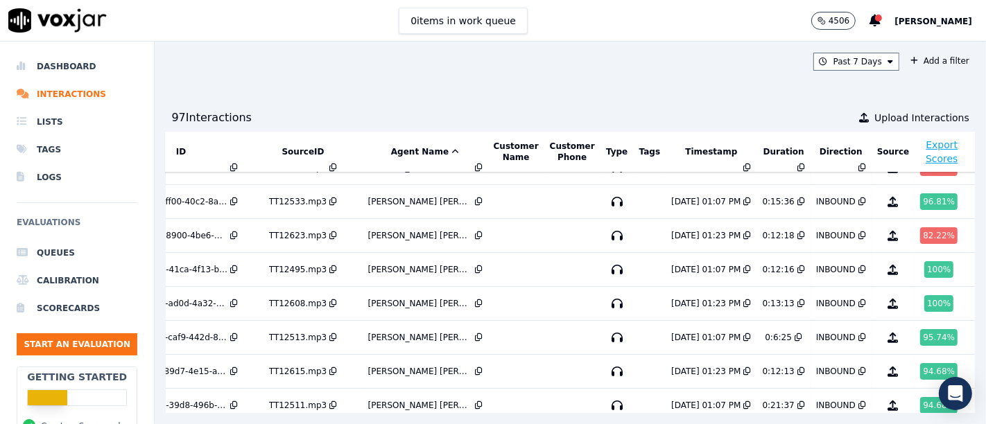
scroll to position [46, 69]
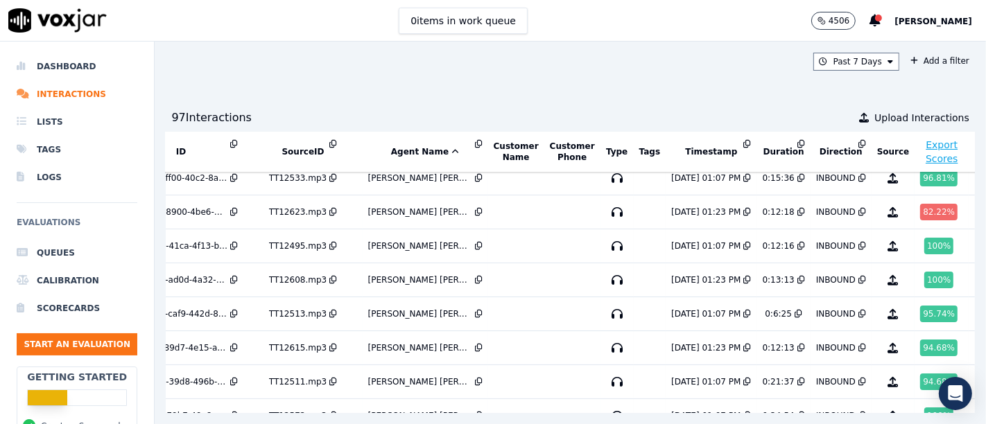
click at [921, 151] on button "Export Scores" at bounding box center [942, 153] width 42 height 28
click at [649, 70] on div "Past 7 Days Add a filter 97 Interaction s Upload Interactions ID SourceID Agent…" at bounding box center [570, 233] width 831 height 383
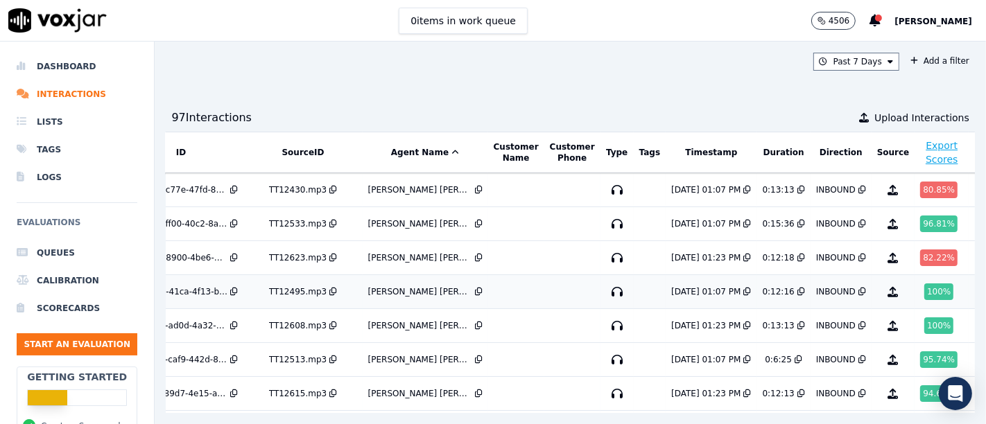
click at [924, 288] on div "100 %" at bounding box center [938, 292] width 29 height 17
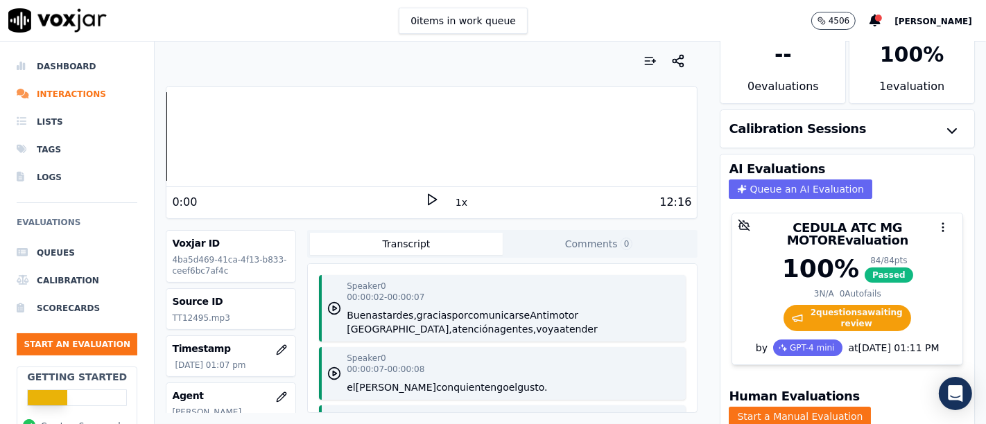
scroll to position [49, 0]
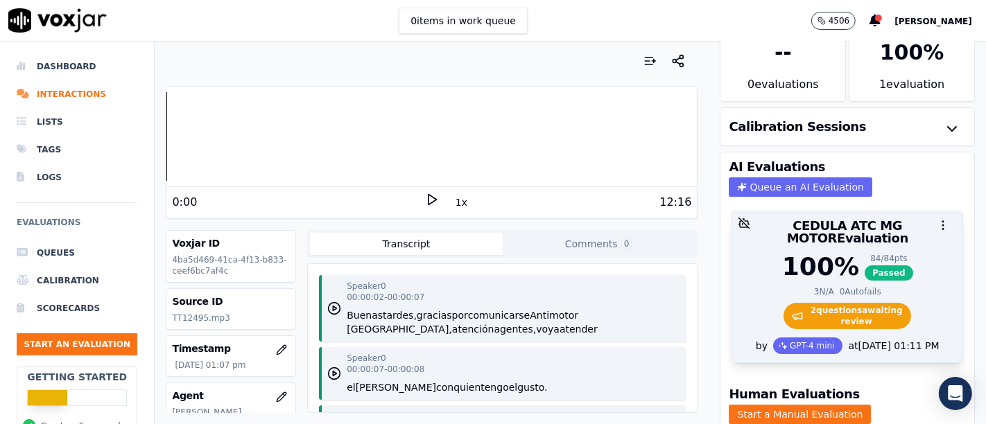
click at [838, 303] on span "2 question s awaiting review" at bounding box center [847, 316] width 128 height 26
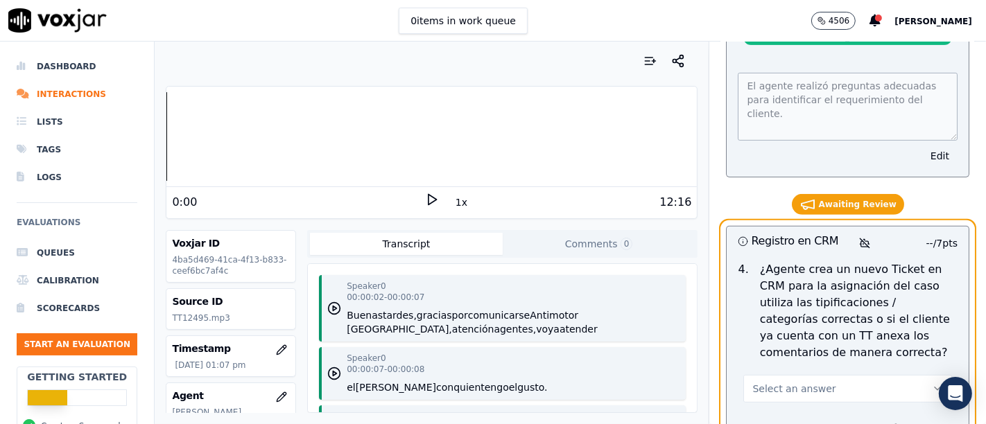
scroll to position [4912, 0]
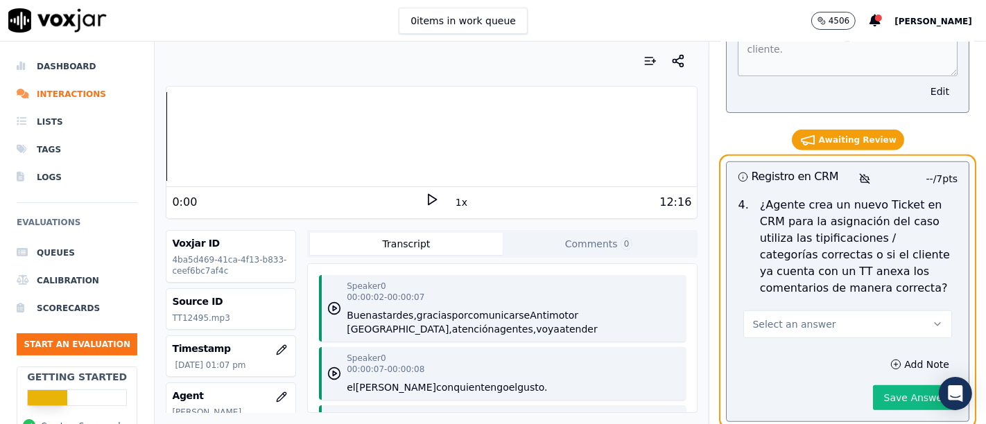
click at [792, 318] on span "Select an answer" at bounding box center [793, 325] width 83 height 14
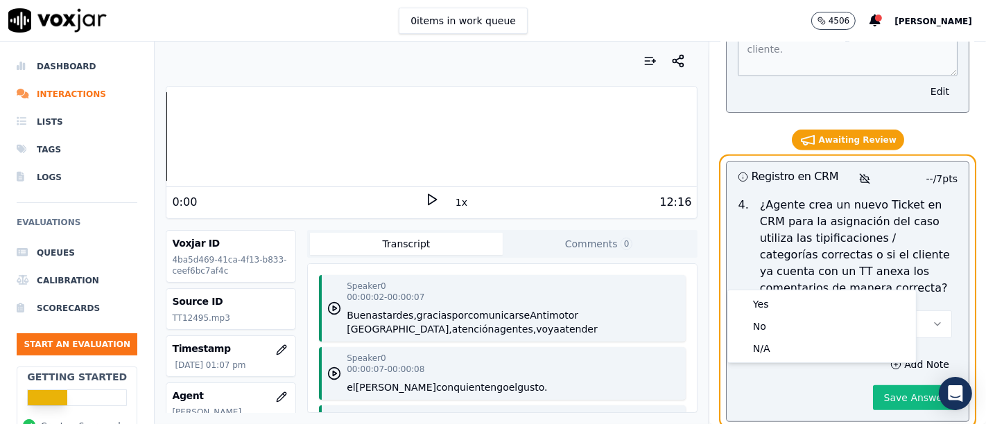
click at [848, 239] on p "¿Agente crea un nuevo Ticket en CRM para la asignación del caso utiliza las tip…" at bounding box center [859, 247] width 198 height 100
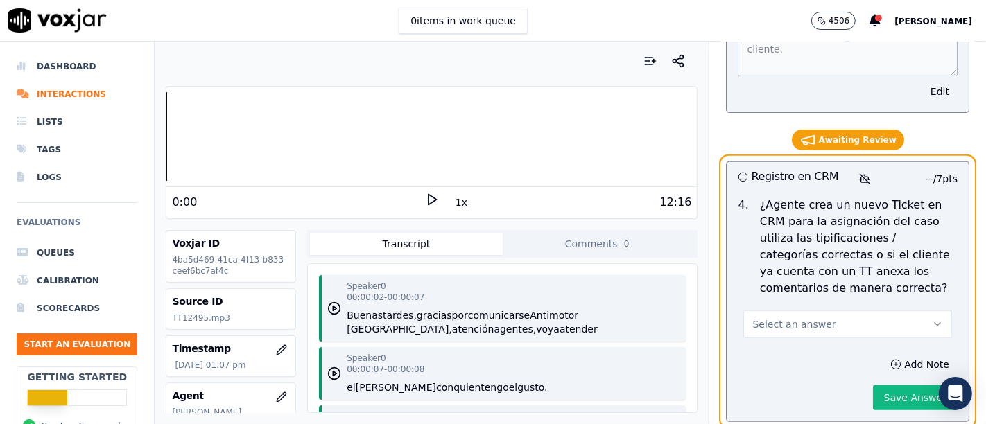
click at [859, 311] on button "Select an answer" at bounding box center [847, 325] width 209 height 28
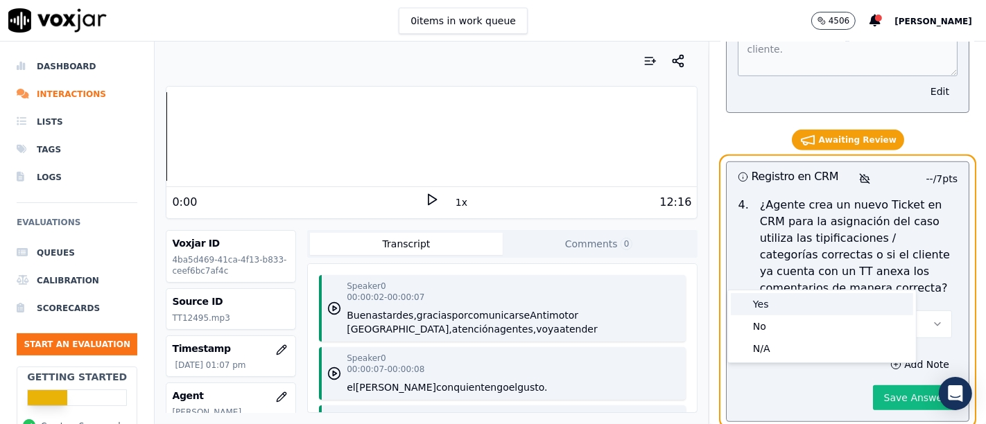
click at [782, 306] on div "Yes" at bounding box center [822, 304] width 182 height 22
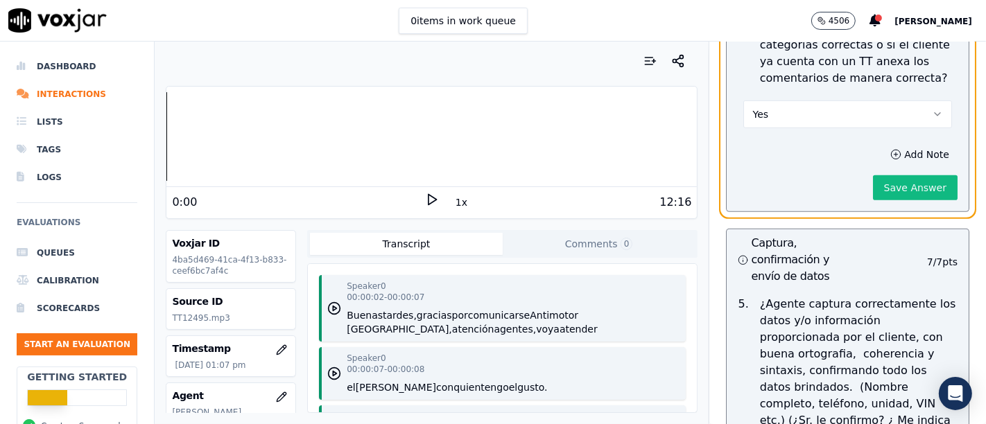
scroll to position [5135, 0]
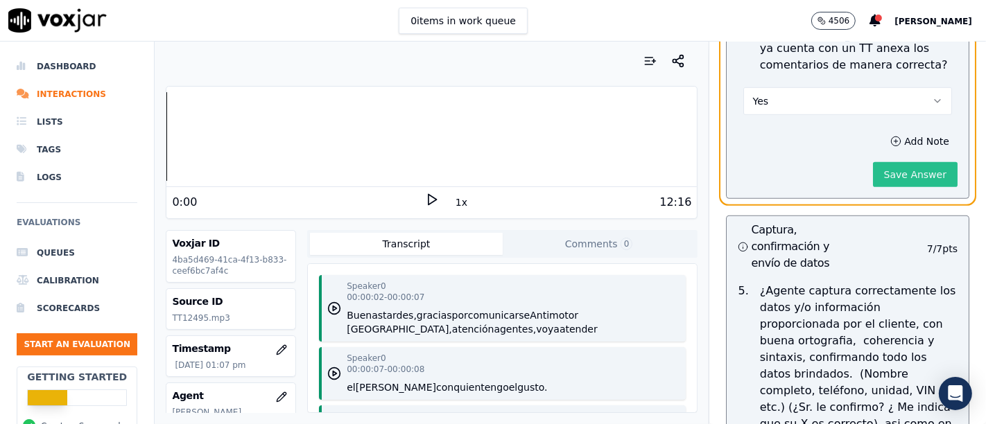
click at [890, 162] on button "Save Answer" at bounding box center [915, 174] width 85 height 25
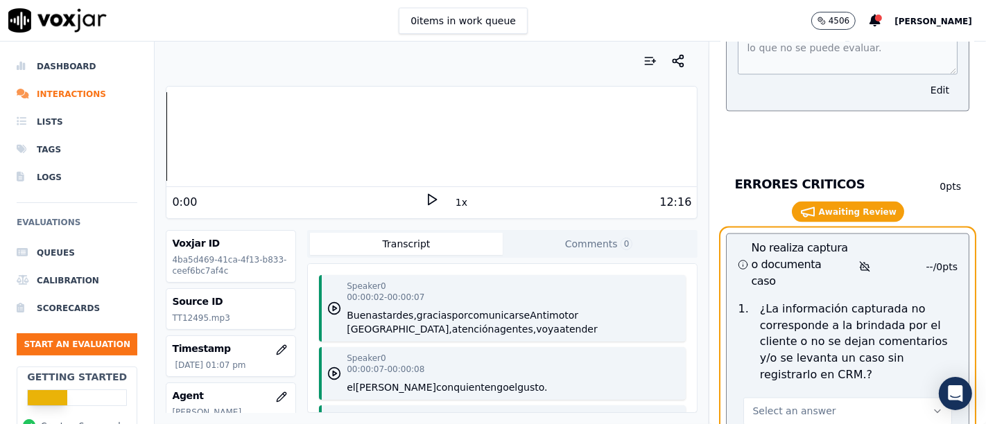
scroll to position [6384, 0]
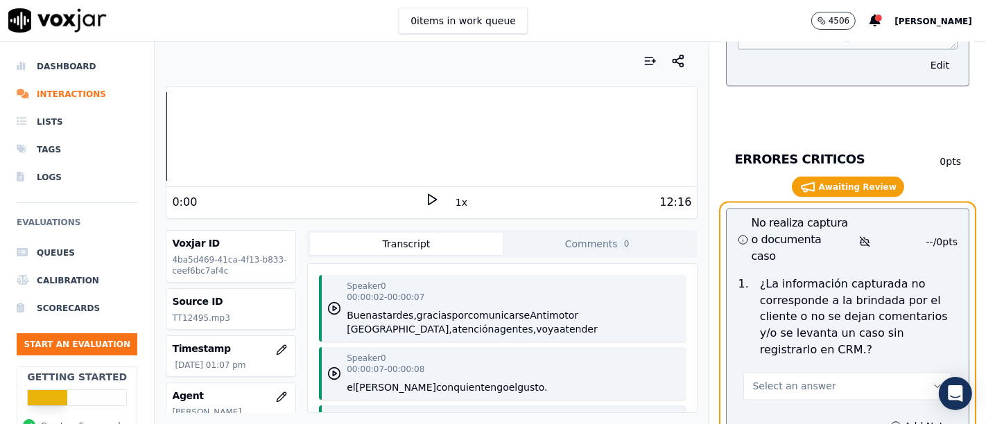
click at [932, 381] on icon "button" at bounding box center [937, 386] width 11 height 11
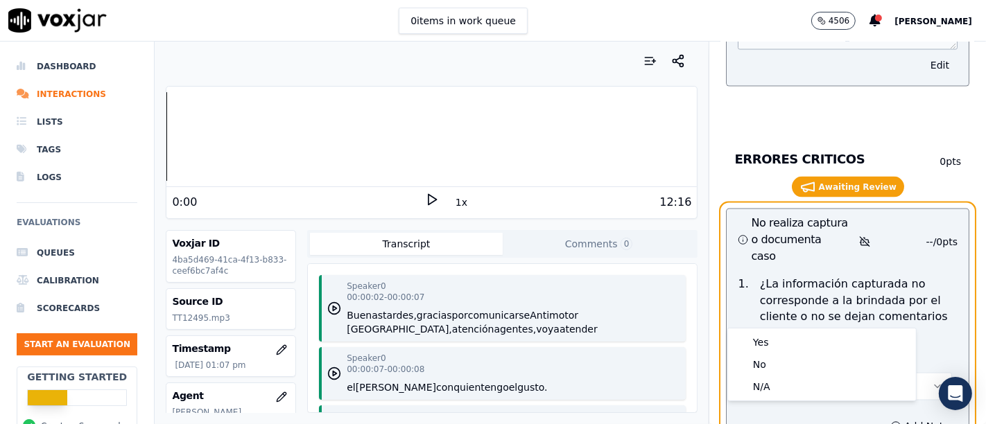
click at [884, 219] on div "-- / 0 pts" at bounding box center [920, 242] width 73 height 46
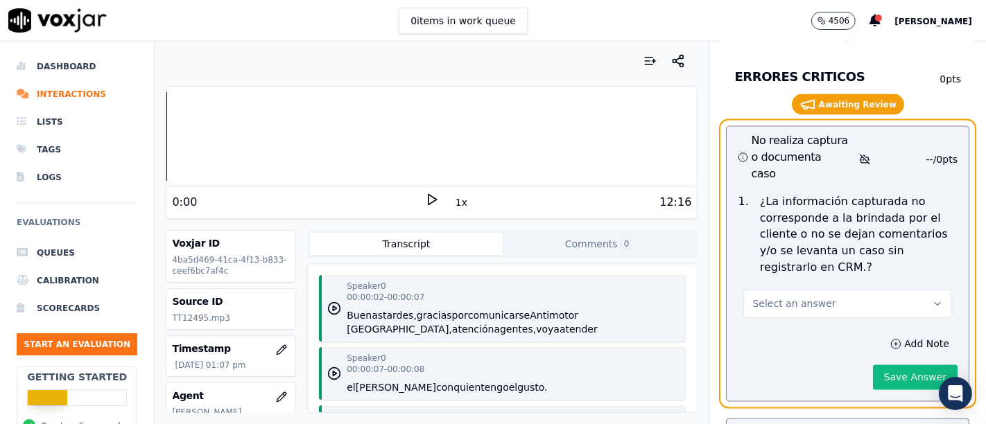
scroll to position [6531, 0]
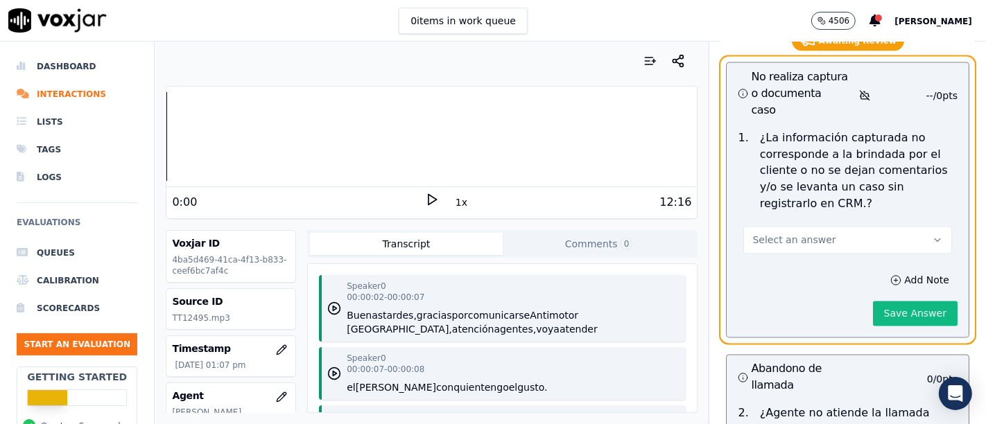
click at [893, 227] on button "Select an answer" at bounding box center [847, 241] width 209 height 28
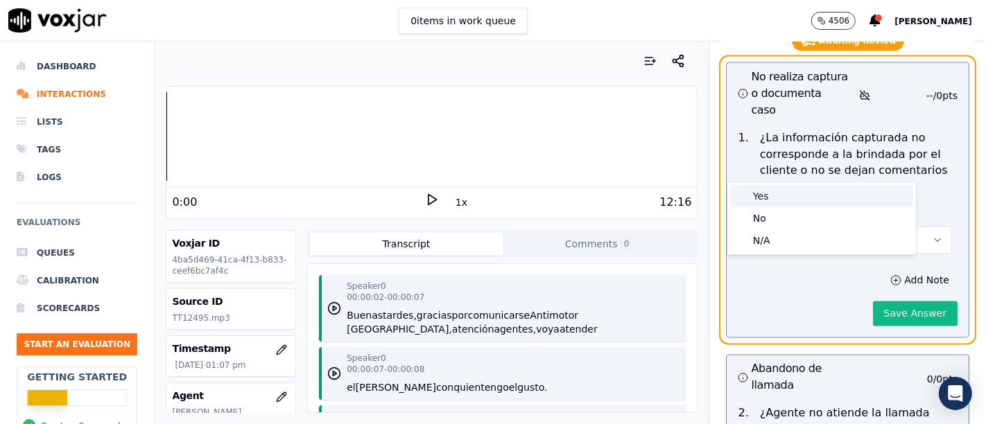
click at [834, 200] on div "Yes" at bounding box center [822, 196] width 182 height 22
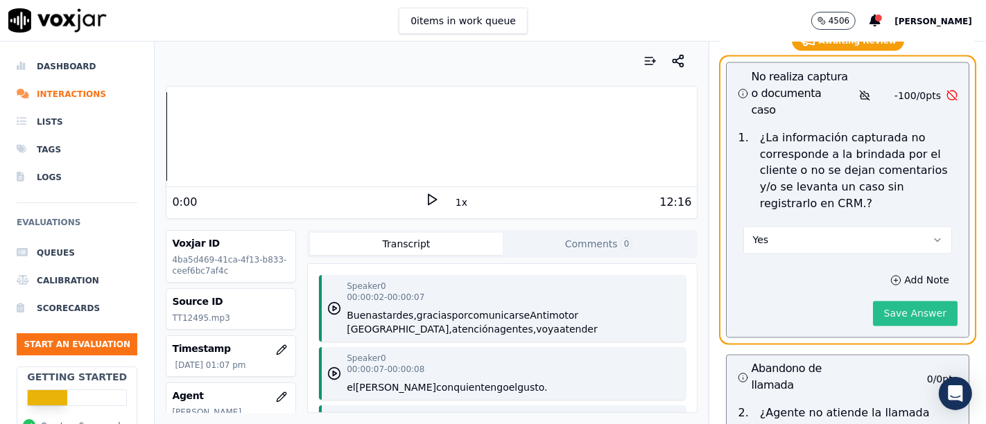
click at [893, 302] on button "Save Answer" at bounding box center [915, 314] width 85 height 25
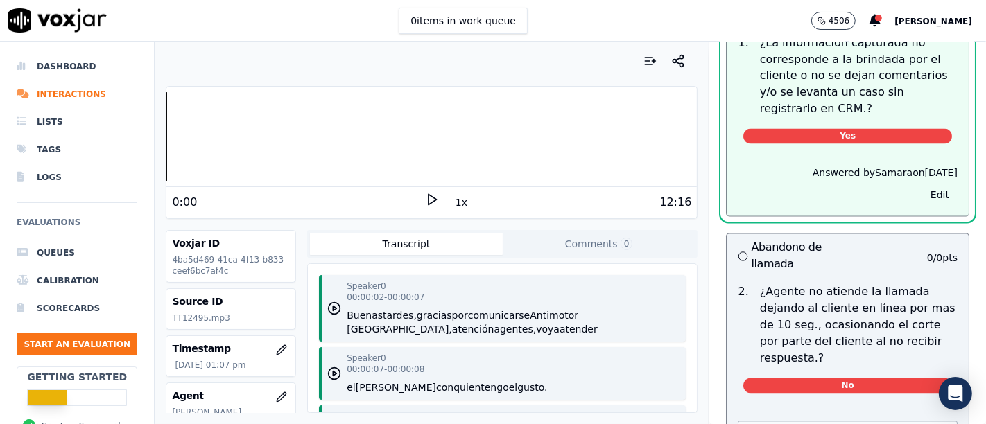
scroll to position [6398, 0]
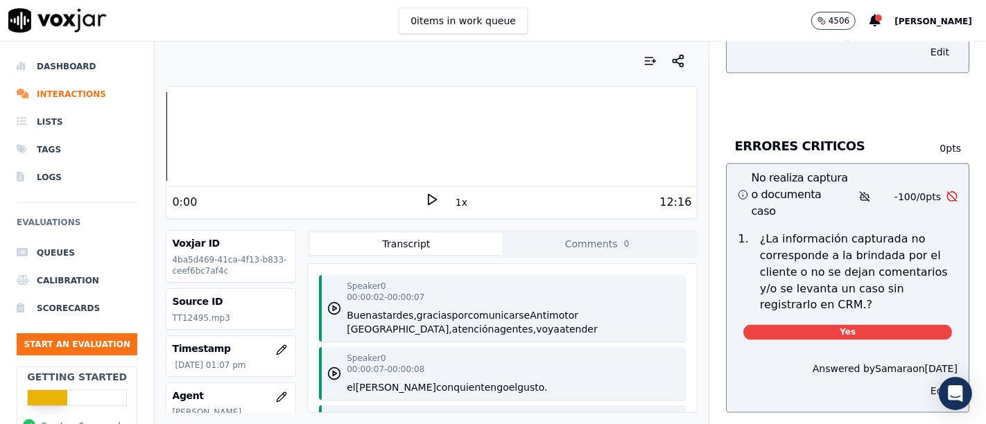
click at [922, 382] on button "Edit" at bounding box center [939, 391] width 35 height 19
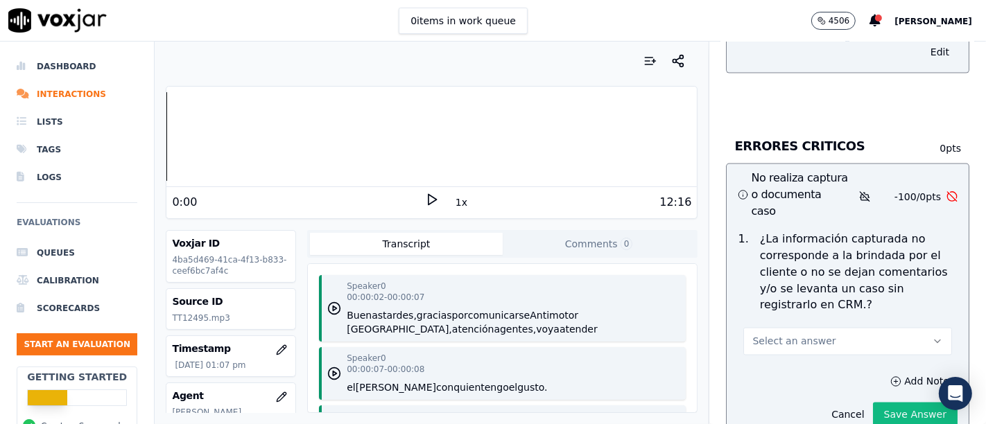
click at [932, 336] on icon "button" at bounding box center [937, 341] width 11 height 11
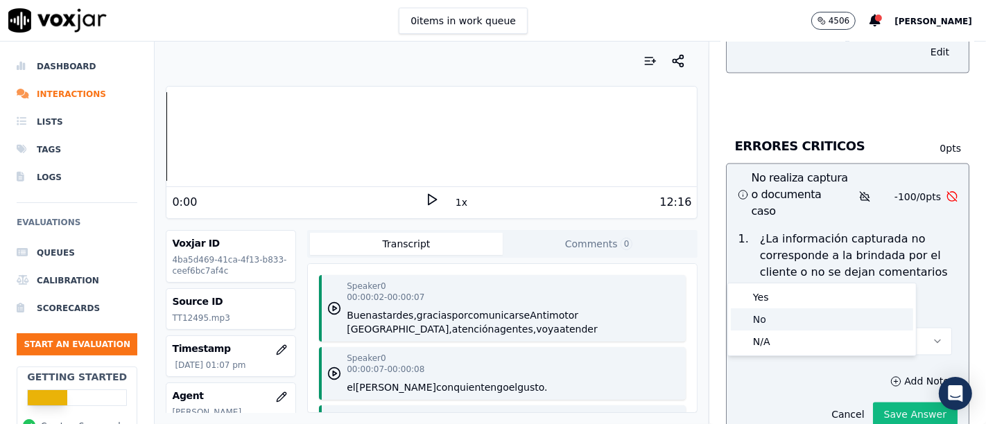
click at [802, 320] on div "No" at bounding box center [822, 320] width 182 height 22
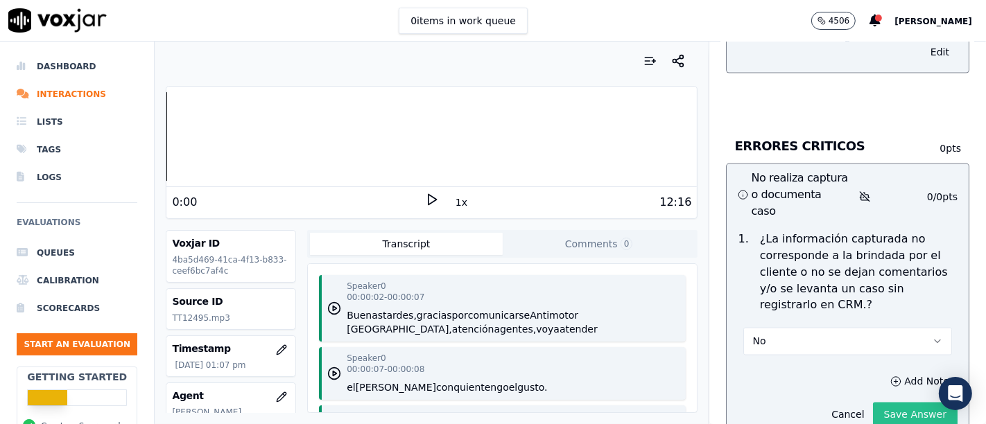
click at [901, 403] on button "Save Answer" at bounding box center [915, 415] width 85 height 25
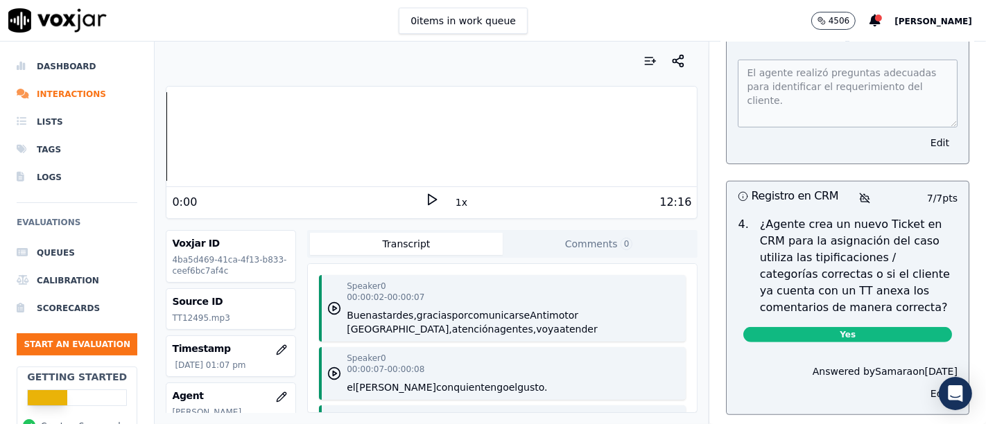
scroll to position [4835, 0]
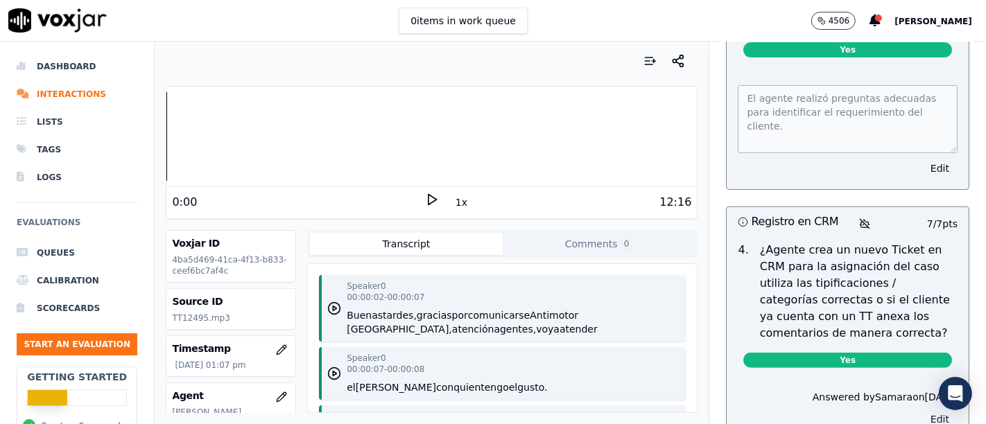
click at [922, 410] on button "Edit" at bounding box center [939, 419] width 35 height 19
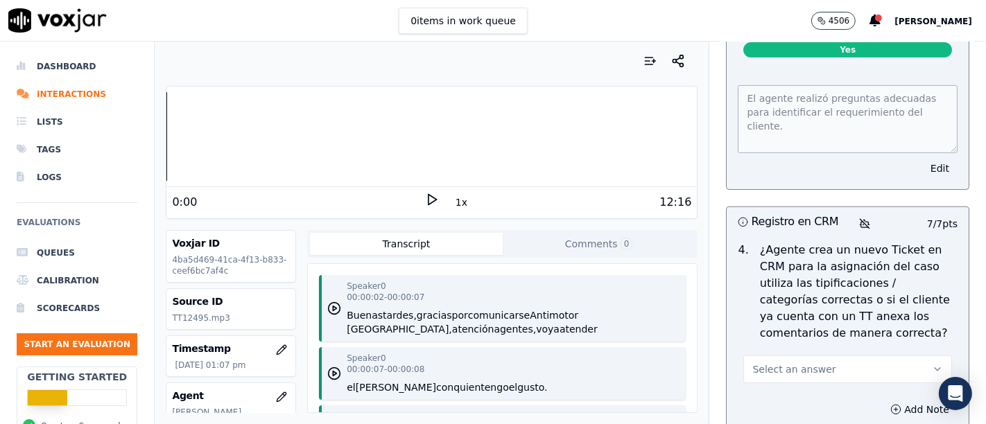
click at [886, 356] on button "Select an answer" at bounding box center [847, 370] width 209 height 28
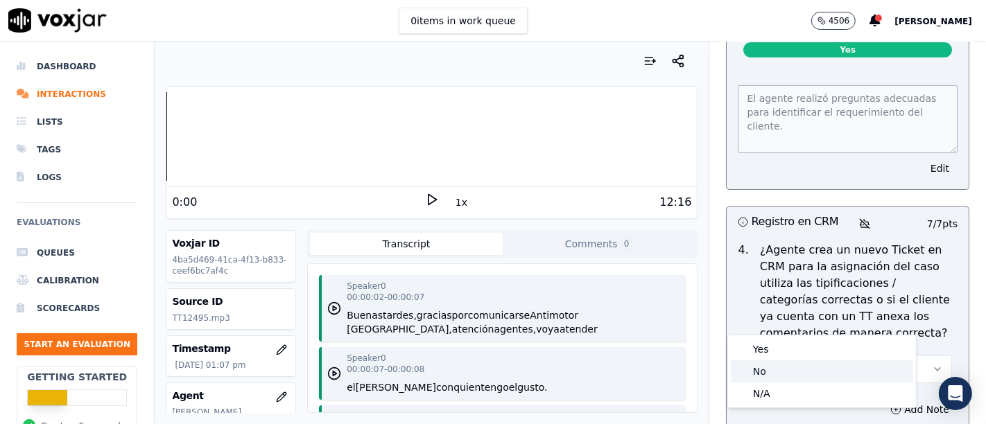
click at [772, 371] on div "No" at bounding box center [822, 372] width 182 height 22
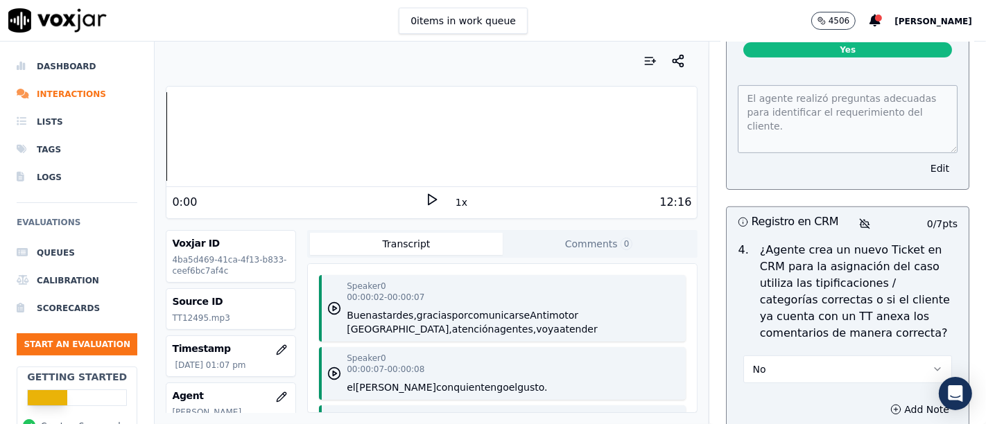
scroll to position [4892, 0]
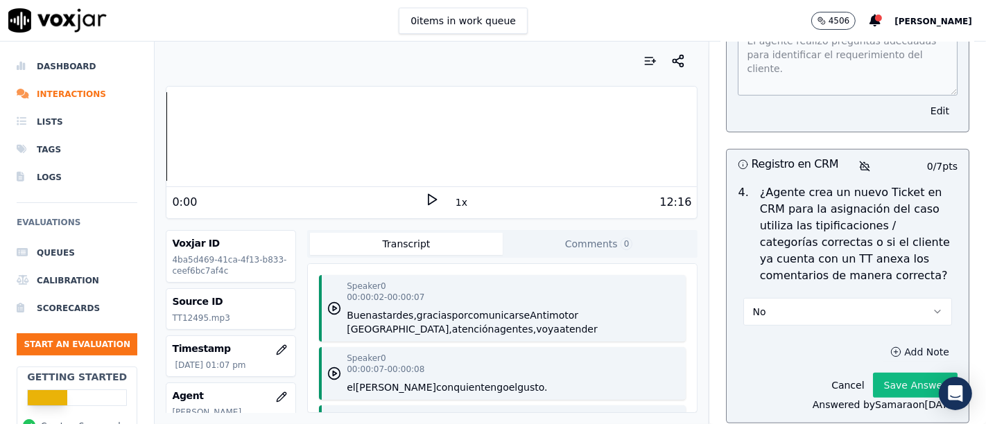
click at [902, 342] on button "Add Note" at bounding box center [920, 351] width 76 height 19
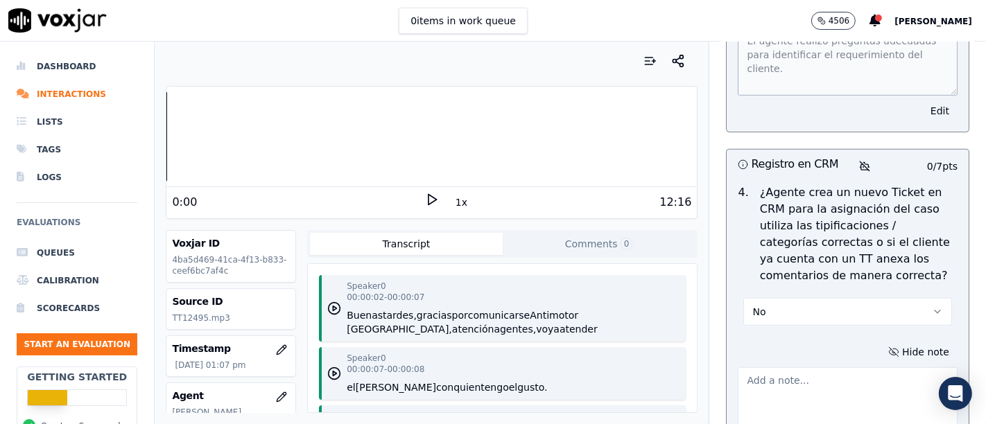
click at [770, 367] on textarea at bounding box center [848, 401] width 220 height 68
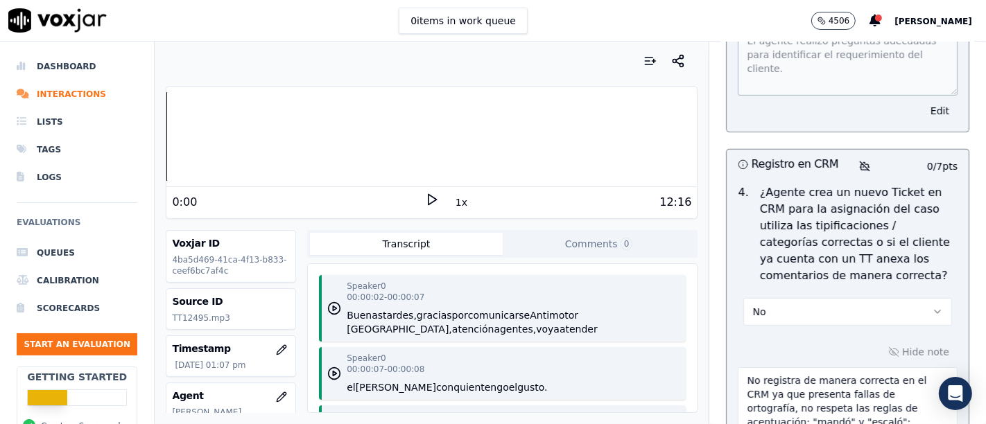
type textarea "No registra de manera correcta en el CRM ya que presenta fallas de ortografía, …"
drag, startPoint x: 865, startPoint y: 367, endPoint x: 524, endPoint y: 266, distance: 355.8
click at [516, 289] on div "Your browser does not support the audio element. 0:00 1x 12:16 Voxjar ID 4ba5d4…" at bounding box center [570, 233] width 831 height 383
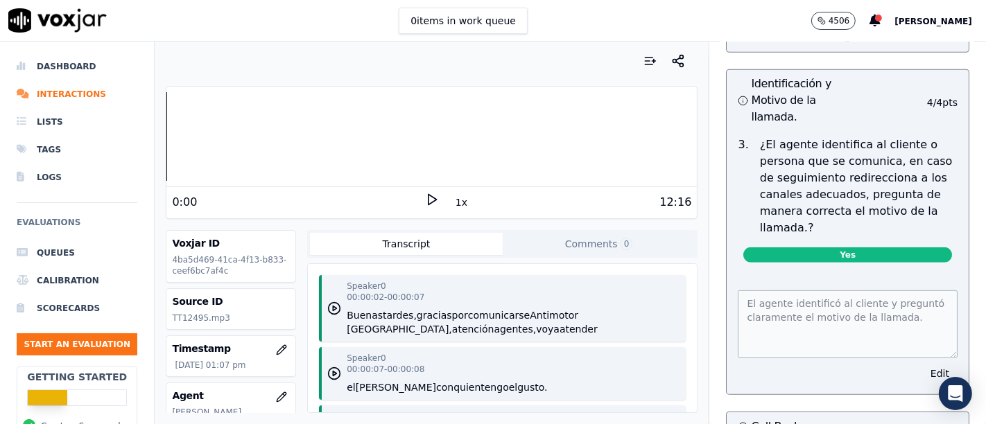
scroll to position [715, 0]
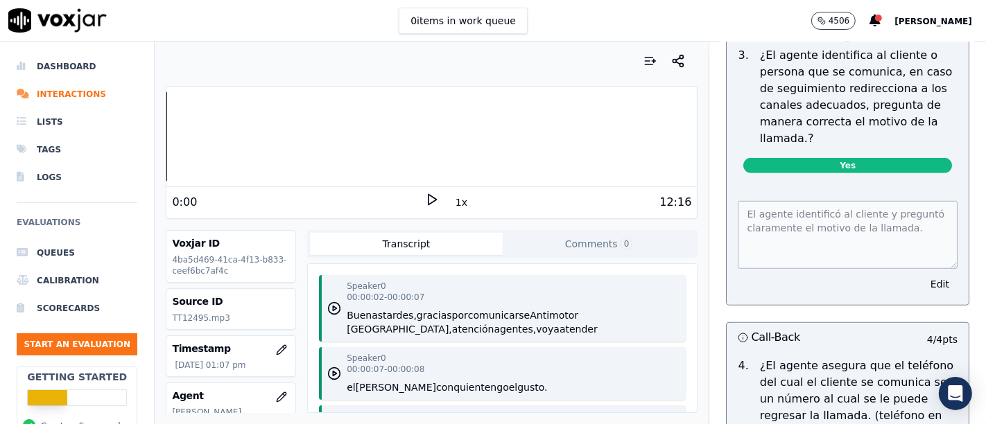
click at [425, 201] on icon at bounding box center [432, 200] width 14 height 14
click at [453, 205] on button "1x" at bounding box center [461, 202] width 17 height 19
click at [456, 207] on button "1.5x" at bounding box center [466, 202] width 27 height 19
click at [455, 206] on button "2x" at bounding box center [461, 202] width 17 height 19
click at [456, 205] on button "1x" at bounding box center [461, 202] width 17 height 19
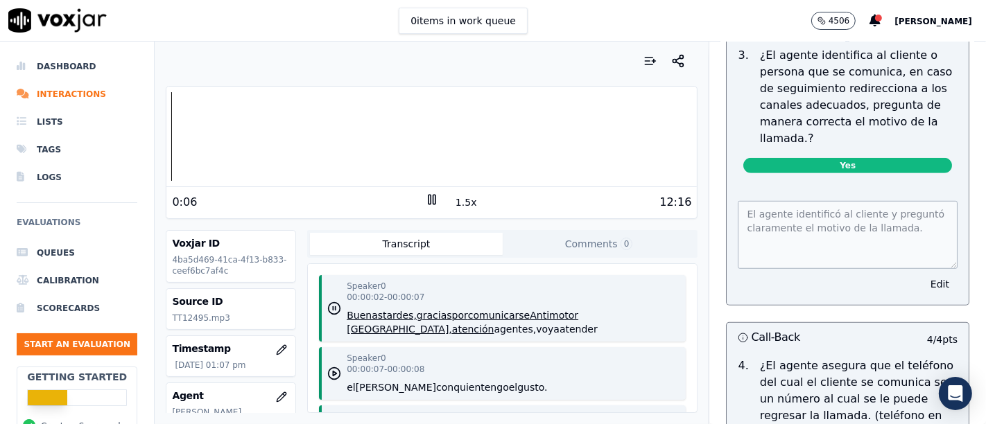
click at [457, 205] on button "1.5x" at bounding box center [466, 202] width 27 height 19
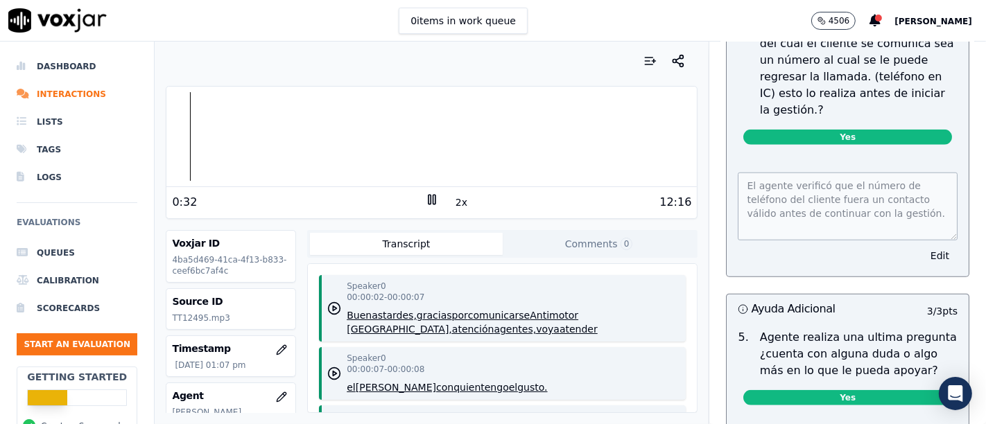
scroll to position [951, 0]
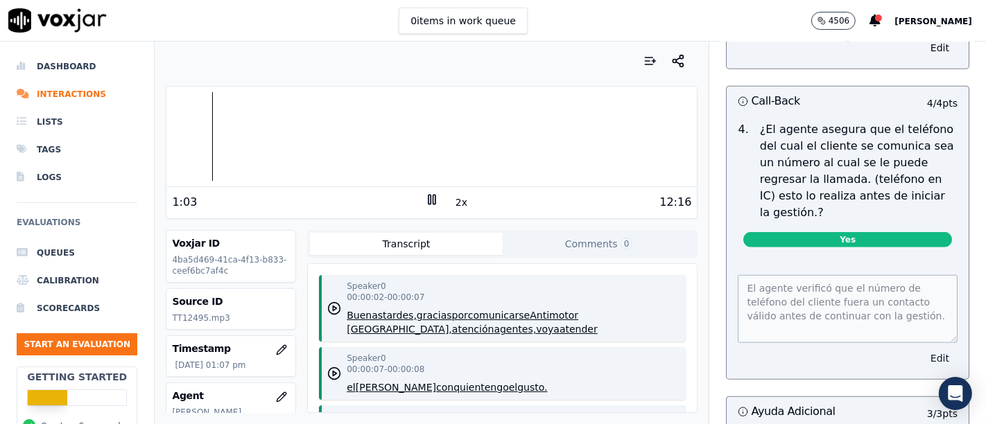
click at [922, 357] on button "Edit" at bounding box center [939, 358] width 35 height 19
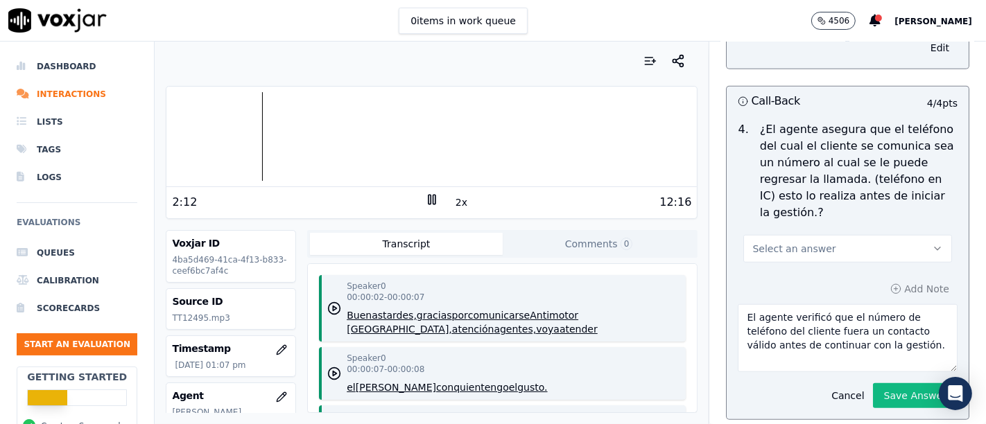
click at [239, 132] on div at bounding box center [431, 136] width 530 height 89
click at [223, 140] on div at bounding box center [431, 136] width 530 height 89
click at [210, 133] on div at bounding box center [431, 136] width 530 height 89
click at [187, 137] on div at bounding box center [431, 136] width 530 height 89
click at [178, 135] on div at bounding box center [431, 136] width 530 height 89
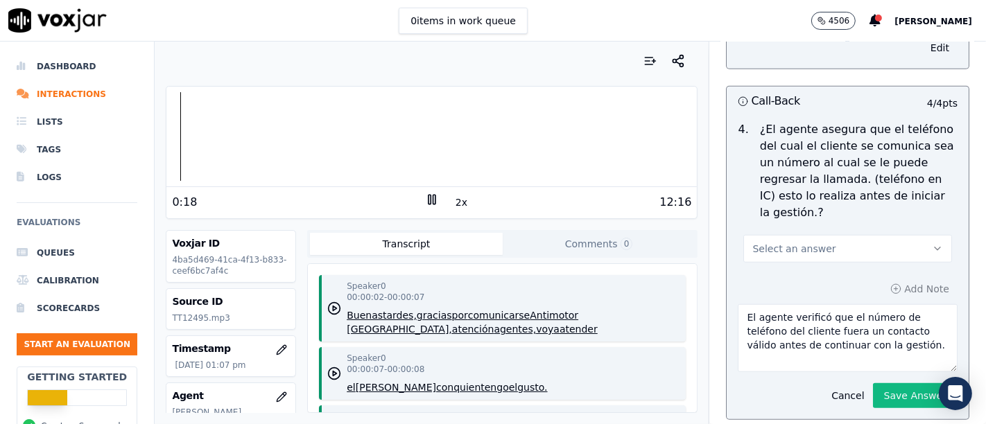
click at [166, 141] on div "Your browser does not support the audio element. 0:18 2x 12:16" at bounding box center [432, 152] width 532 height 133
click at [168, 142] on div at bounding box center [431, 136] width 530 height 89
click at [370, 134] on div at bounding box center [431, 136] width 530 height 89
click at [406, 135] on div at bounding box center [431, 136] width 530 height 89
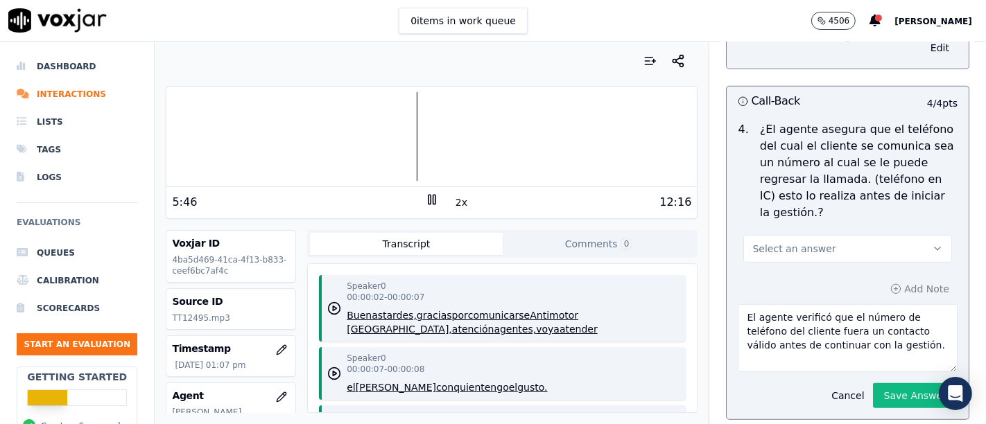
click at [433, 197] on rect at bounding box center [434, 199] width 2 height 9
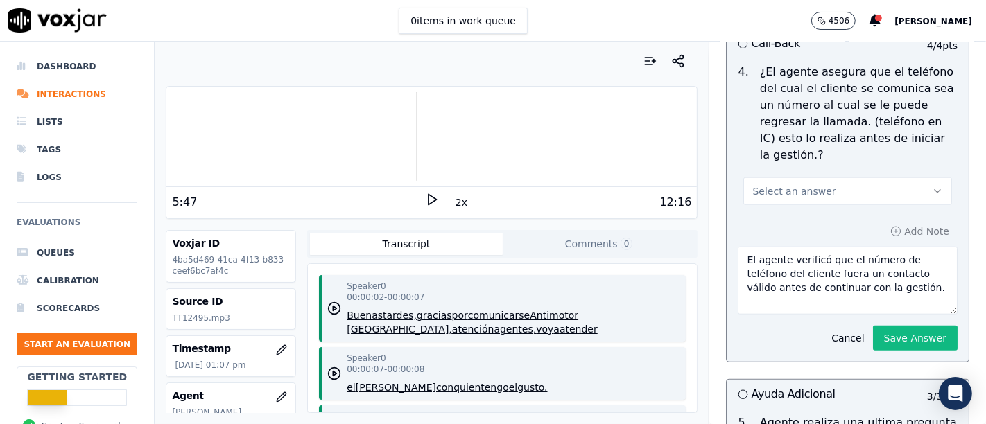
scroll to position [1022, 0]
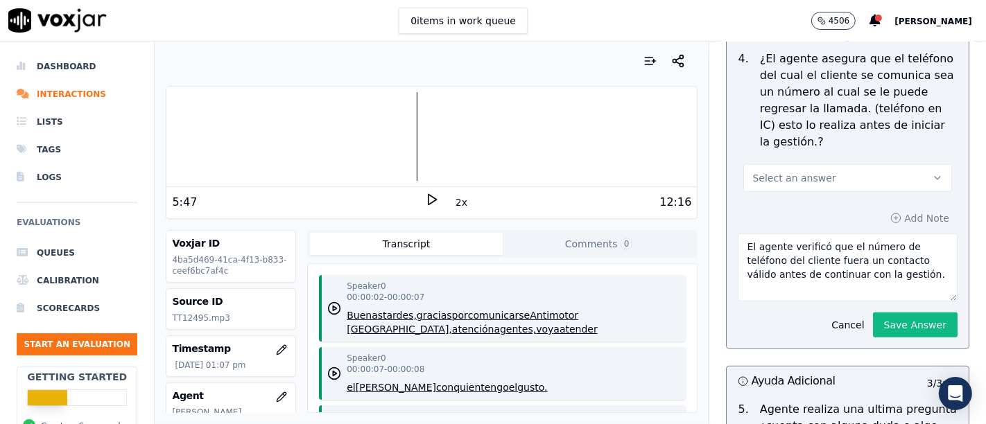
click at [816, 177] on button "Select an answer" at bounding box center [847, 178] width 209 height 28
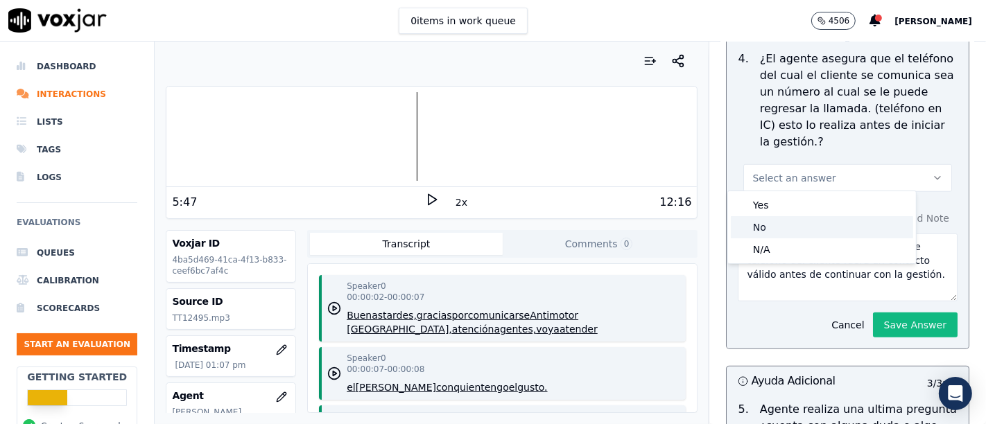
click at [796, 223] on div "No" at bounding box center [822, 227] width 182 height 22
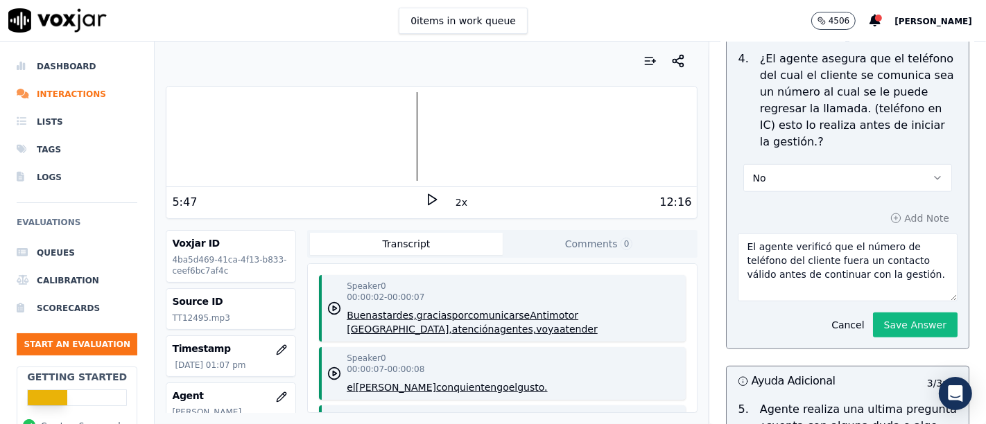
click at [890, 217] on div "Add Note El agente verificó que el número de teléfono del cliente fuera un cont…" at bounding box center [848, 273] width 242 height 151
click at [868, 213] on div "Add Note El agente verificó que el número de teléfono del cliente fuera un cont…" at bounding box center [848, 273] width 242 height 151
click at [861, 214] on div "Add Note El agente verificó que el número de teléfono del cliente fuera un cont…" at bounding box center [848, 273] width 242 height 151
click at [890, 218] on div "Add Note El agente verificó que el número de teléfono del cliente fuera un cont…" at bounding box center [848, 273] width 242 height 151
drag, startPoint x: 893, startPoint y: 252, endPoint x: 898, endPoint y: 278, distance: 26.1
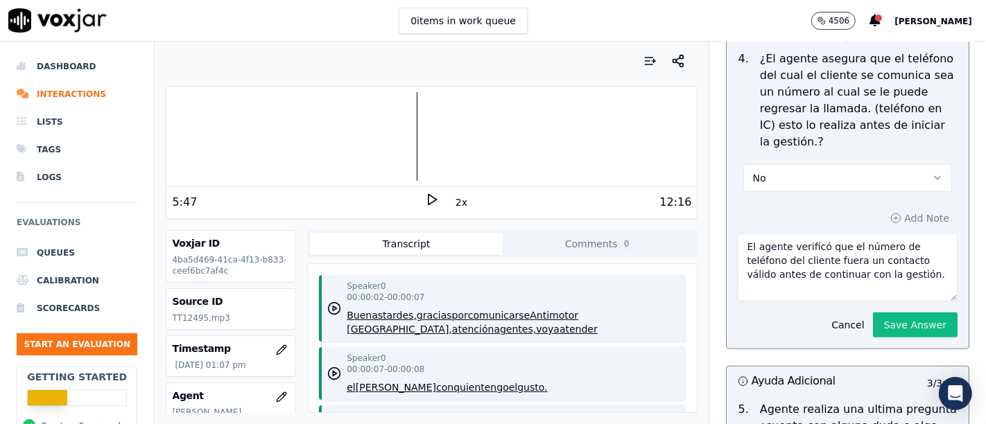
click at [898, 278] on textarea "El agente verificó que el número de teléfono del cliente fuera un contacto váli…" at bounding box center [848, 268] width 220 height 68
click at [836, 199] on div "Add Note El agente verificó que el número de teléfono del cliente fuera un cont…" at bounding box center [848, 273] width 242 height 151
click at [880, 249] on textarea "El agente verificó que el número de teléfono del cliente fuera un contacto váli…" at bounding box center [848, 268] width 220 height 68
click at [425, 199] on icon at bounding box center [432, 200] width 14 height 14
click at [166, 136] on div at bounding box center [431, 136] width 530 height 89
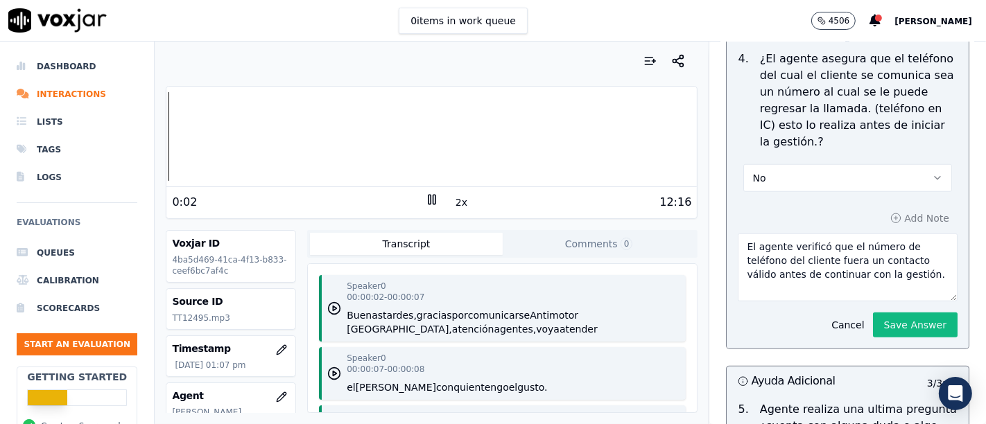
click at [886, 275] on textarea "El agente verificó que el número de teléfono del cliente fuera un contacto váli…" at bounding box center [848, 268] width 220 height 68
drag, startPoint x: 903, startPoint y: 274, endPoint x: 917, endPoint y: 293, distance: 23.9
click at [903, 274] on textarea "El agente verificó que el número de teléfono del cliente fuera un contacto váli…" at bounding box center [848, 268] width 220 height 68
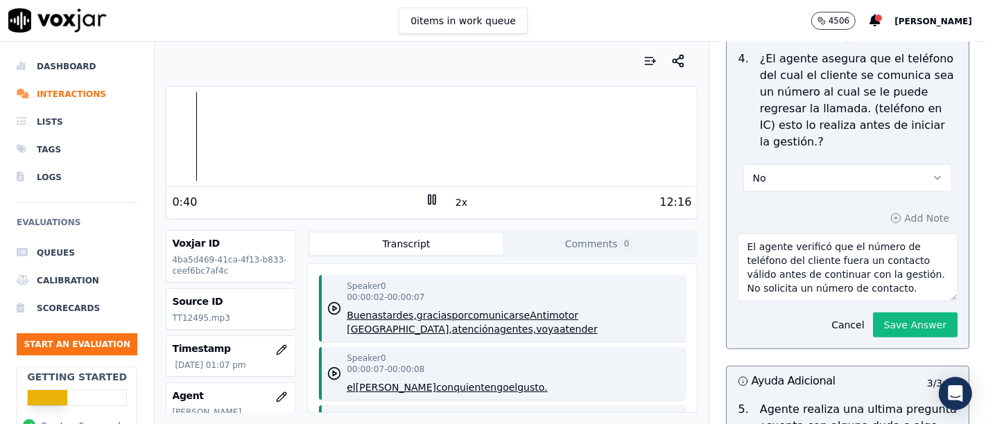
drag, startPoint x: 915, startPoint y: 269, endPoint x: 677, endPoint y: 223, distance: 242.2
click at [677, 223] on div "Your browser does not support the audio element. 0:40 2x 12:16 Voxjar ID 4ba5d4…" at bounding box center [570, 233] width 831 height 383
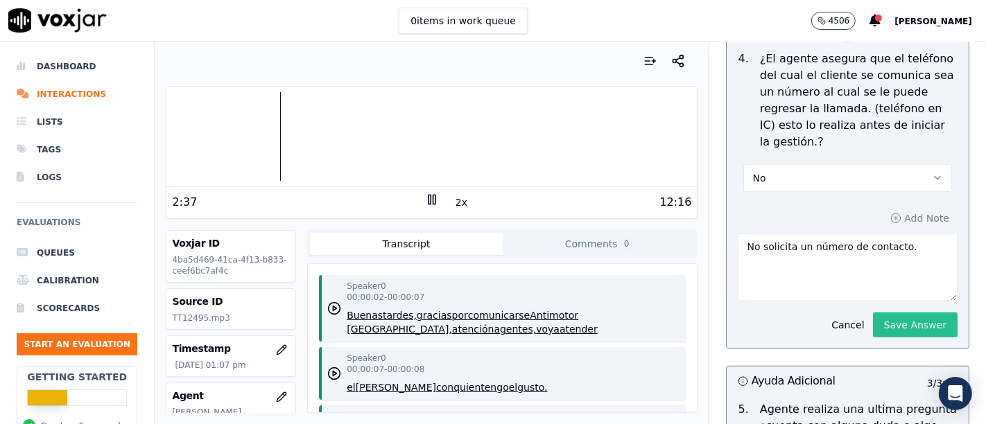
type textarea "No solicita un número de contacto."
click at [880, 321] on button "Save Answer" at bounding box center [915, 325] width 85 height 25
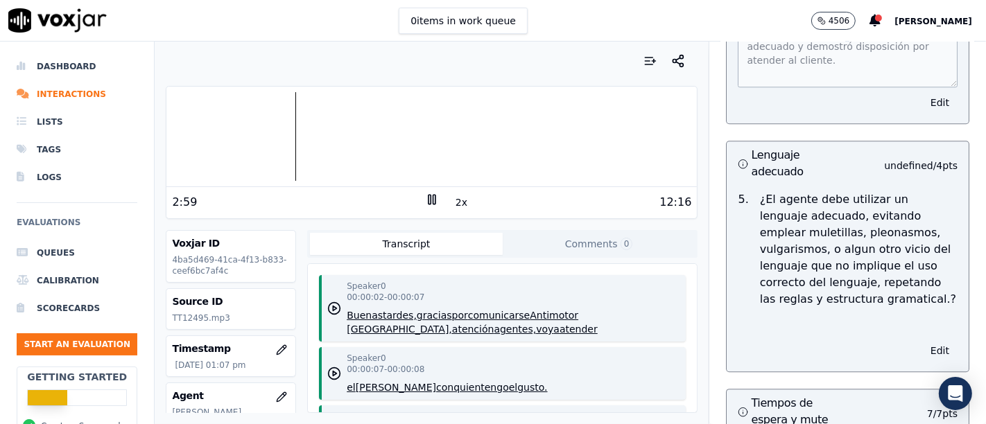
scroll to position [3219, 0]
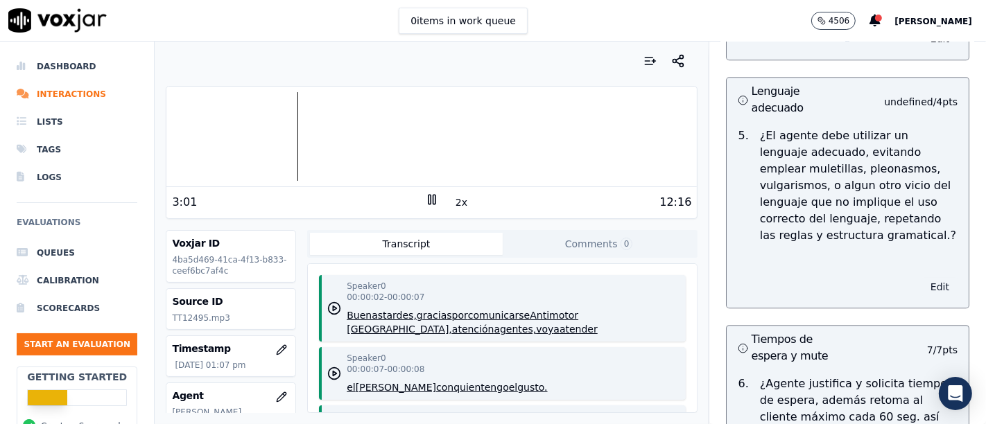
click at [922, 277] on button "Edit" at bounding box center [939, 286] width 35 height 19
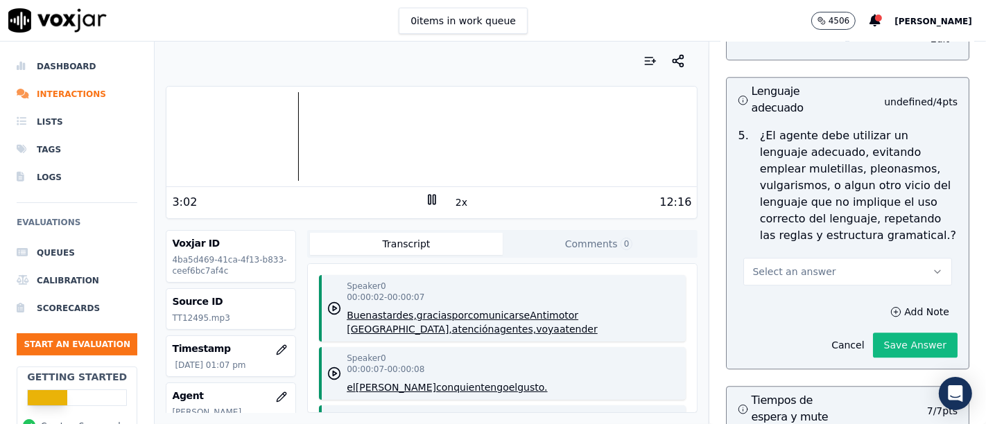
click at [849, 258] on button "Select an answer" at bounding box center [847, 272] width 209 height 28
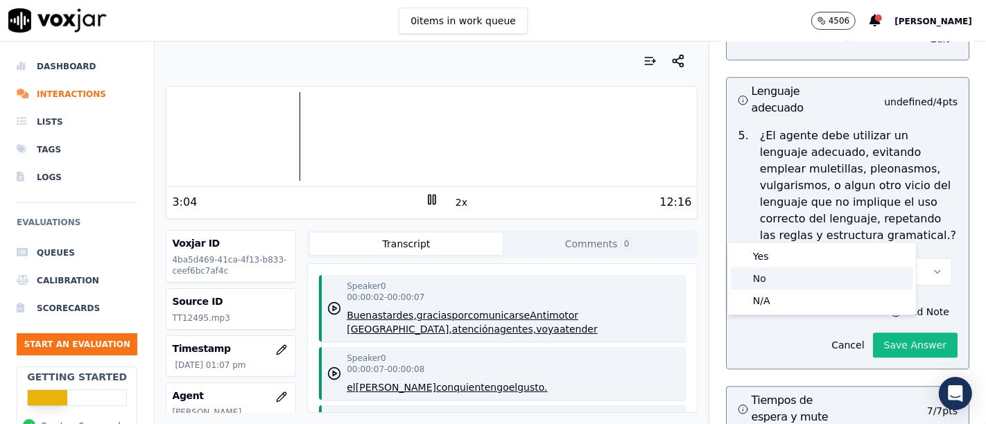
click at [793, 274] on div "No" at bounding box center [822, 279] width 182 height 22
click at [774, 282] on div "No" at bounding box center [822, 279] width 182 height 22
click at [766, 278] on div "No" at bounding box center [822, 279] width 182 height 22
click at [765, 278] on div "No" at bounding box center [822, 279] width 182 height 22
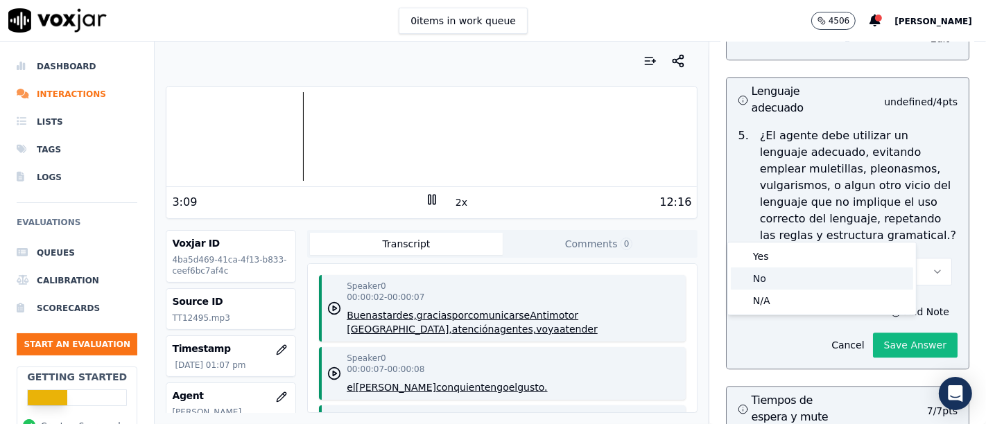
click at [765, 278] on div "No" at bounding box center [822, 279] width 182 height 22
click at [909, 190] on p "¿El agente debe utilizar un lenguaje adecuado, evitando emplear muletillas, ple…" at bounding box center [859, 186] width 198 height 116
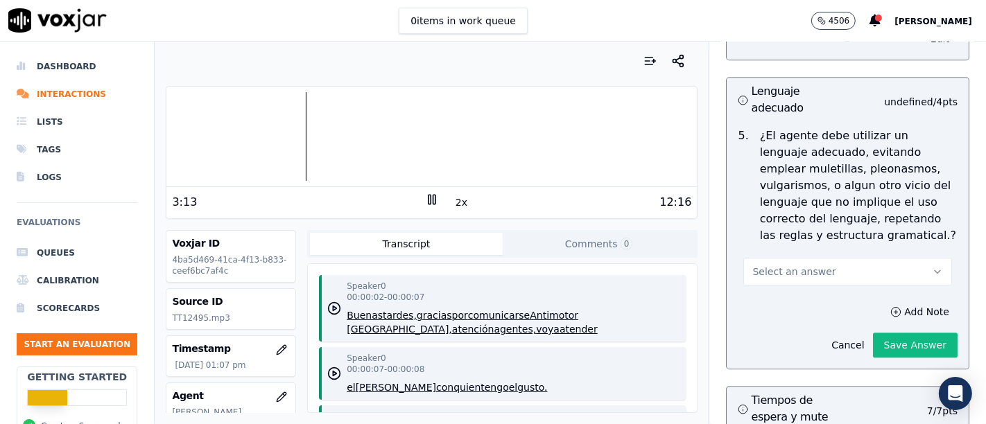
click at [932, 266] on icon "button" at bounding box center [937, 271] width 11 height 11
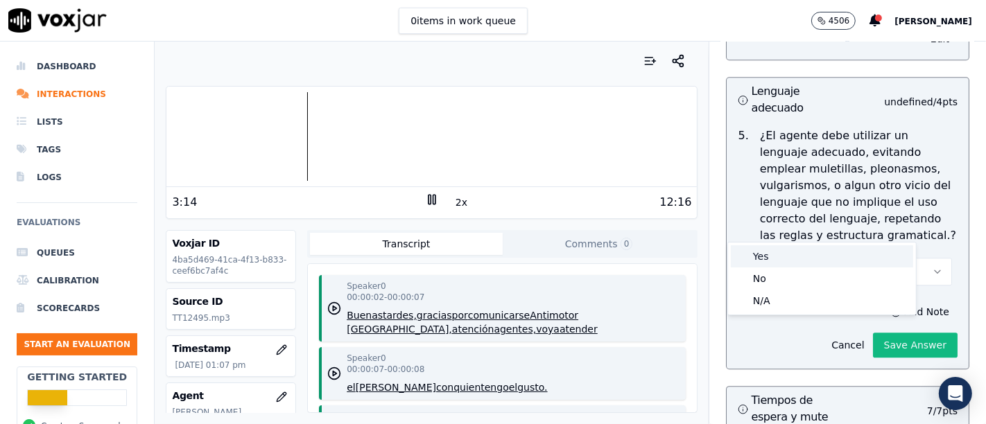
click at [776, 260] on div "Yes" at bounding box center [822, 256] width 182 height 22
click at [761, 256] on div "Yes" at bounding box center [822, 256] width 182 height 22
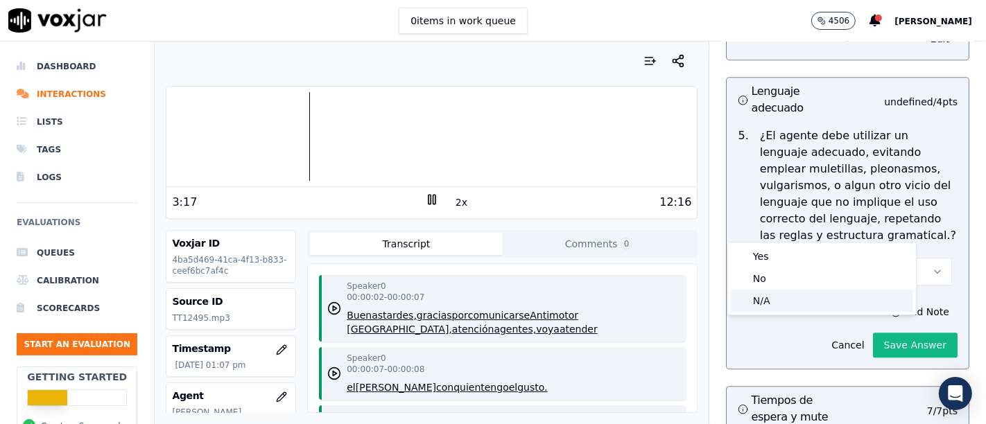
click at [767, 302] on div "N/A" at bounding box center [822, 301] width 182 height 22
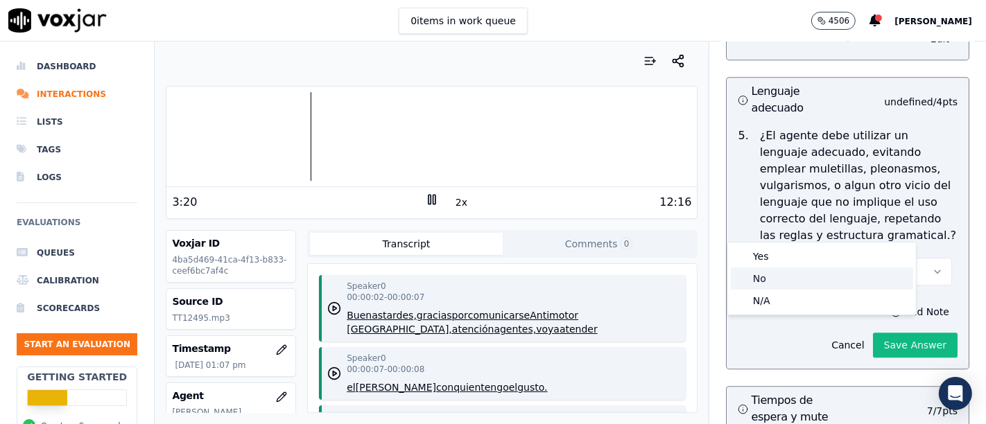
click at [766, 281] on div "No" at bounding box center [822, 279] width 182 height 22
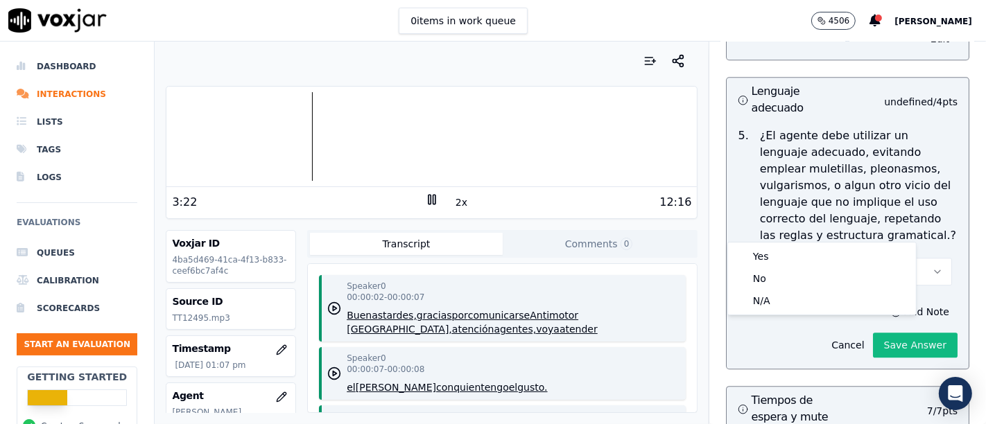
click at [915, 163] on p "¿El agente debe utilizar un lenguaje adecuado, evitando emplear muletillas, ple…" at bounding box center [859, 186] width 198 height 116
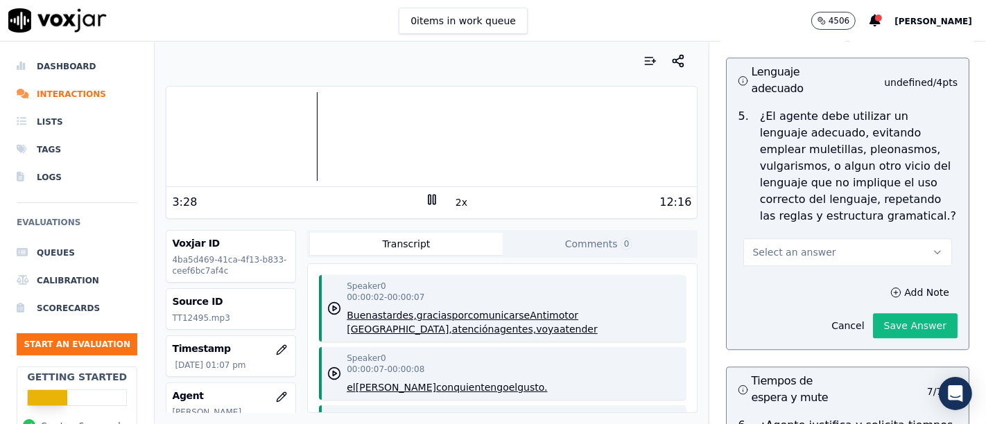
scroll to position [3226, 0]
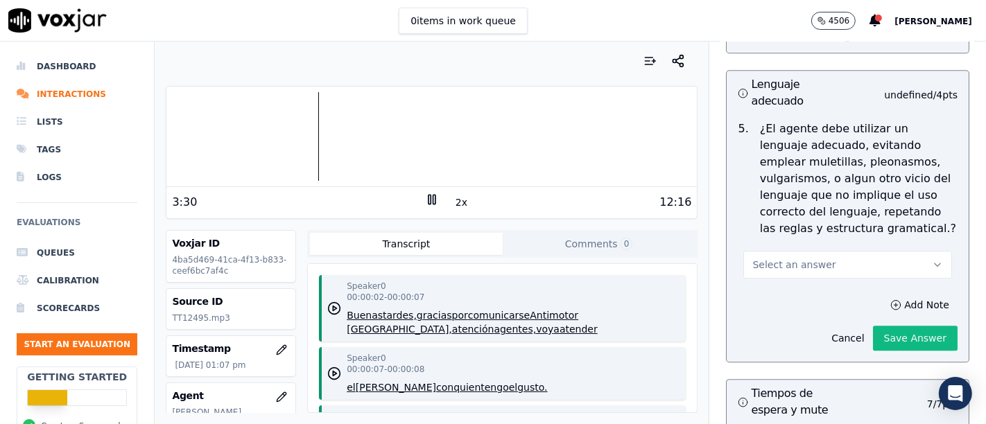
click at [895, 251] on button "Select an answer" at bounding box center [847, 265] width 209 height 28
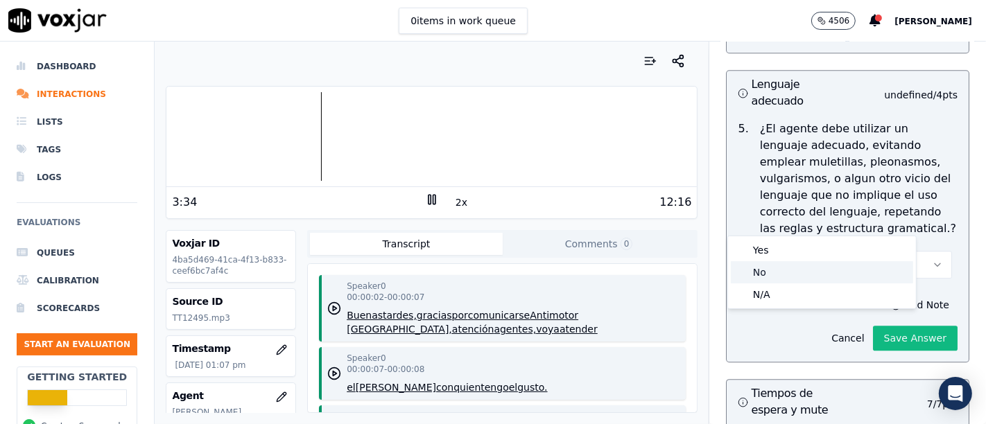
click at [770, 270] on div "No" at bounding box center [822, 272] width 182 height 22
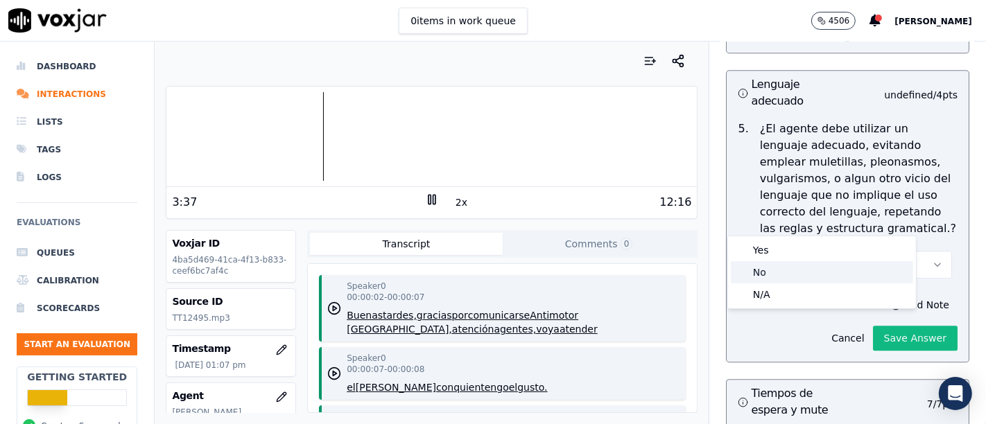
click at [770, 270] on div "No" at bounding box center [822, 272] width 182 height 22
click at [768, 268] on div "No" at bounding box center [822, 272] width 182 height 22
click at [768, 266] on div "No" at bounding box center [822, 272] width 182 height 22
click at [879, 182] on p "¿El agente debe utilizar un lenguaje adecuado, evitando emplear muletillas, ple…" at bounding box center [859, 179] width 198 height 116
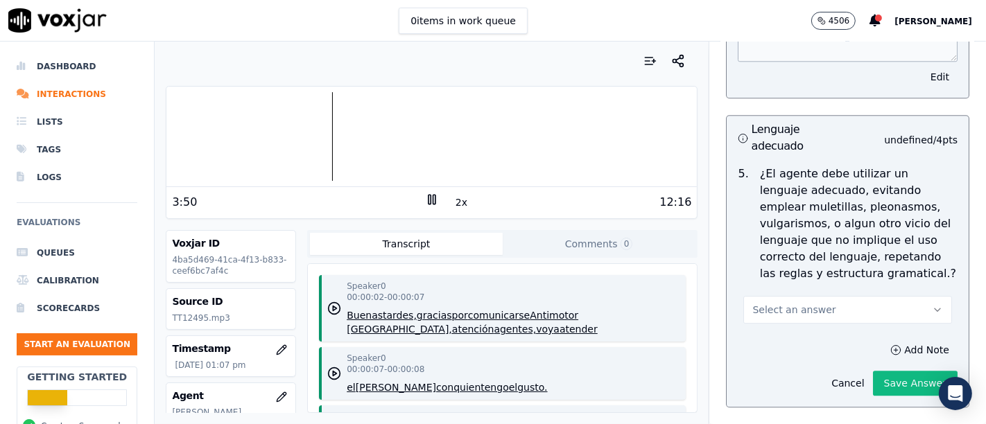
scroll to position [3284, 0]
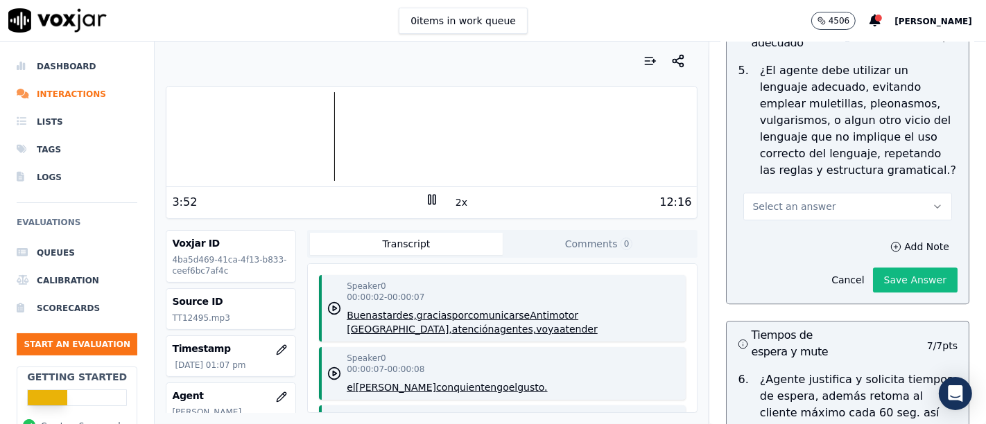
click at [898, 193] on button "Select an answer" at bounding box center [847, 207] width 209 height 28
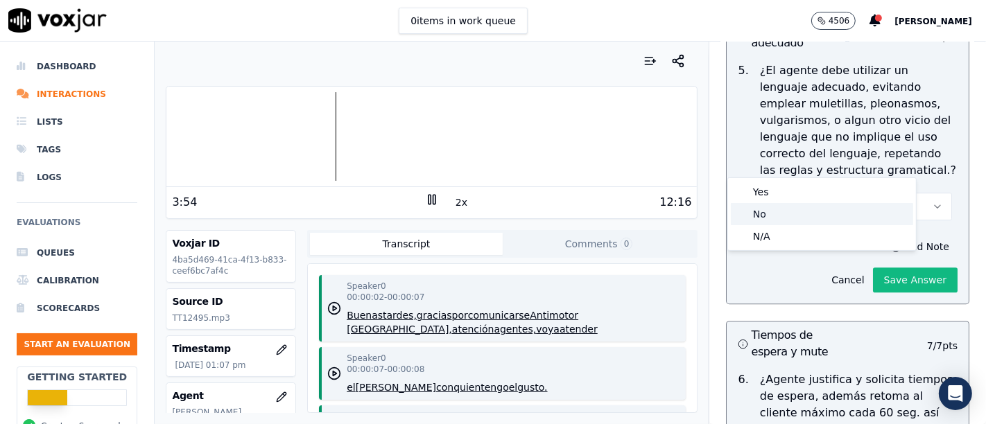
click at [793, 207] on div "No" at bounding box center [822, 214] width 182 height 22
click at [912, 123] on p "¿El agente debe utilizar un lenguaje adecuado, evitando emplear muletillas, ple…" at bounding box center [859, 120] width 198 height 116
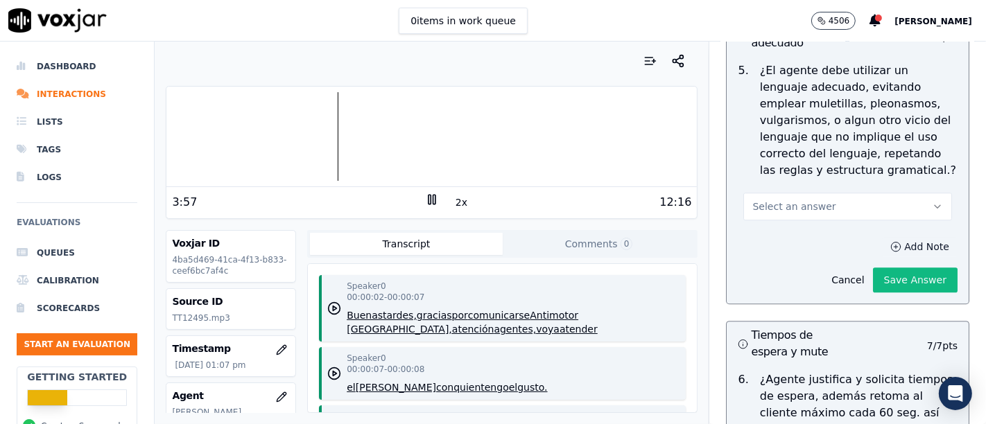
click at [906, 237] on button "Add Note" at bounding box center [920, 246] width 76 height 19
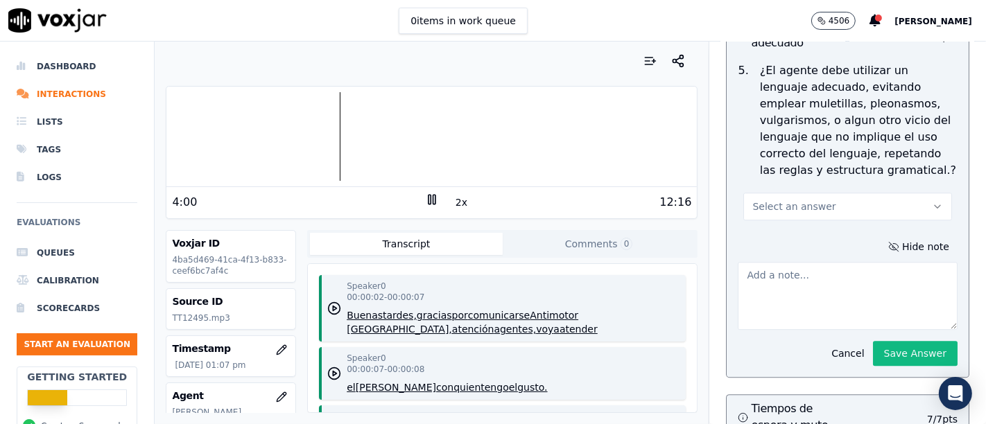
click at [790, 262] on textarea at bounding box center [848, 296] width 220 height 68
type textarea "N"
type textarea "Utiliza muletillas "SI"."
click at [873, 341] on button "Save Answer" at bounding box center [915, 353] width 85 height 25
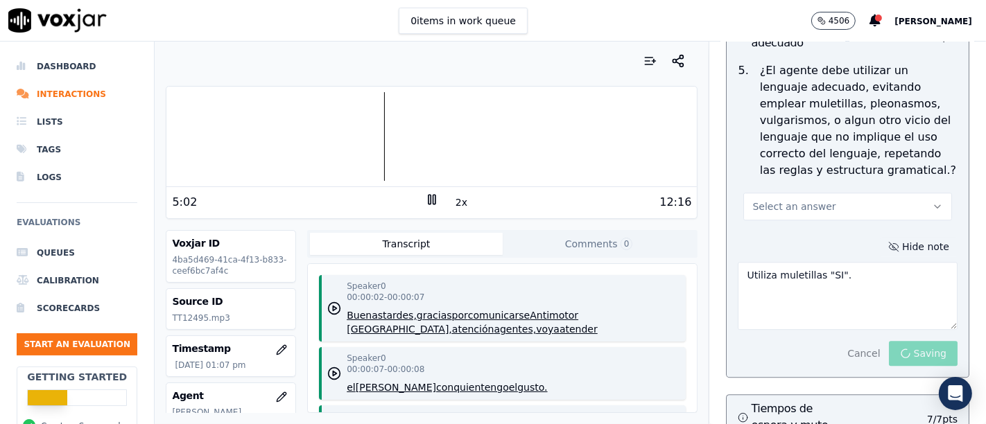
click at [888, 241] on icon "button" at bounding box center [893, 246] width 11 height 11
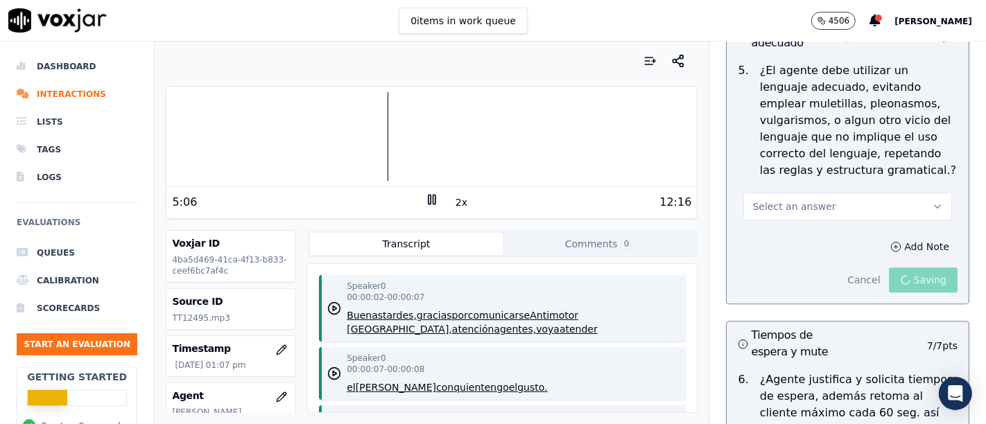
click at [882, 237] on button "Add Note" at bounding box center [920, 246] width 76 height 19
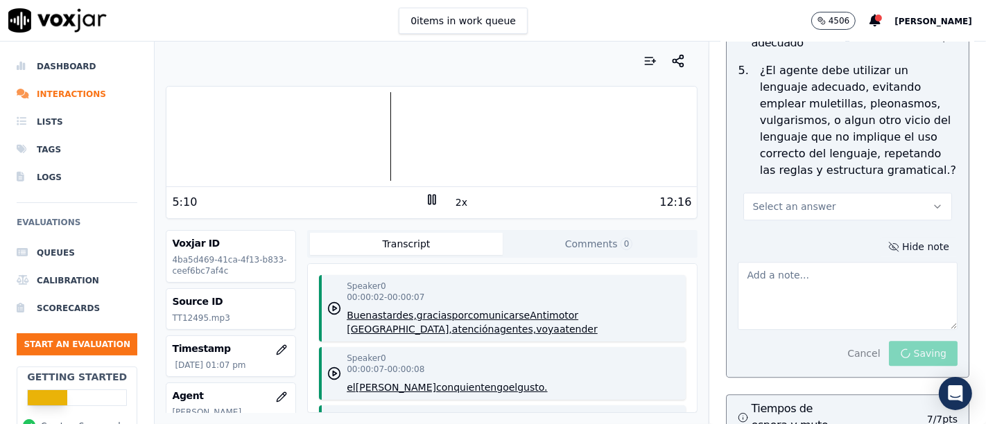
click at [892, 246] on icon "button" at bounding box center [893, 247] width 2 height 2
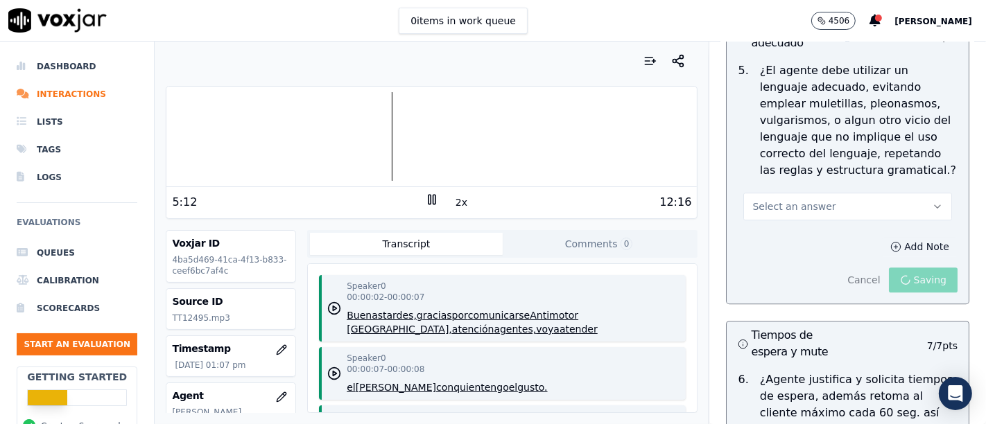
click at [890, 241] on icon "button" at bounding box center [895, 246] width 11 height 11
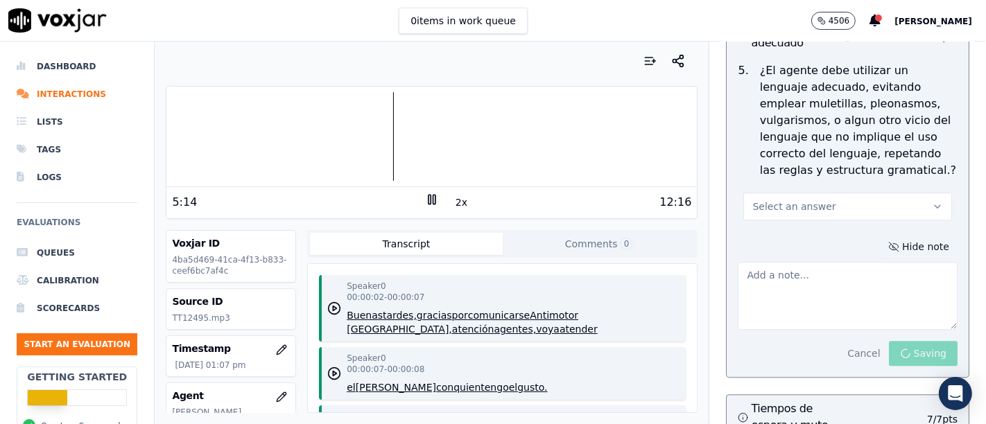
click at [908, 237] on button "Hide note" at bounding box center [919, 246] width 78 height 19
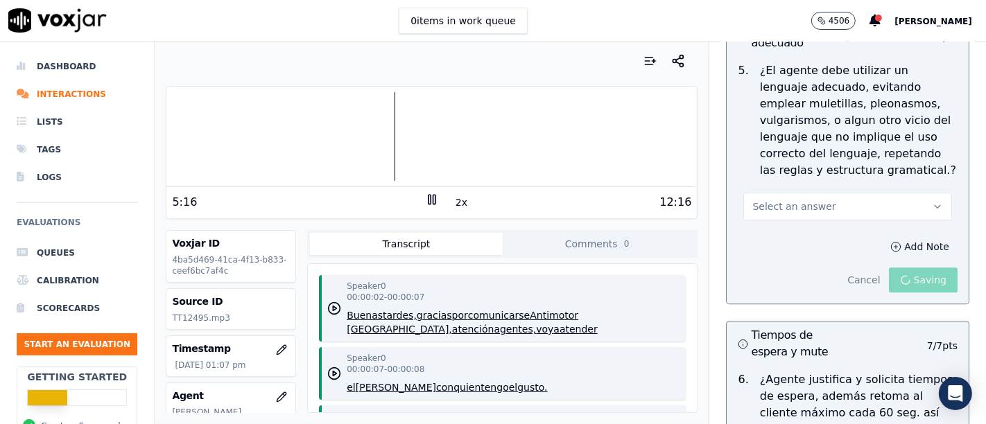
click at [907, 237] on button "Add Note" at bounding box center [920, 246] width 76 height 19
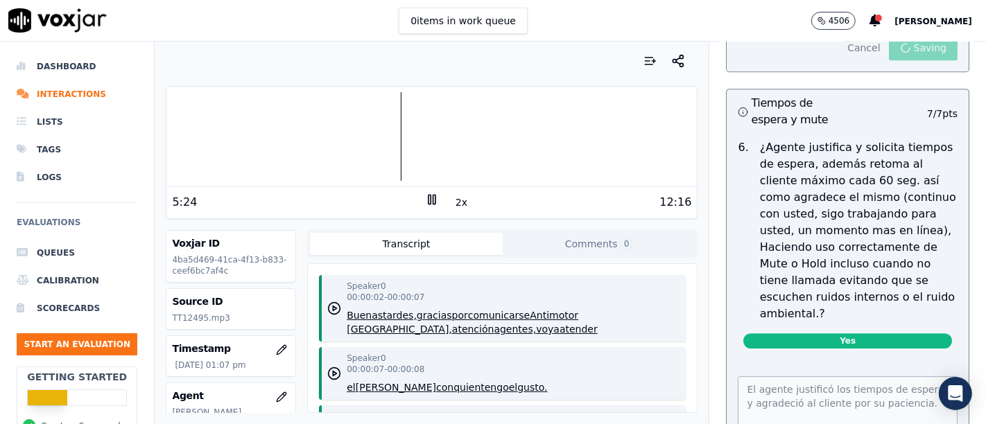
scroll to position [3694, 0]
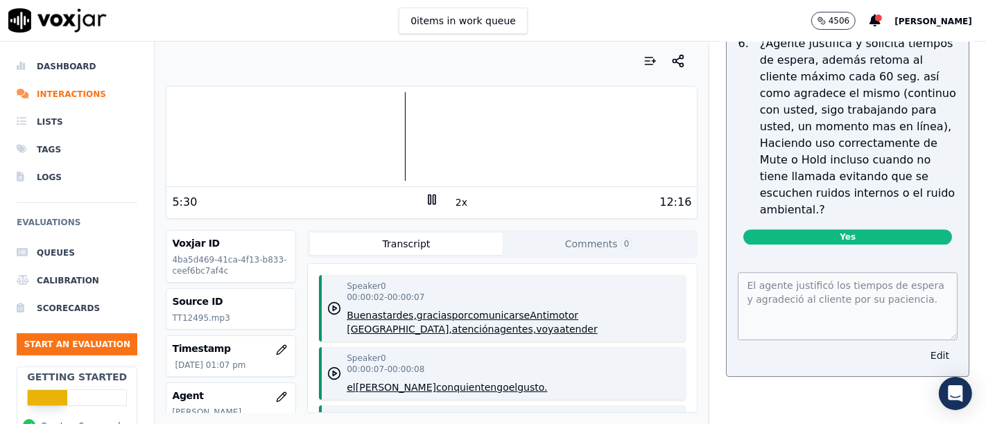
click at [922, 346] on button "Edit" at bounding box center [939, 355] width 35 height 19
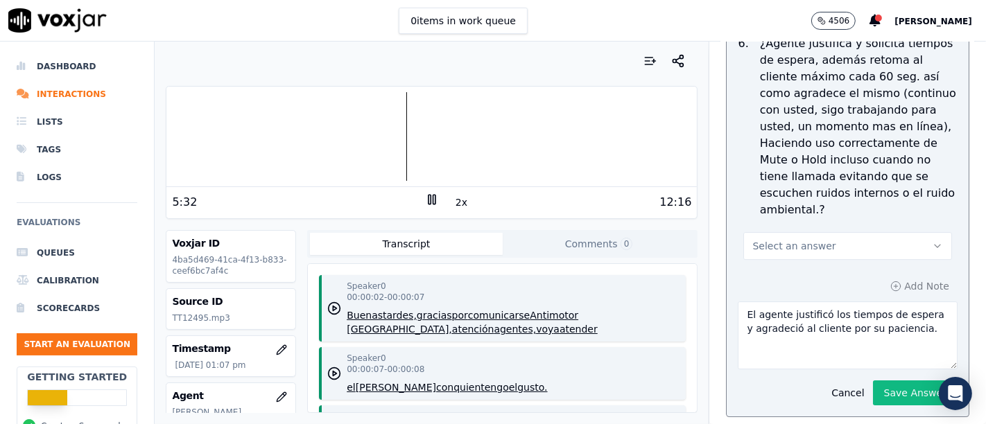
click at [932, 241] on icon "button" at bounding box center [937, 246] width 11 height 11
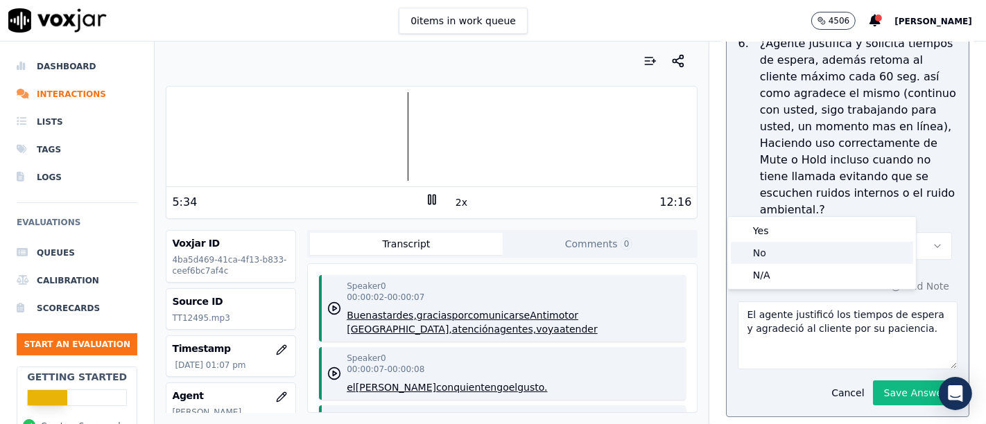
click at [804, 252] on div "No" at bounding box center [822, 253] width 182 height 22
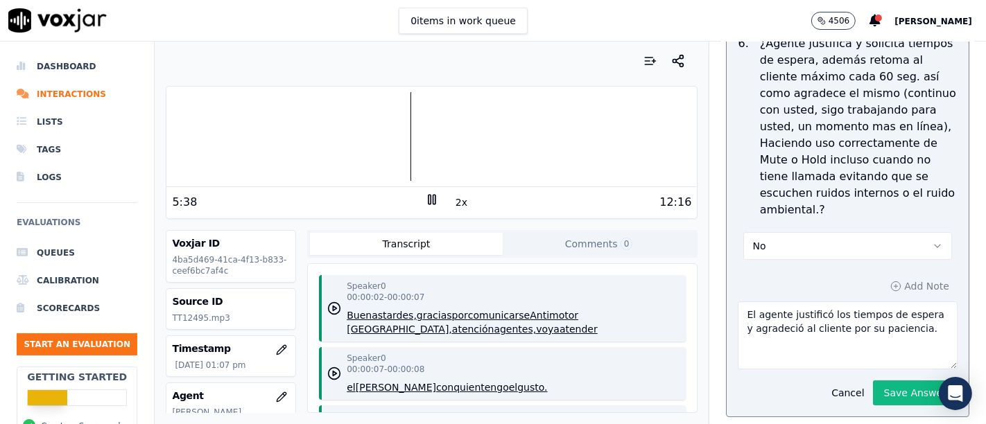
drag, startPoint x: 905, startPoint y: 291, endPoint x: 611, endPoint y: 264, distance: 295.2
click at [611, 264] on div "Your browser does not support the audio element. 5:38 2x 12:16 Voxjar ID 4ba5d4…" at bounding box center [570, 233] width 831 height 383
click at [370, 141] on div at bounding box center [431, 136] width 530 height 89
click at [368, 141] on div at bounding box center [431, 136] width 530 height 89
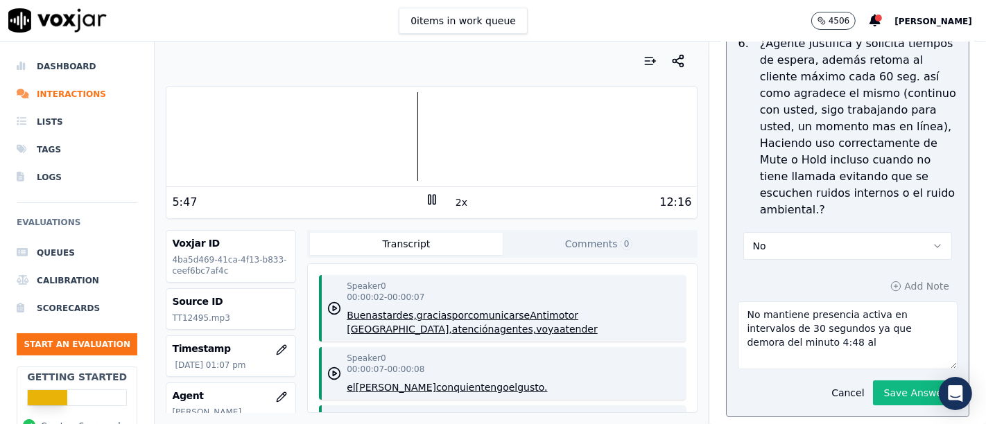
click at [408, 139] on div at bounding box center [431, 136] width 530 height 89
type textarea "No mantiene presencia activa en intervalos de 30 segundos ya que demora del min…"
click at [830, 383] on button "Cancel" at bounding box center [847, 392] width 49 height 19
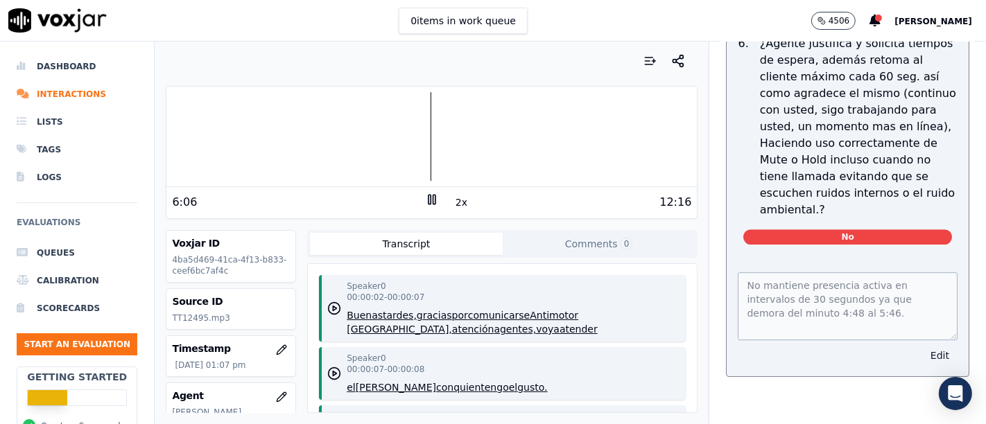
click at [922, 346] on button "Edit" at bounding box center [939, 355] width 35 height 19
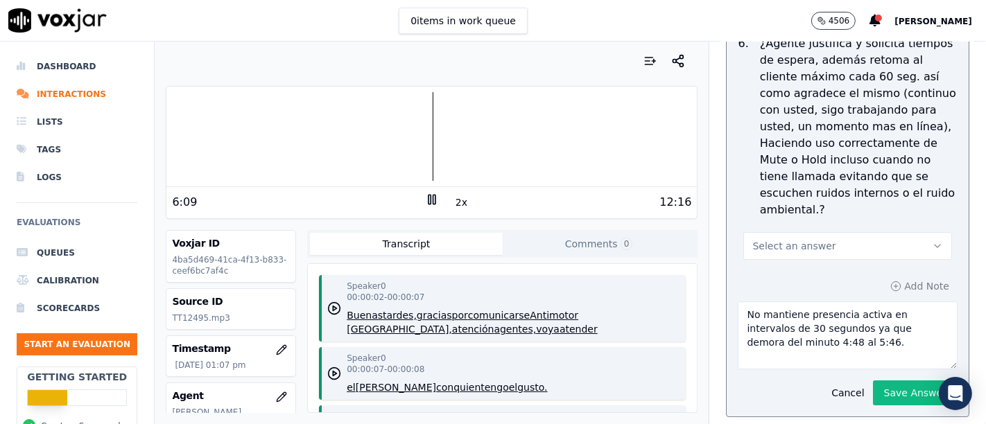
drag, startPoint x: 896, startPoint y: 294, endPoint x: 652, endPoint y: 246, distance: 248.7
click at [659, 250] on div "Your browser does not support the audio element. 6:09 2x 12:16 Voxjar ID 4ba5d4…" at bounding box center [570, 233] width 831 height 383
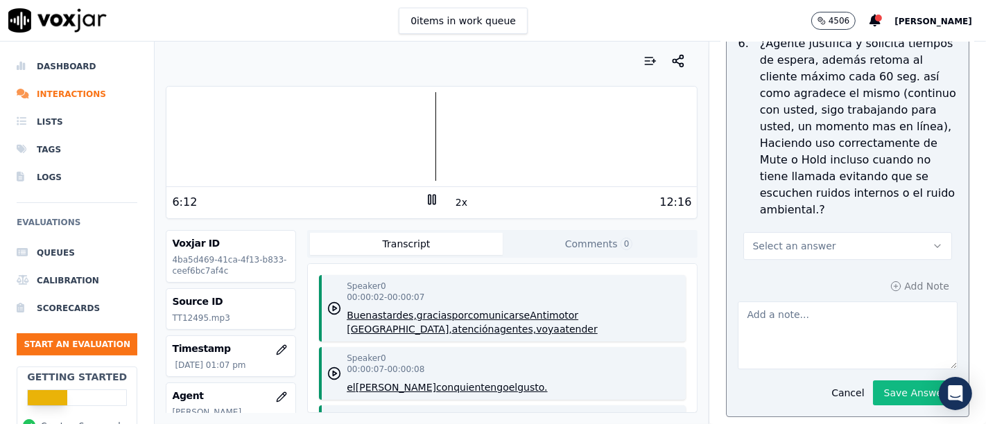
click at [810, 232] on button "Select an answer" at bounding box center [847, 246] width 209 height 28
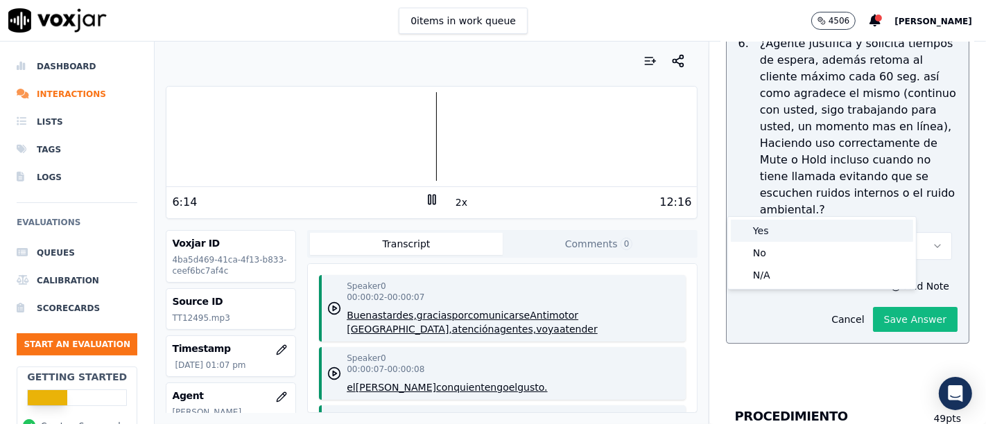
click at [782, 234] on div "Yes" at bounding box center [822, 231] width 182 height 22
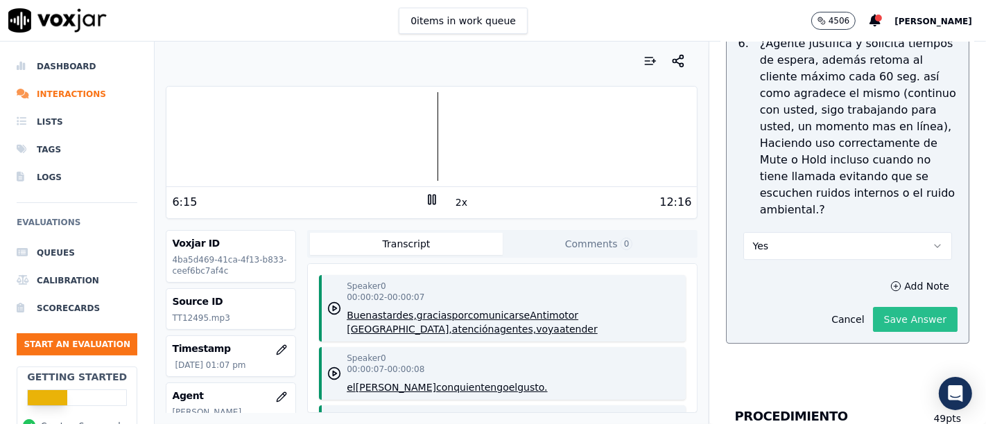
click at [898, 307] on button "Save Answer" at bounding box center [915, 319] width 85 height 25
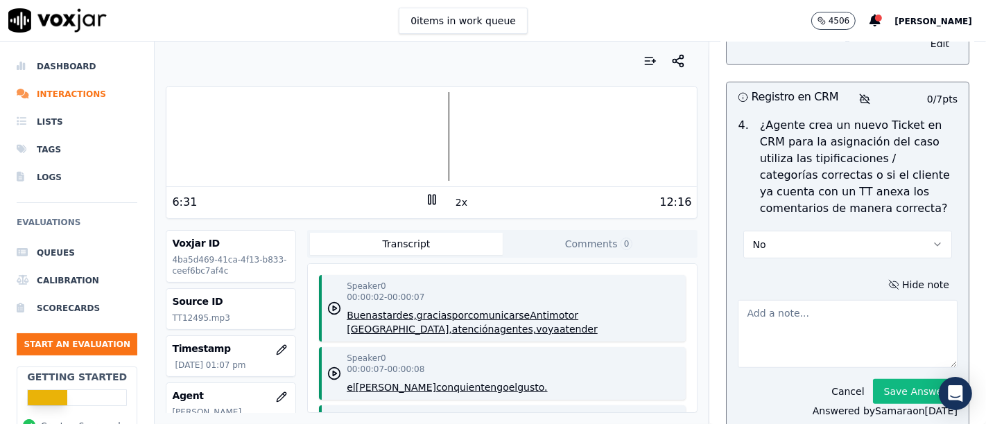
scroll to position [5152, 0]
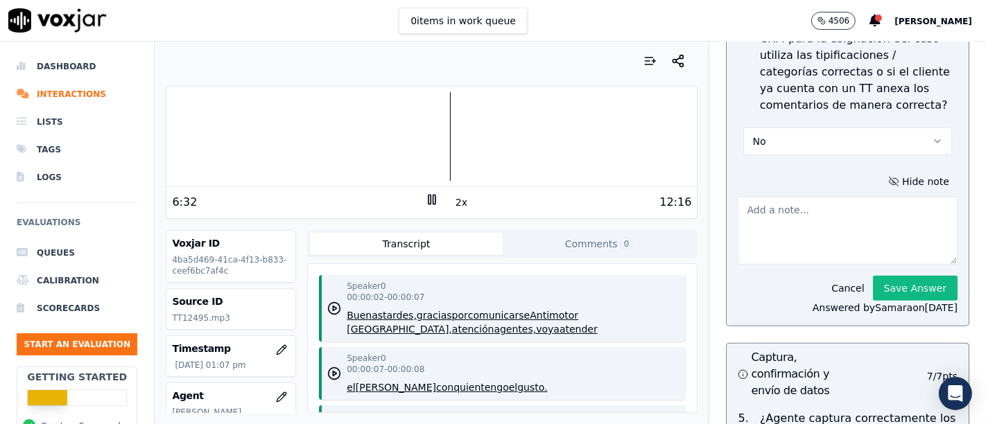
click at [788, 197] on textarea at bounding box center [848, 231] width 220 height 68
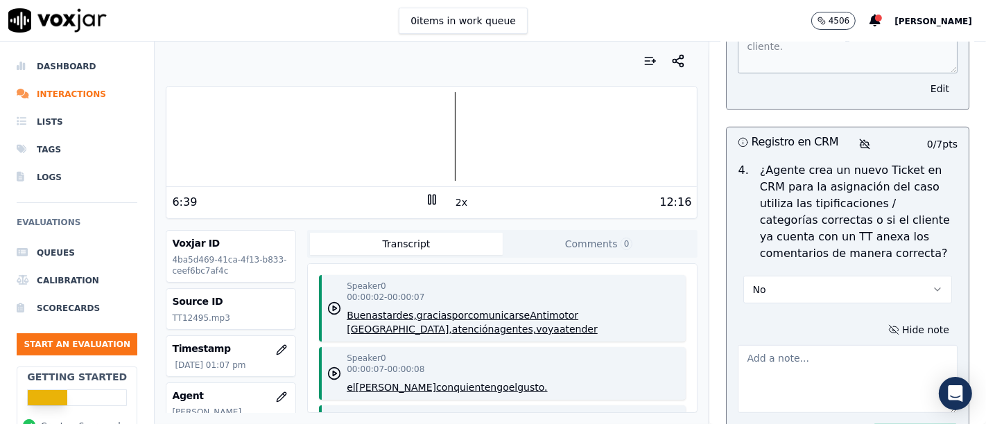
scroll to position [5017, 0]
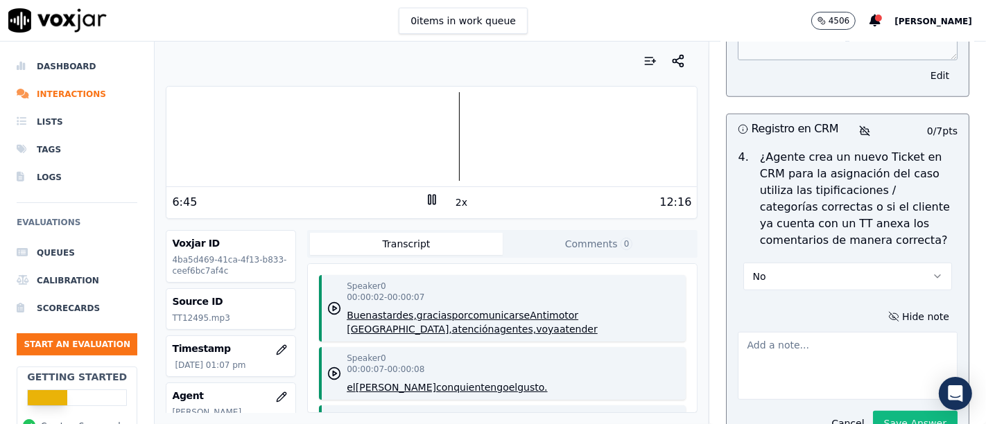
click at [897, 263] on button "No" at bounding box center [847, 277] width 209 height 28
click at [837, 260] on div "Yes" at bounding box center [822, 256] width 182 height 22
click at [905, 411] on button "Save Answer" at bounding box center [915, 423] width 85 height 25
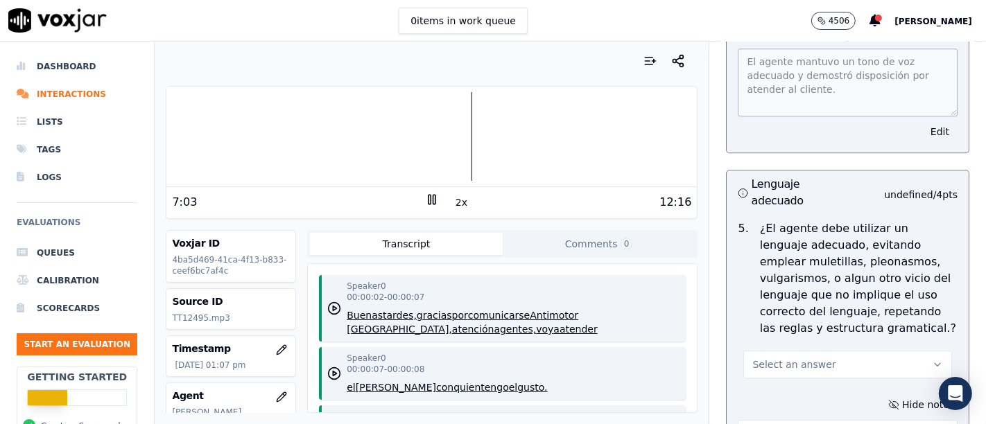
scroll to position [3177, 0]
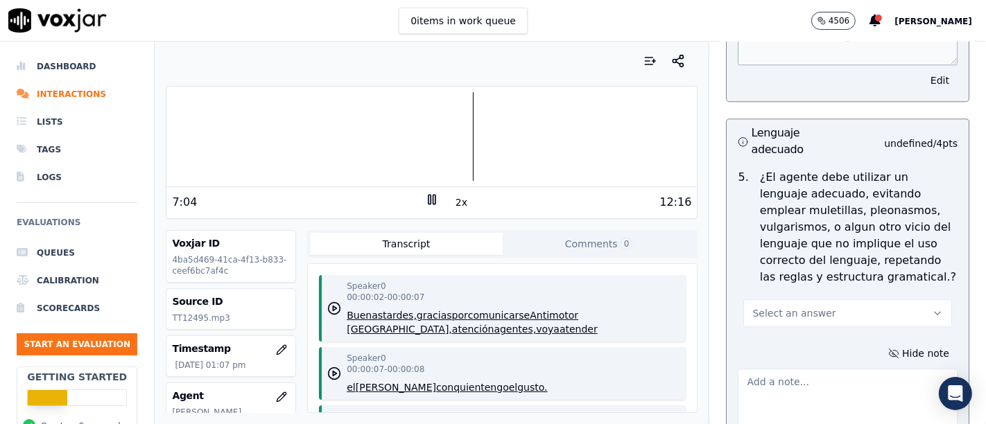
click at [802, 306] on span "Select an answer" at bounding box center [793, 313] width 83 height 14
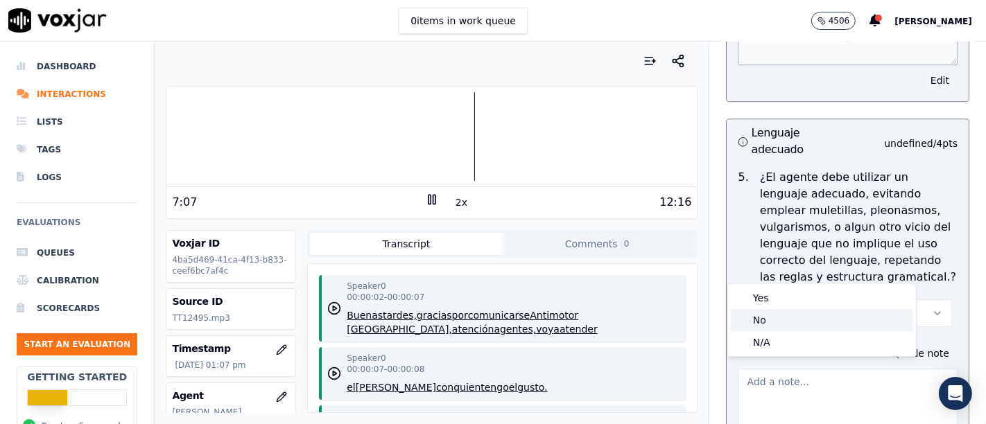
click at [794, 322] on div "No" at bounding box center [822, 320] width 182 height 22
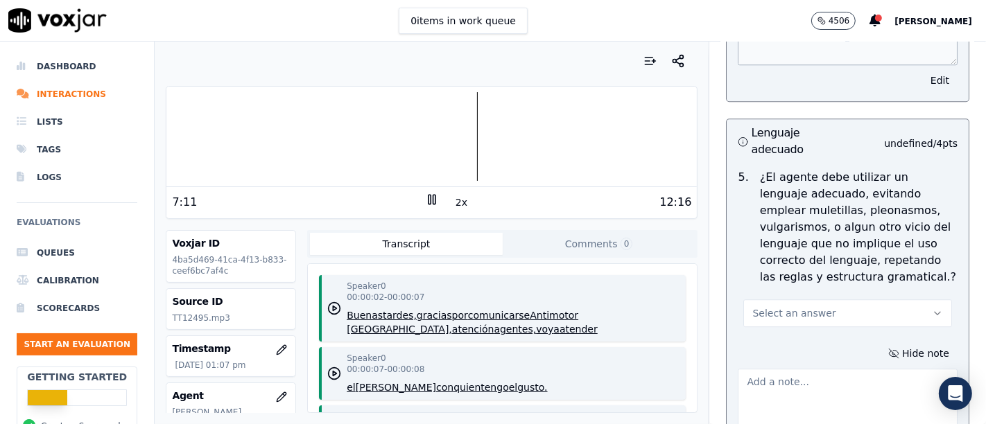
scroll to position [3364, 0]
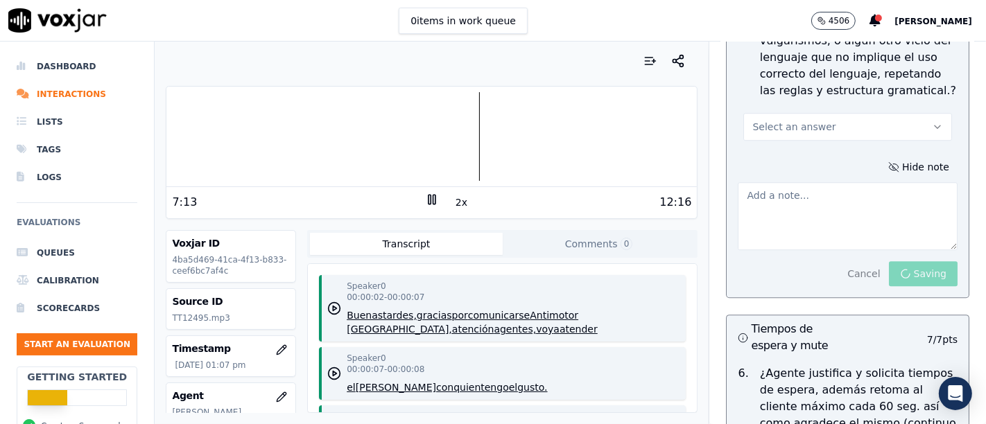
click at [808, 182] on textarea at bounding box center [848, 216] width 220 height 68
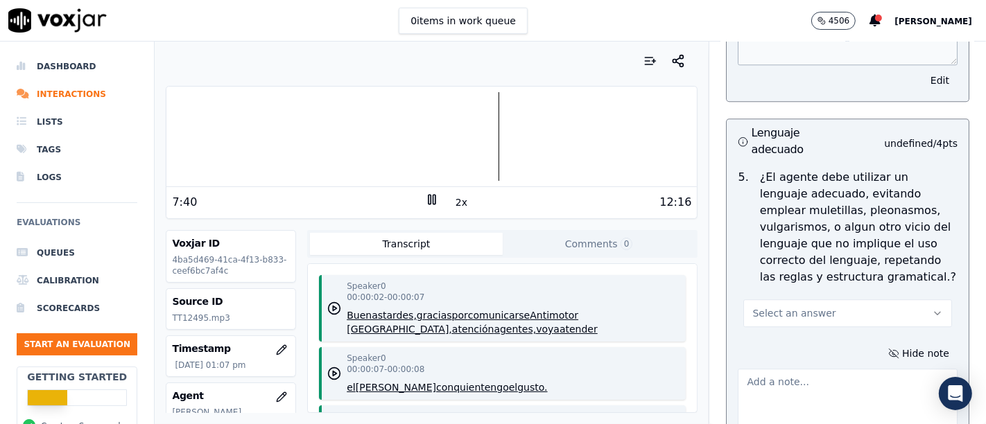
scroll to position [3217, 0]
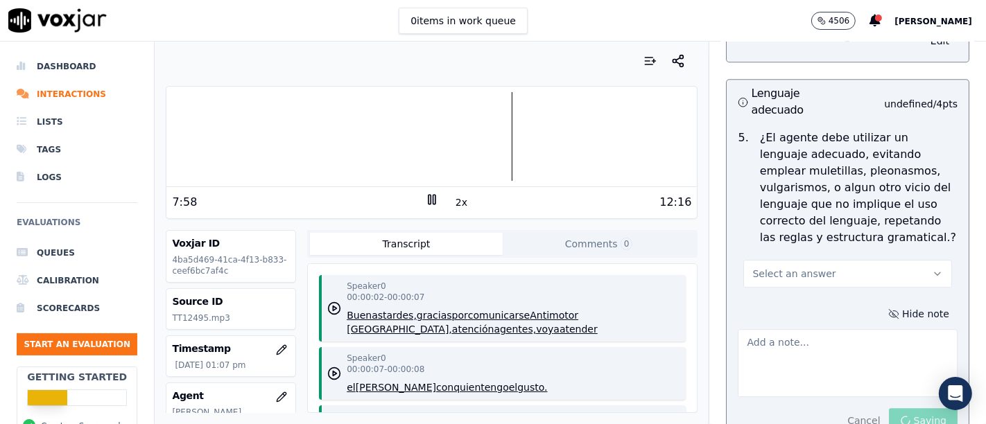
click at [901, 304] on button "Hide note" at bounding box center [919, 313] width 78 height 19
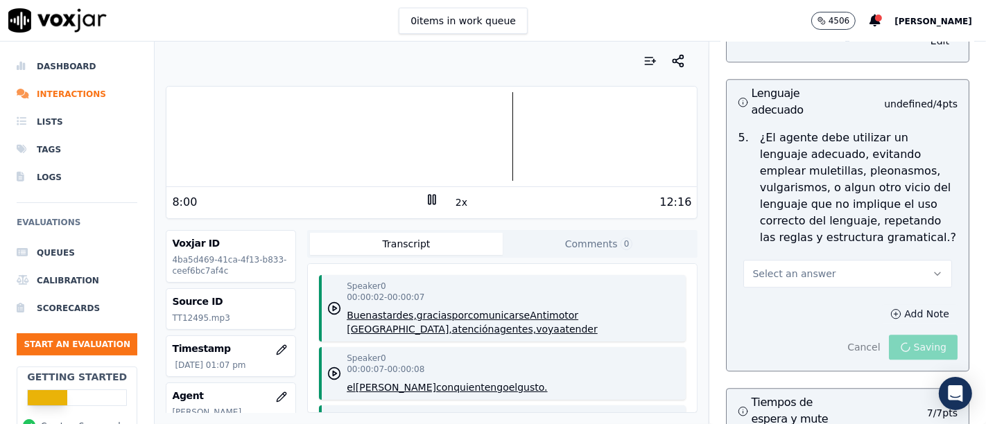
click at [901, 304] on button "Add Note" at bounding box center [920, 313] width 76 height 19
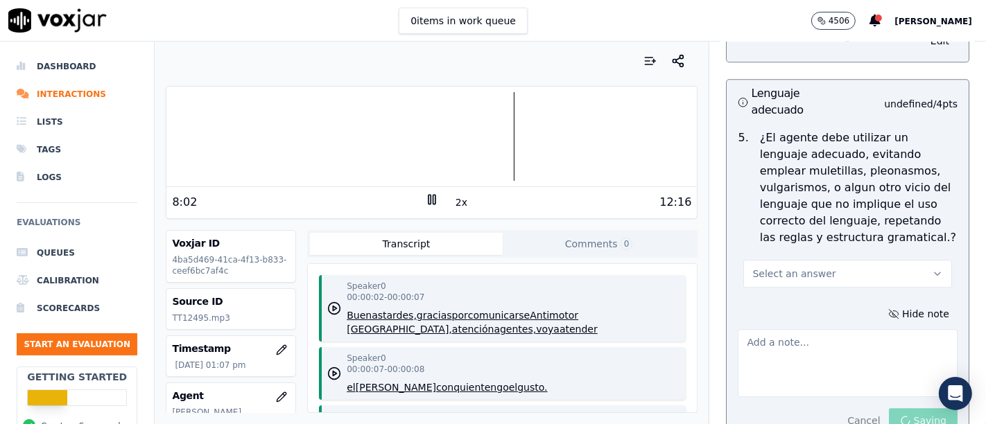
click at [932, 268] on icon "button" at bounding box center [937, 273] width 11 height 11
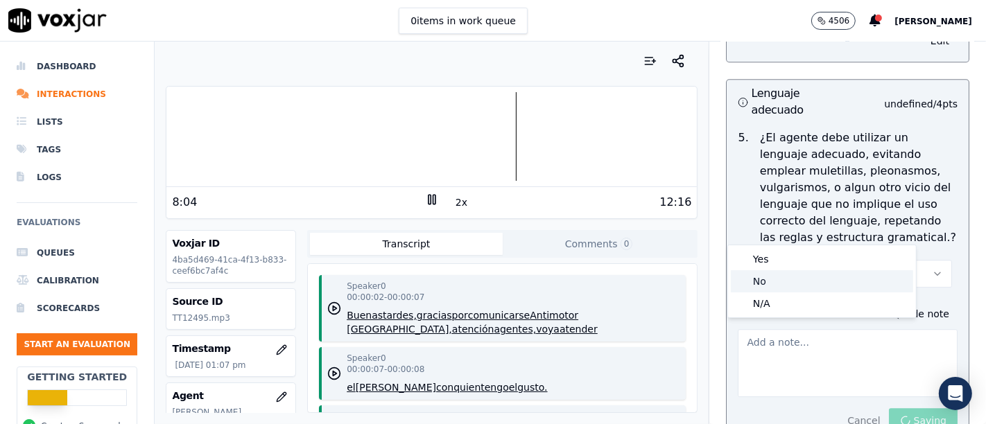
click at [790, 278] on div "No" at bounding box center [822, 281] width 182 height 22
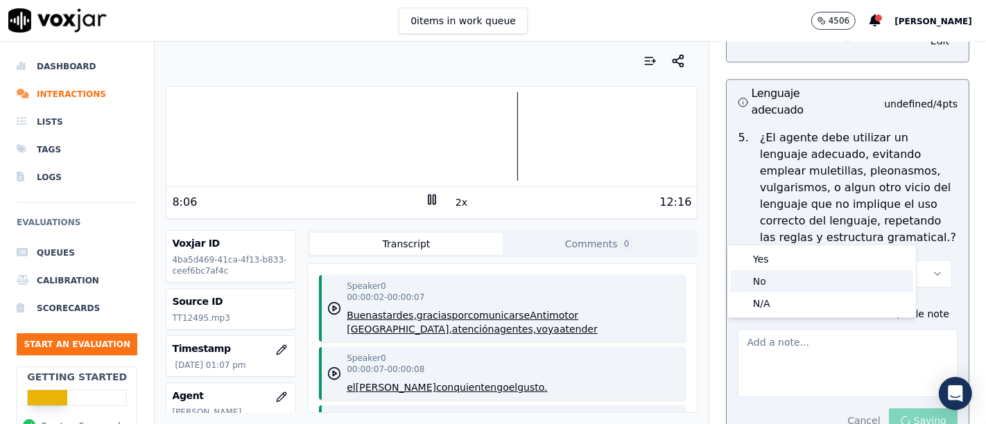
click at [790, 278] on div "No" at bounding box center [822, 281] width 182 height 22
click at [789, 278] on div "No" at bounding box center [822, 281] width 182 height 22
click at [786, 277] on div "No" at bounding box center [822, 281] width 182 height 22
click at [785, 276] on div "No" at bounding box center [822, 281] width 182 height 22
click at [784, 276] on div "No" at bounding box center [822, 281] width 182 height 22
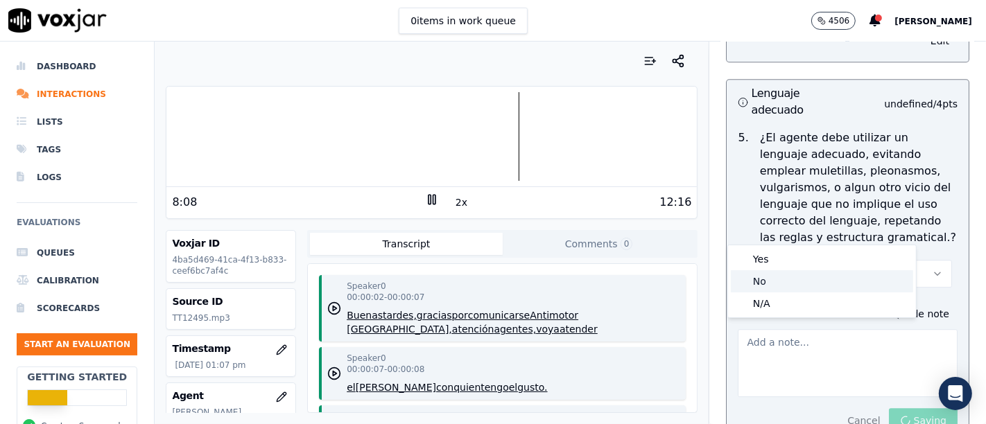
click at [784, 276] on div "No" at bounding box center [822, 281] width 182 height 22
click at [779, 273] on div "No" at bounding box center [822, 281] width 182 height 22
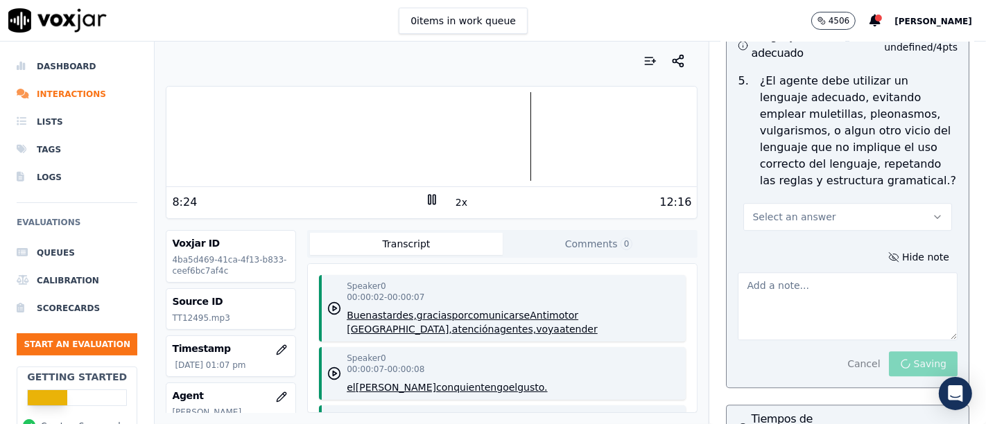
scroll to position [3222, 0]
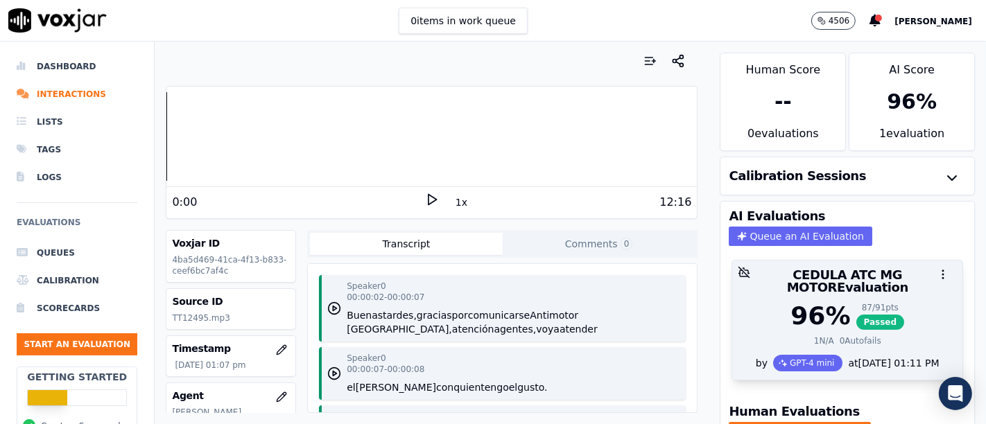
click at [856, 315] on span "Passed" at bounding box center [880, 322] width 49 height 15
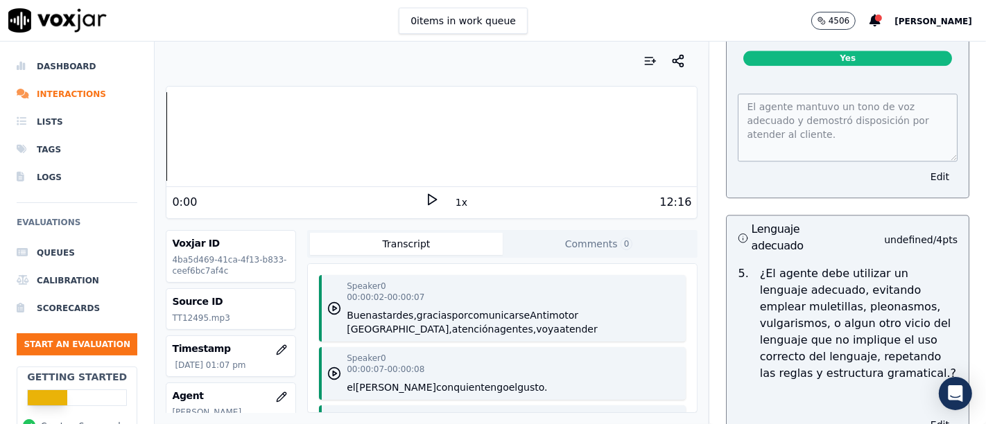
scroll to position [3168, 0]
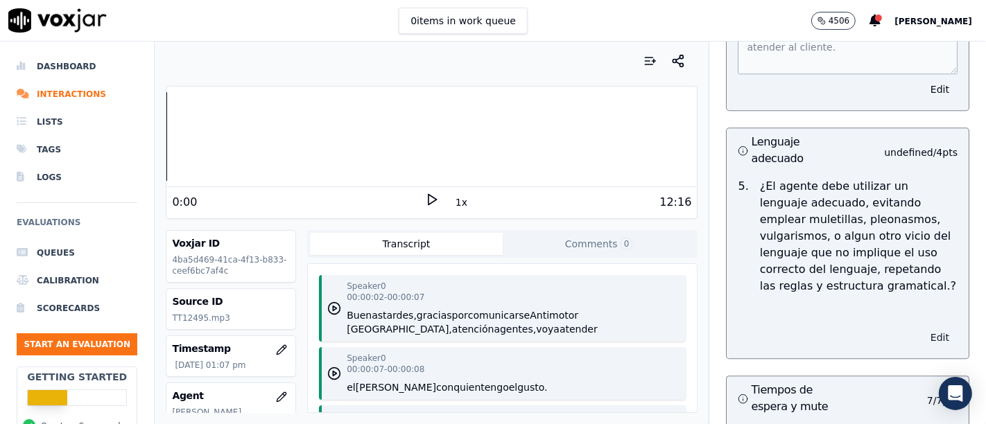
click at [922, 328] on button "Edit" at bounding box center [939, 337] width 35 height 19
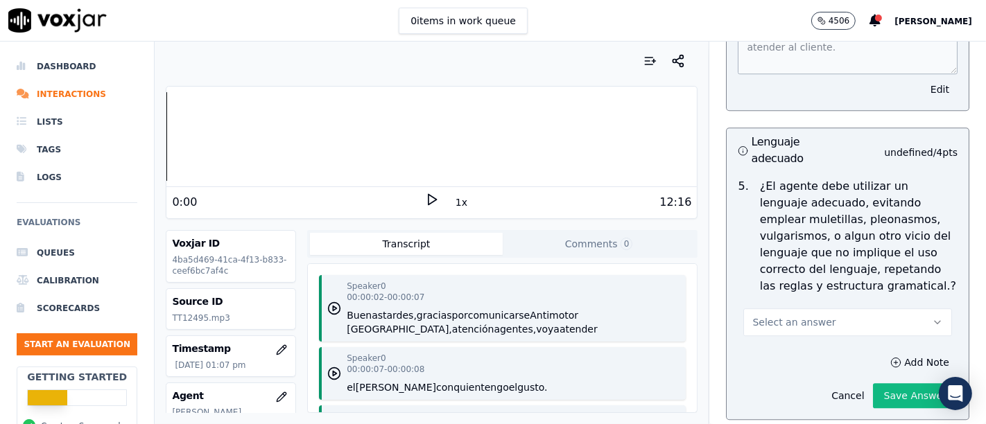
drag, startPoint x: 905, startPoint y: 272, endPoint x: 877, endPoint y: 291, distance: 33.5
click at [932, 317] on icon "button" at bounding box center [937, 322] width 11 height 11
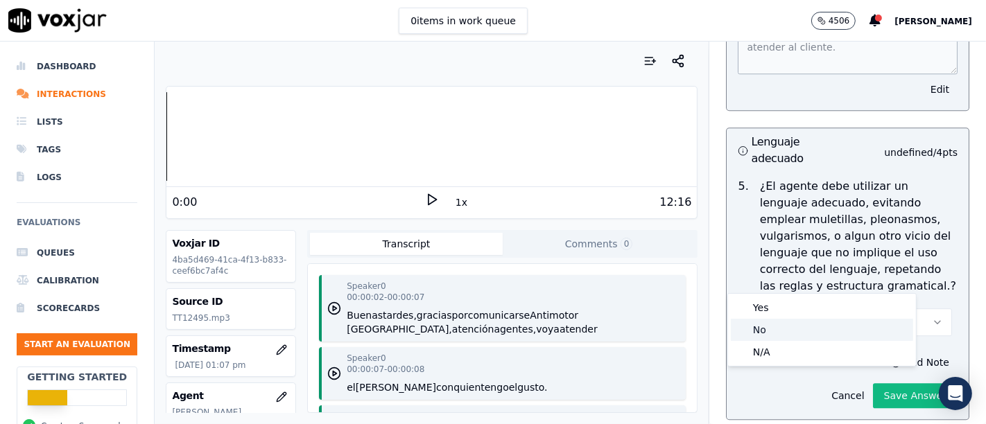
click at [788, 335] on div "No" at bounding box center [822, 330] width 182 height 22
click at [784, 333] on div "No" at bounding box center [822, 330] width 182 height 22
click at [783, 333] on div "No" at bounding box center [822, 330] width 182 height 22
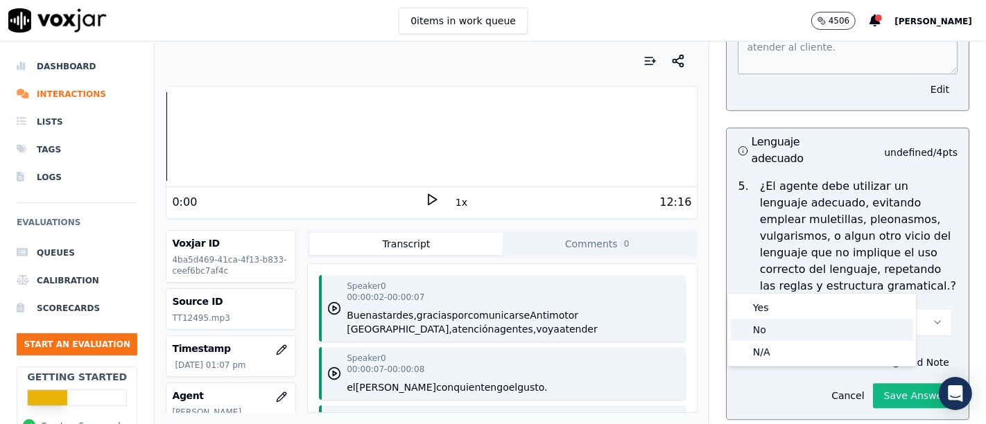
click at [783, 333] on div "No" at bounding box center [822, 330] width 182 height 22
click at [783, 332] on div "No" at bounding box center [822, 330] width 182 height 22
click at [784, 332] on div "No" at bounding box center [822, 330] width 182 height 22
click at [784, 331] on div "No" at bounding box center [822, 330] width 182 height 22
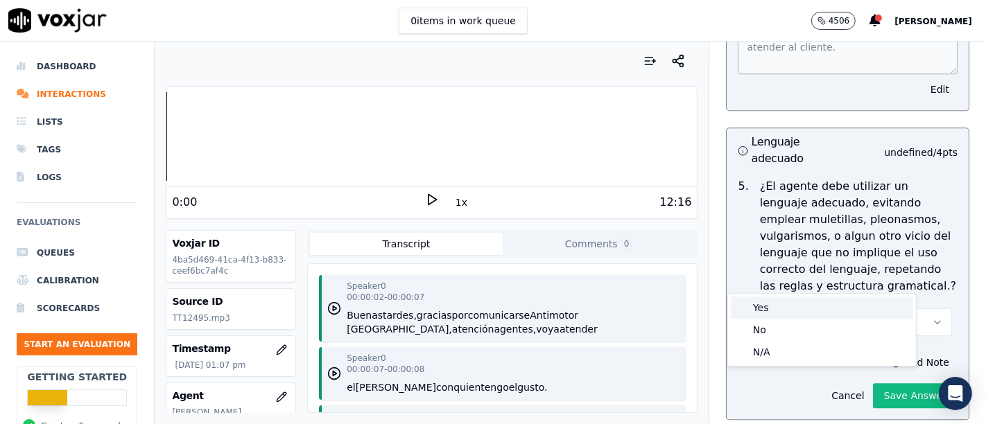
click at [785, 311] on div "Yes" at bounding box center [822, 308] width 182 height 22
click at [784, 311] on div "Yes" at bounding box center [822, 308] width 182 height 22
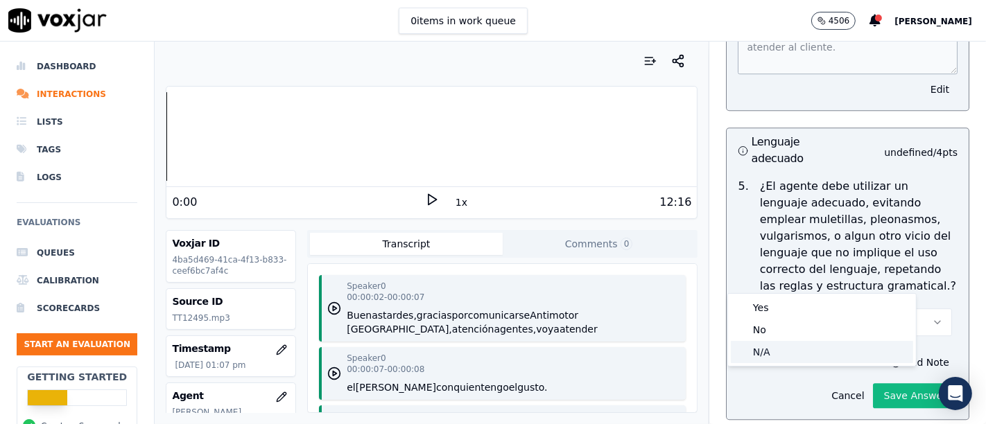
click at [783, 345] on div "N/A" at bounding box center [822, 352] width 182 height 22
click at [782, 344] on div "N/A" at bounding box center [822, 352] width 182 height 22
click at [782, 343] on div "N/A" at bounding box center [822, 352] width 182 height 22
click at [898, 238] on p "¿El agente debe utilizar un lenguaje adecuado, evitando emplear muletillas, ple…" at bounding box center [859, 236] width 198 height 116
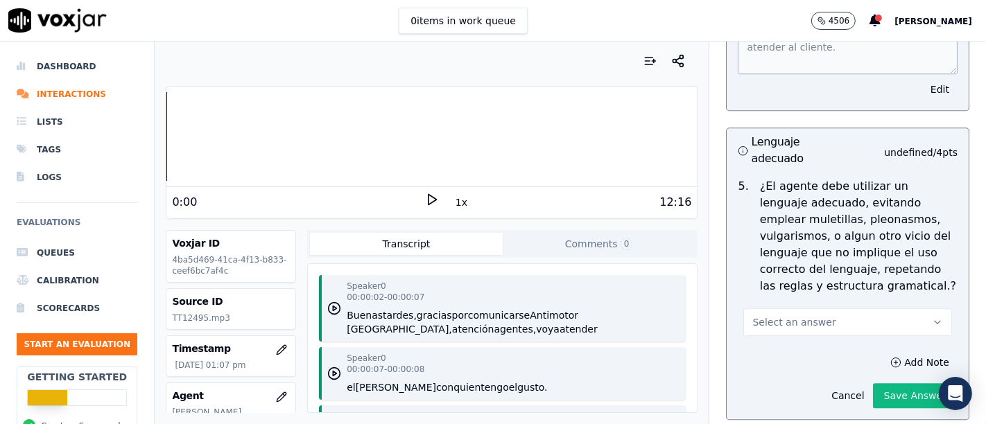
scroll to position [3200, 0]
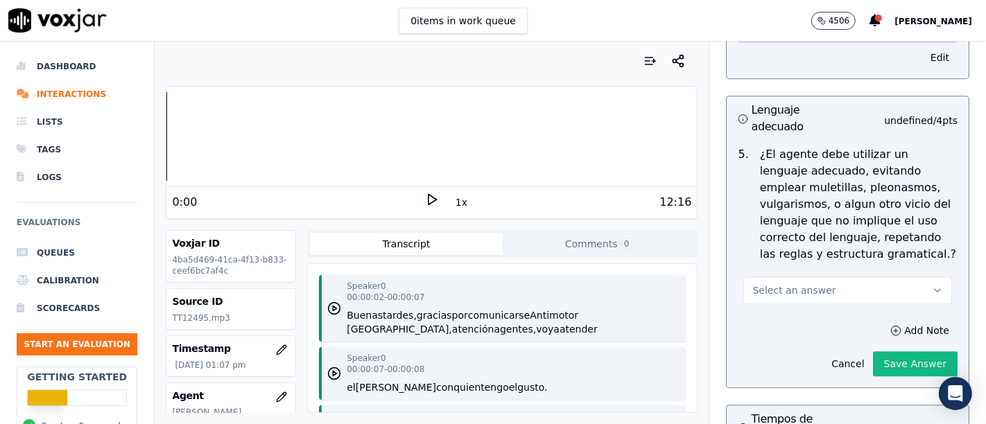
click at [901, 277] on button "Select an answer" at bounding box center [847, 291] width 209 height 28
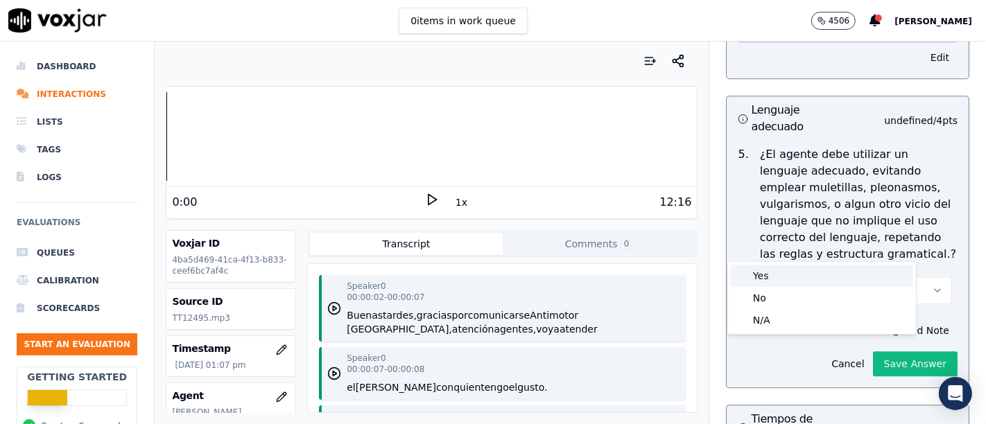
click at [779, 276] on div "Yes" at bounding box center [822, 276] width 182 height 22
click at [750, 306] on div "No" at bounding box center [822, 298] width 182 height 22
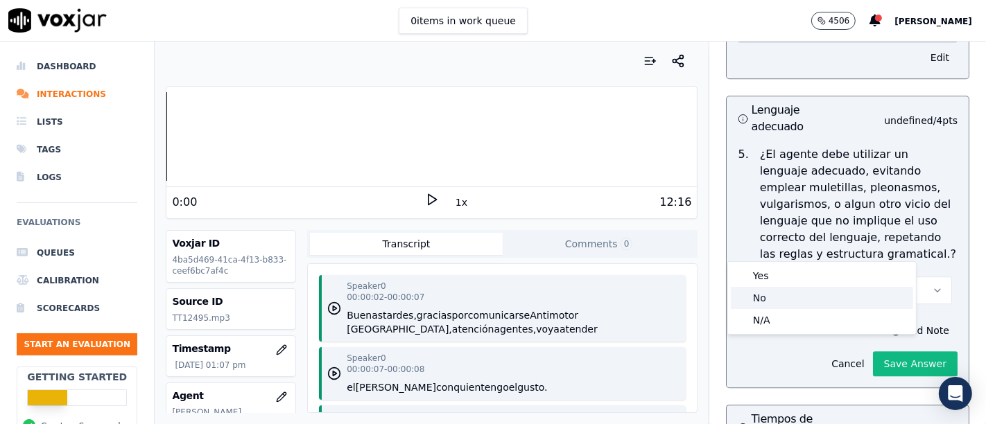
click at [752, 304] on div "No" at bounding box center [822, 298] width 182 height 22
click at [869, 209] on p "¿El agente debe utilizar un lenguaje adecuado, evitando emplear muletillas, ple…" at bounding box center [859, 204] width 198 height 116
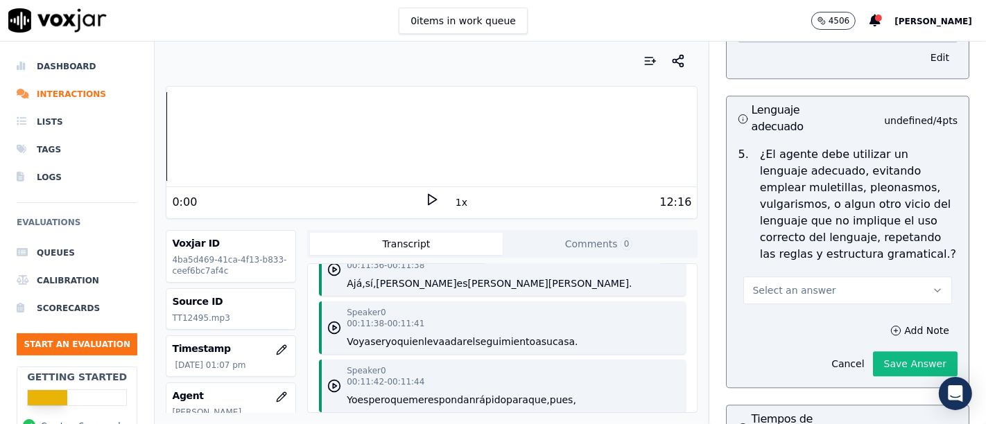
scroll to position [9427, 0]
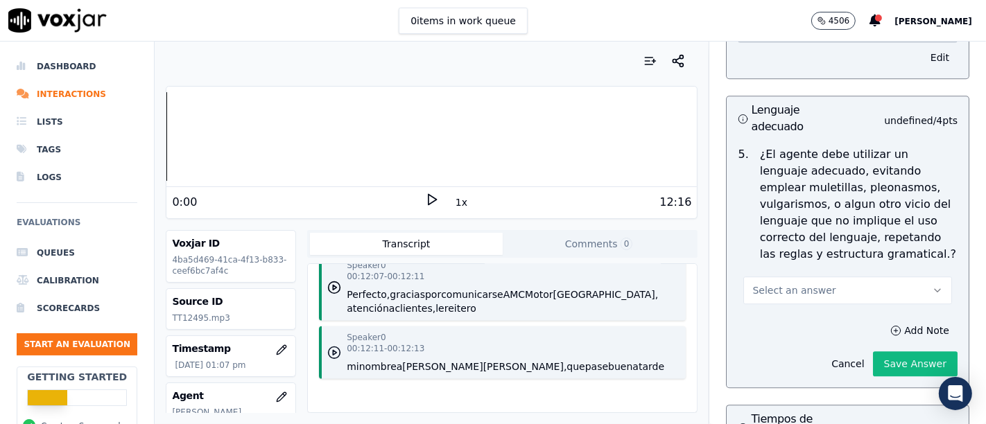
click at [327, 346] on icon "button" at bounding box center [334, 353] width 14 height 14
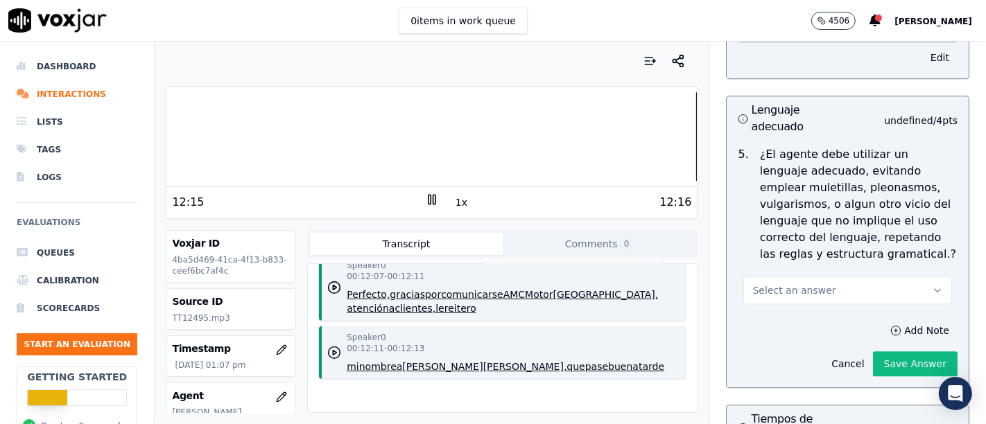
click at [327, 346] on icon "button" at bounding box center [334, 353] width 14 height 14
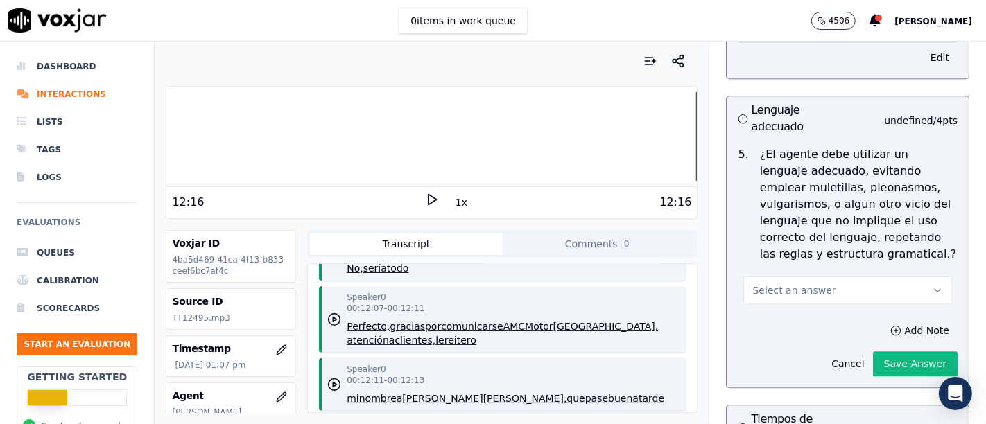
click at [331, 313] on icon "button" at bounding box center [334, 320] width 14 height 14
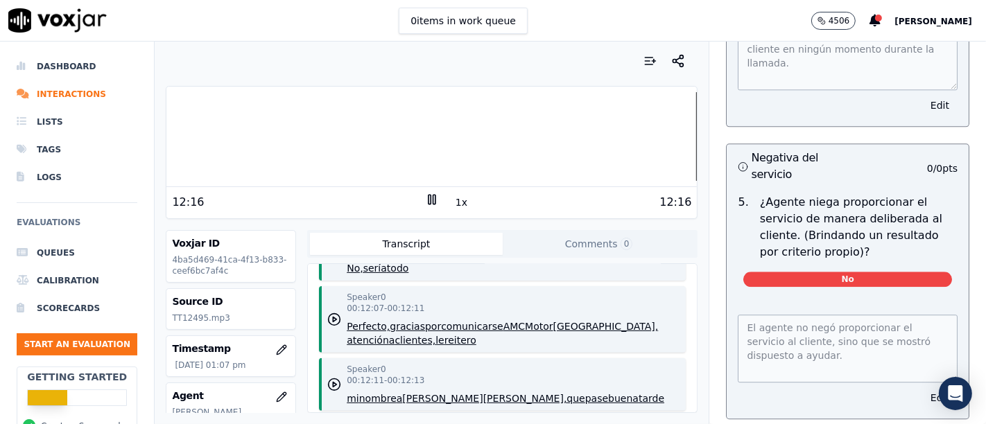
scroll to position [0, 0]
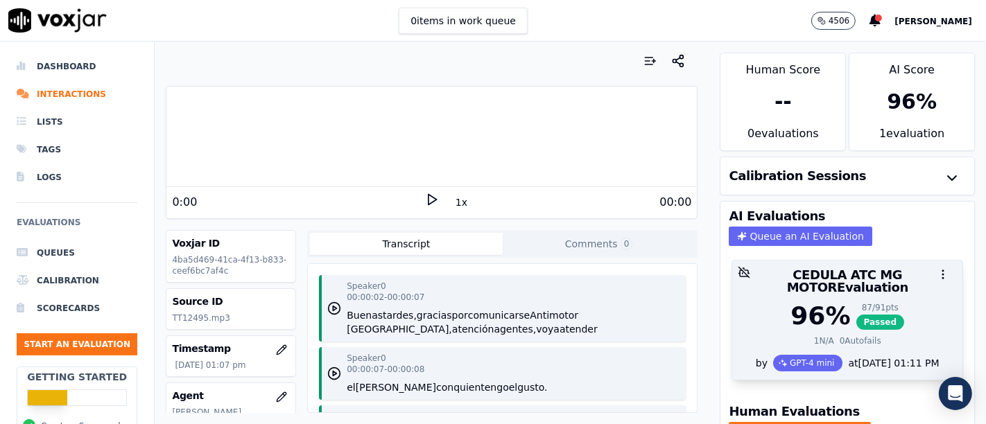
click at [856, 315] on span "Passed" at bounding box center [880, 322] width 49 height 15
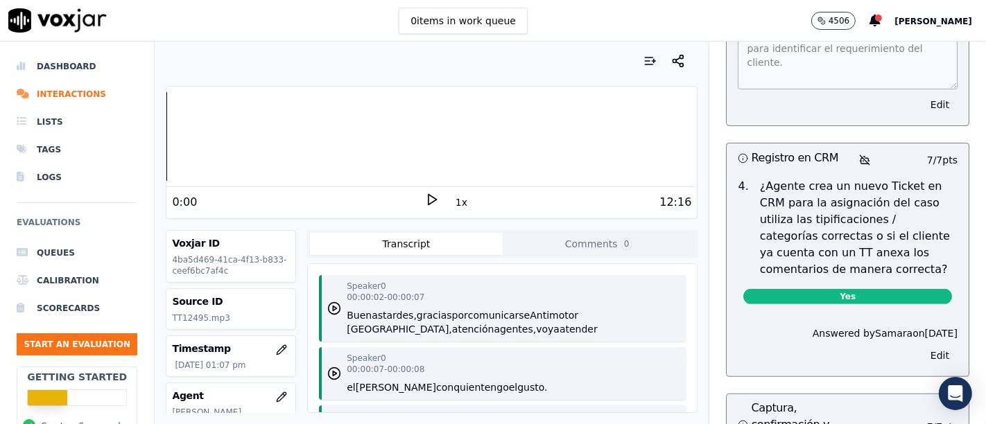
scroll to position [4978, 0]
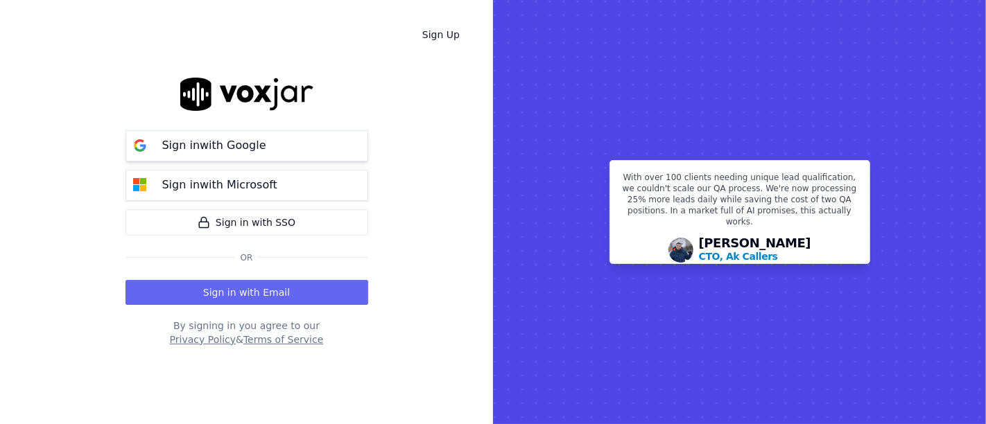
click at [160, 143] on div "Sign in with Google" at bounding box center [214, 145] width 121 height 17
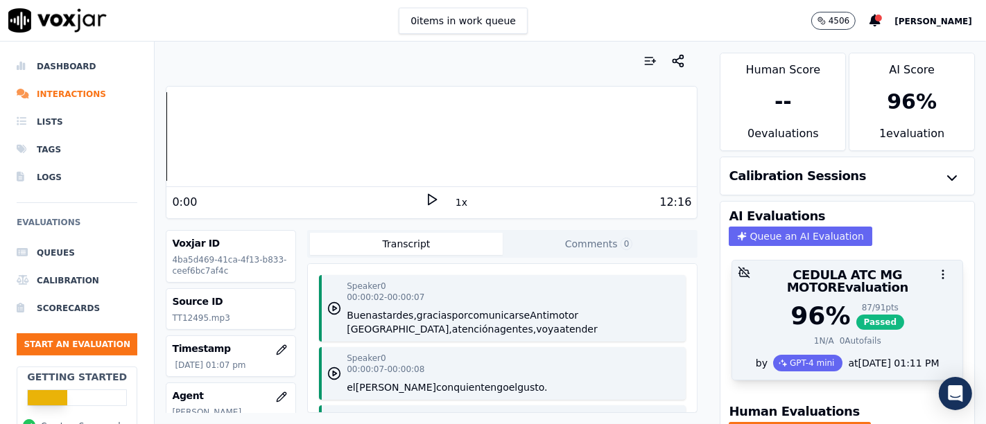
click at [856, 315] on span "Passed" at bounding box center [880, 322] width 49 height 15
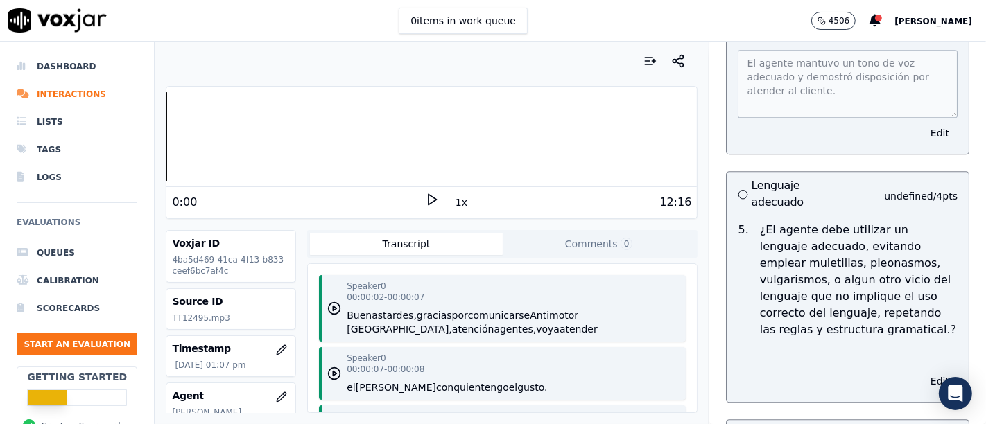
scroll to position [3175, 0]
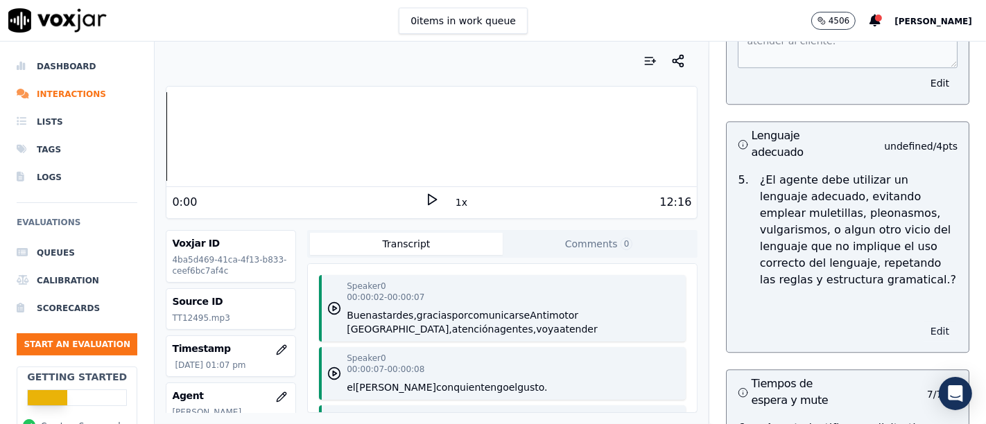
click at [922, 322] on button "Edit" at bounding box center [939, 331] width 35 height 19
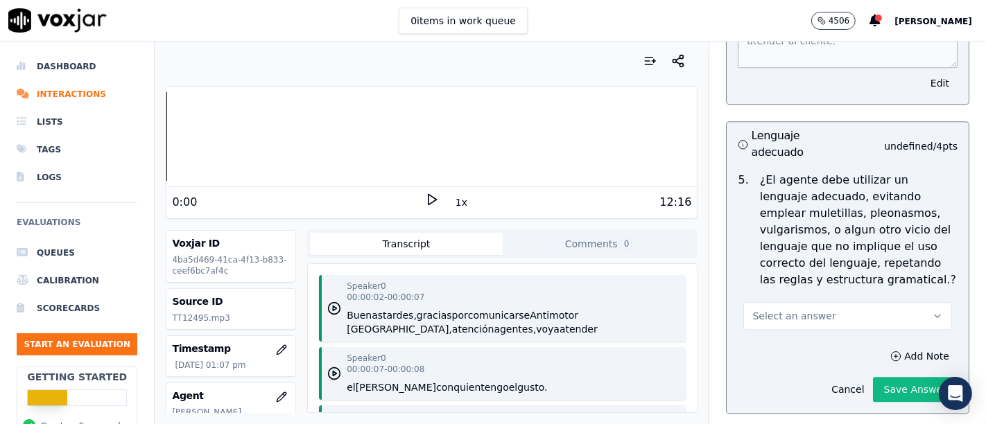
click at [932, 311] on icon "button" at bounding box center [937, 316] width 11 height 11
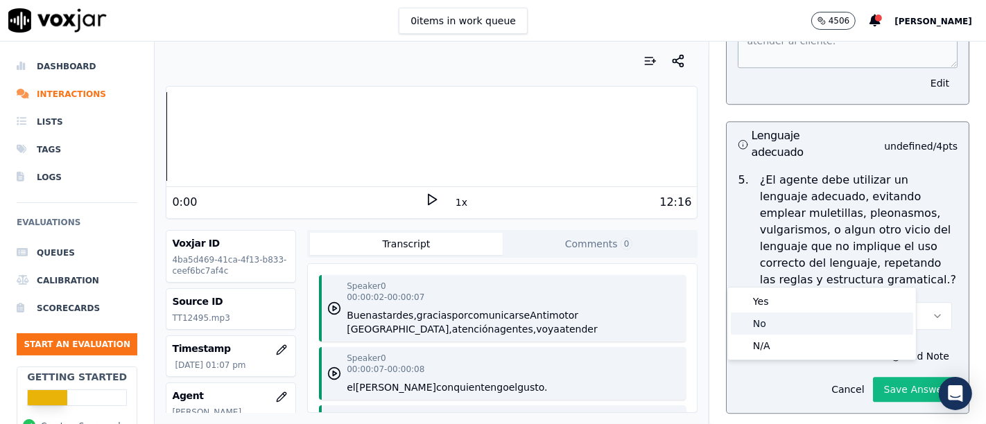
click at [786, 322] on div "No" at bounding box center [822, 324] width 182 height 22
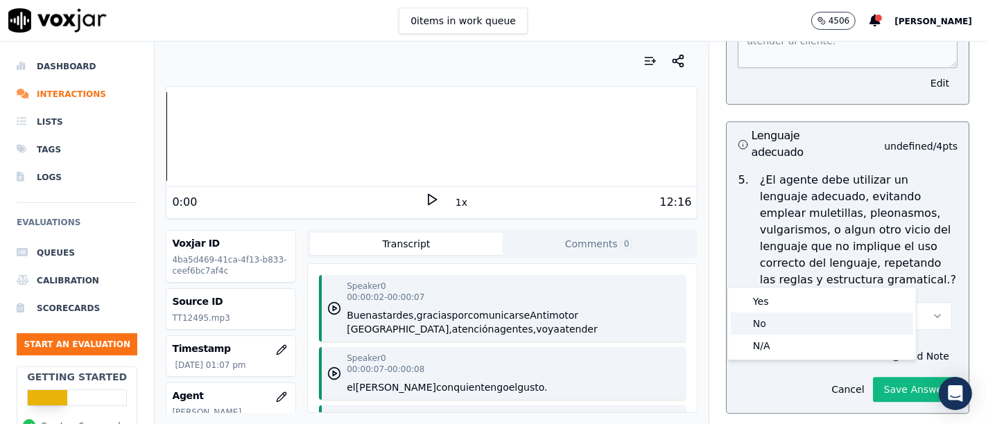
click at [786, 322] on div "No" at bounding box center [822, 324] width 182 height 22
click at [784, 318] on div "No" at bounding box center [822, 324] width 182 height 22
click at [783, 310] on div "Yes" at bounding box center [822, 301] width 182 height 22
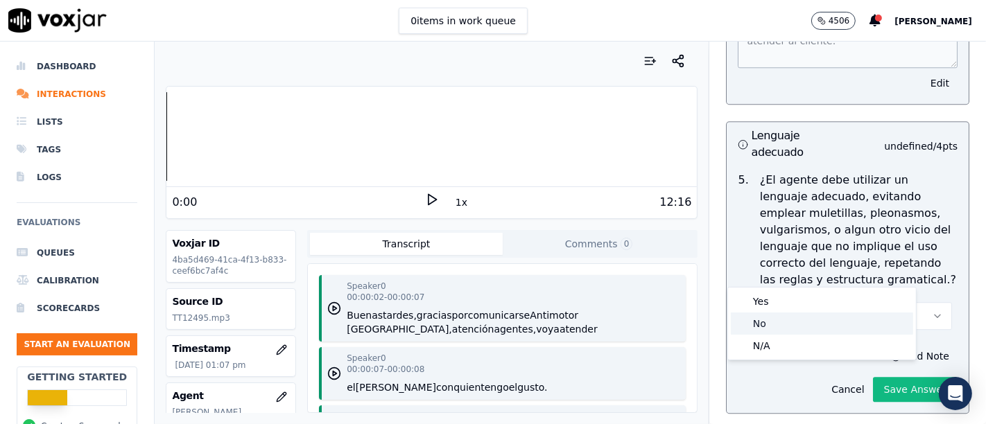
click at [783, 326] on div "No" at bounding box center [822, 324] width 182 height 22
click at [781, 326] on div "No" at bounding box center [822, 324] width 182 height 22
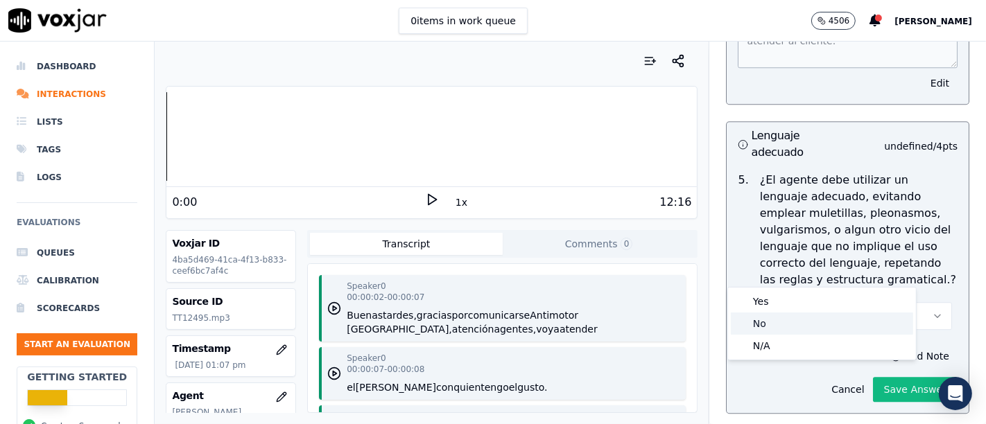
click at [781, 326] on div "No" at bounding box center [822, 324] width 182 height 22
